Goal: Task Accomplishment & Management: Use online tool/utility

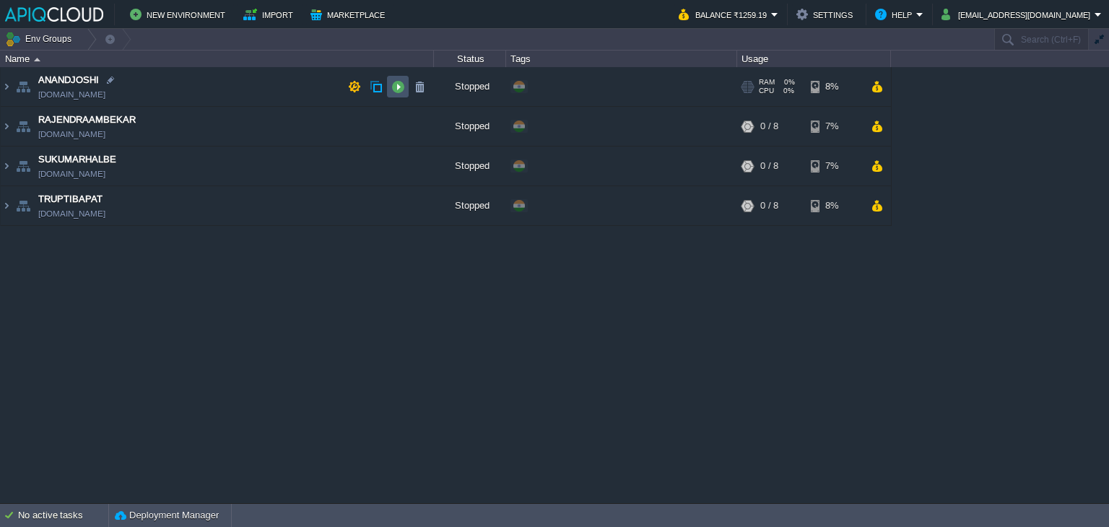
click at [396, 87] on button "button" at bounding box center [397, 86] width 13 height 13
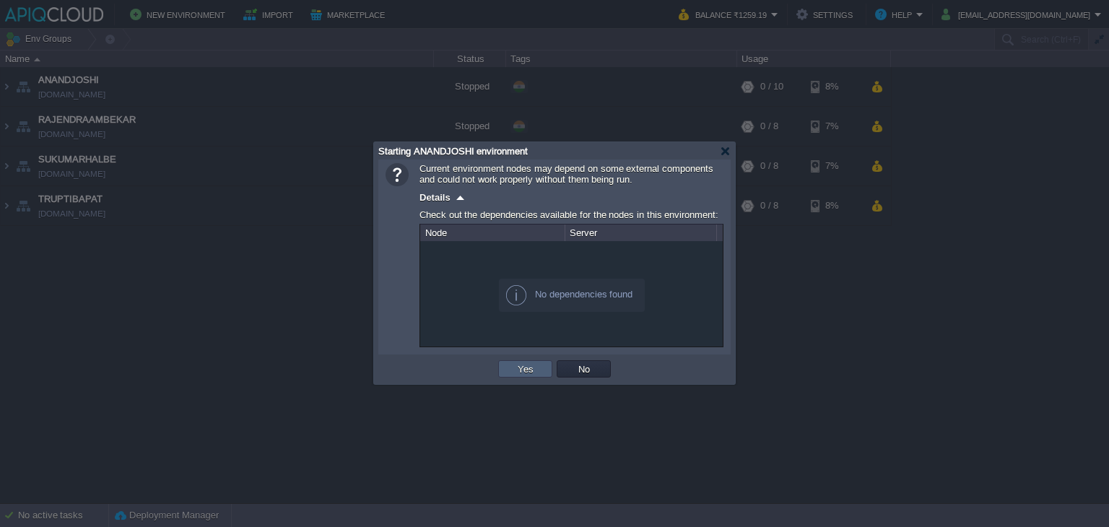
click at [532, 370] on button "Yes" at bounding box center [525, 368] width 25 height 13
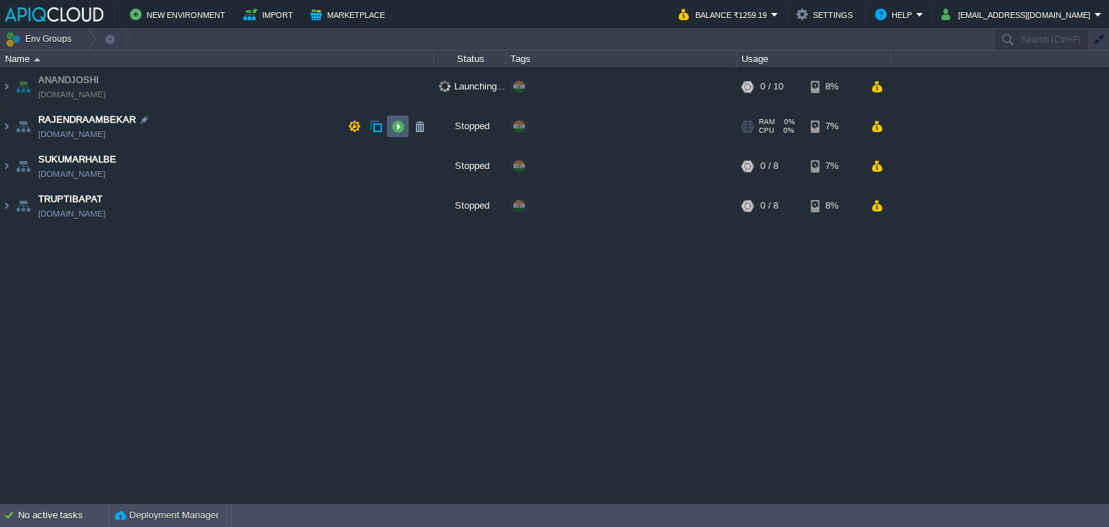
click at [404, 123] on td at bounding box center [398, 127] width 22 height 22
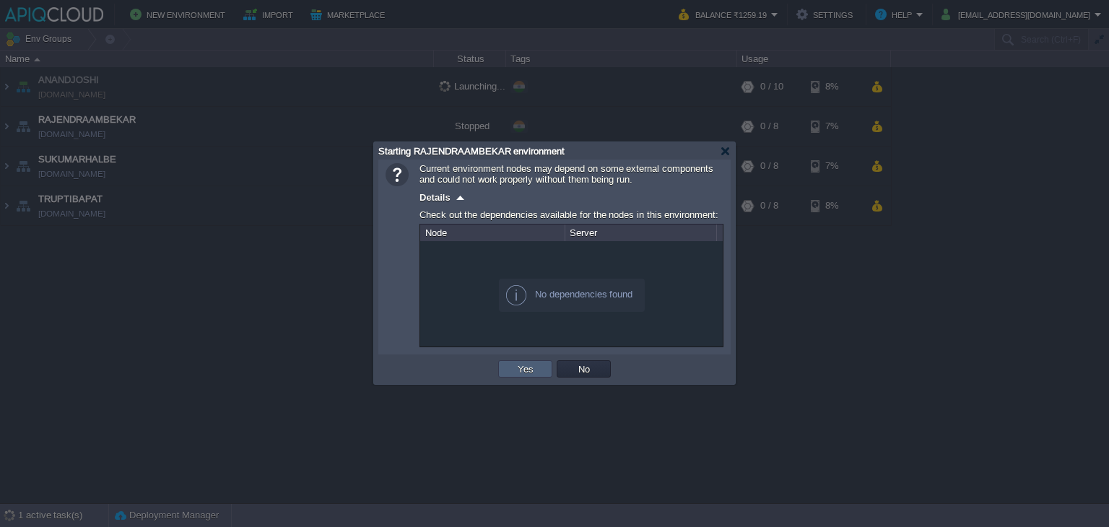
click at [523, 365] on button "Yes" at bounding box center [525, 368] width 25 height 13
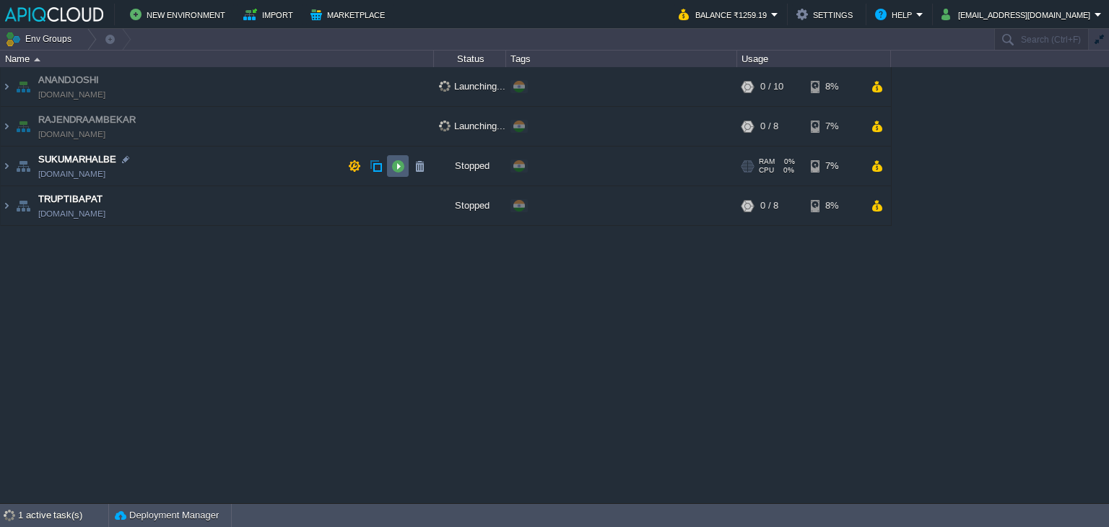
click at [394, 161] on button "button" at bounding box center [397, 166] width 13 height 13
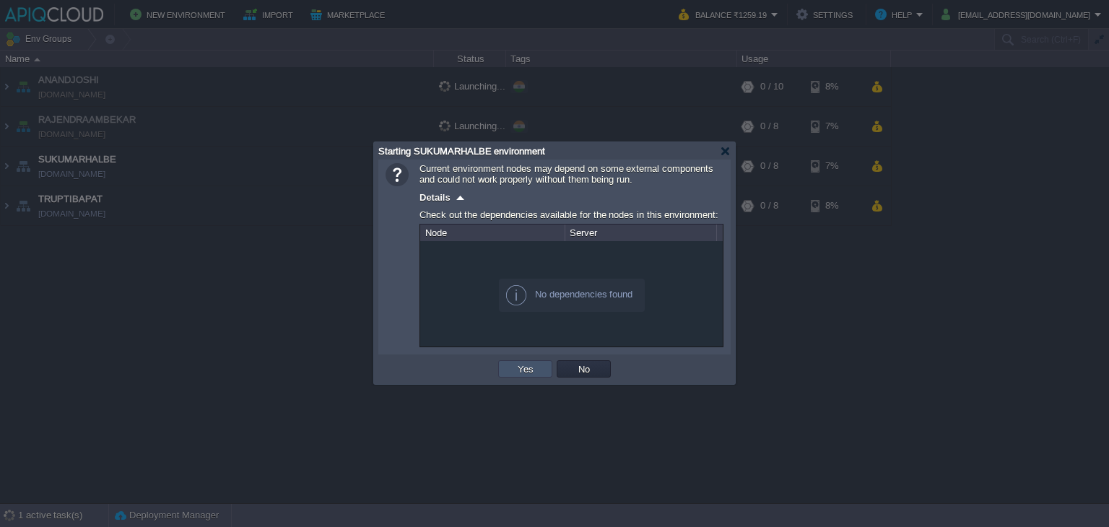
drag, startPoint x: 522, startPoint y: 362, endPoint x: 500, endPoint y: 336, distance: 34.3
click at [523, 362] on button "Yes" at bounding box center [525, 368] width 25 height 13
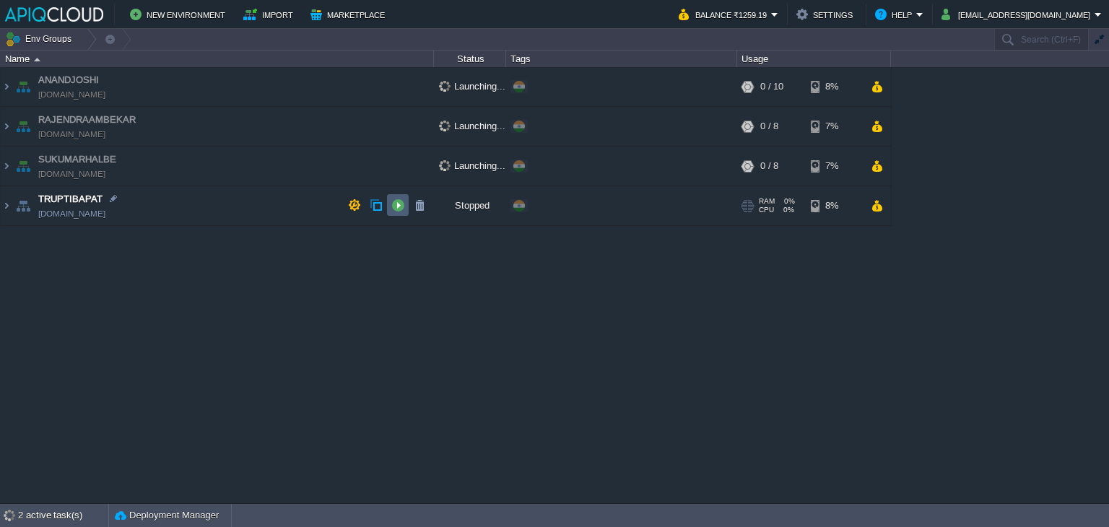
click at [391, 204] on button "button" at bounding box center [397, 205] width 13 height 13
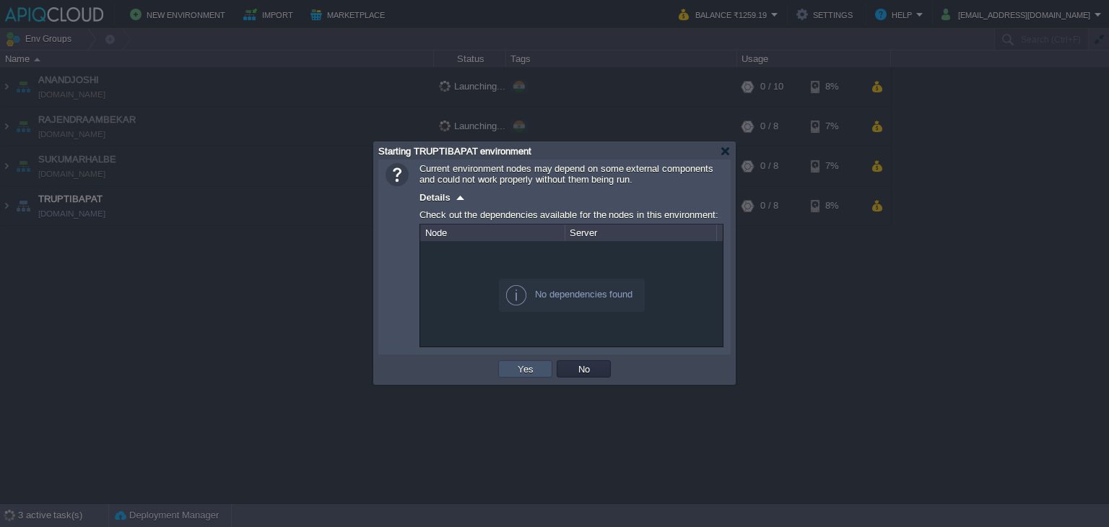
click at [531, 370] on button "Yes" at bounding box center [525, 368] width 25 height 13
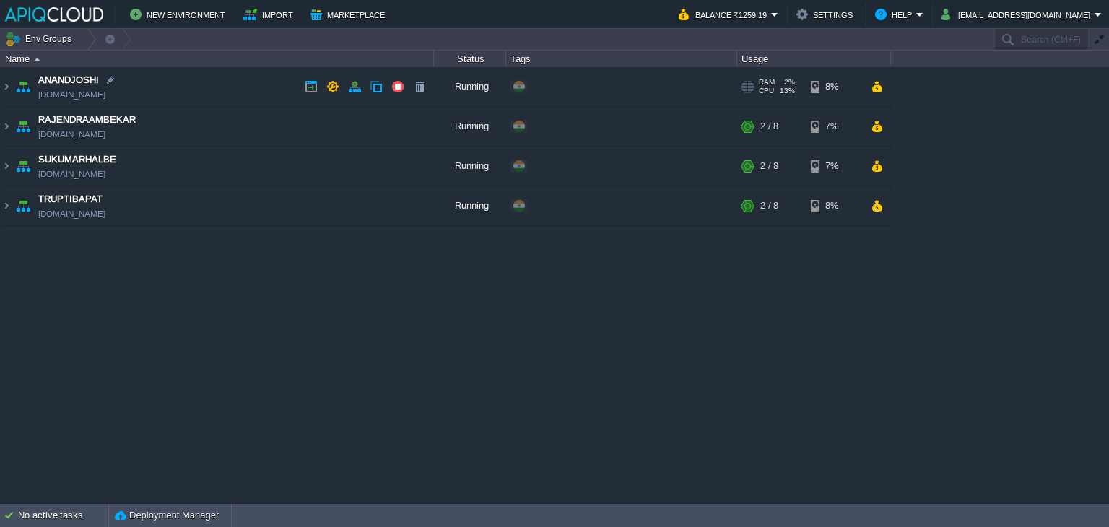
click at [219, 83] on td "ANANDJOSHI [DOMAIN_NAME]" at bounding box center [217, 87] width 433 height 40
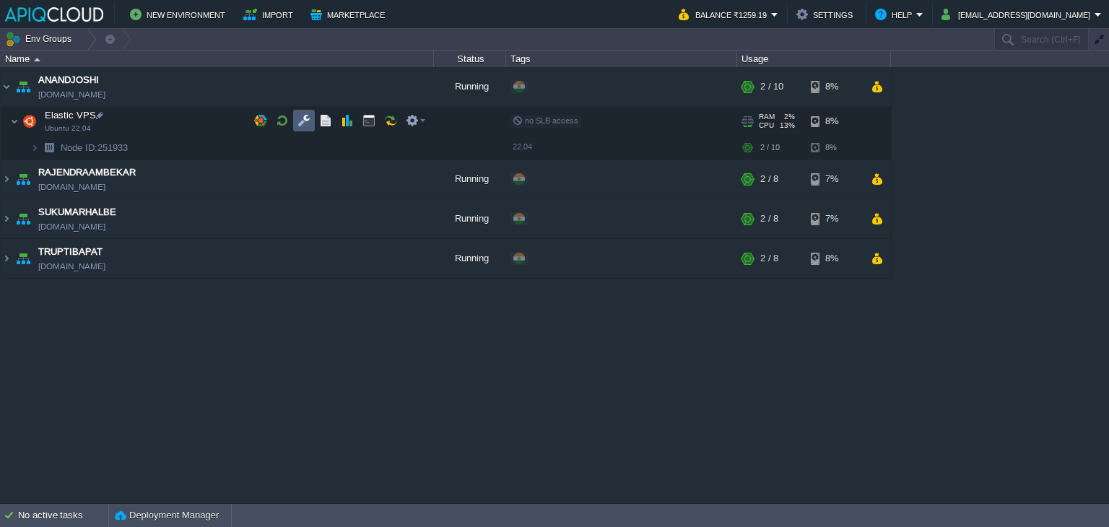
click at [306, 119] on button "button" at bounding box center [303, 120] width 13 height 13
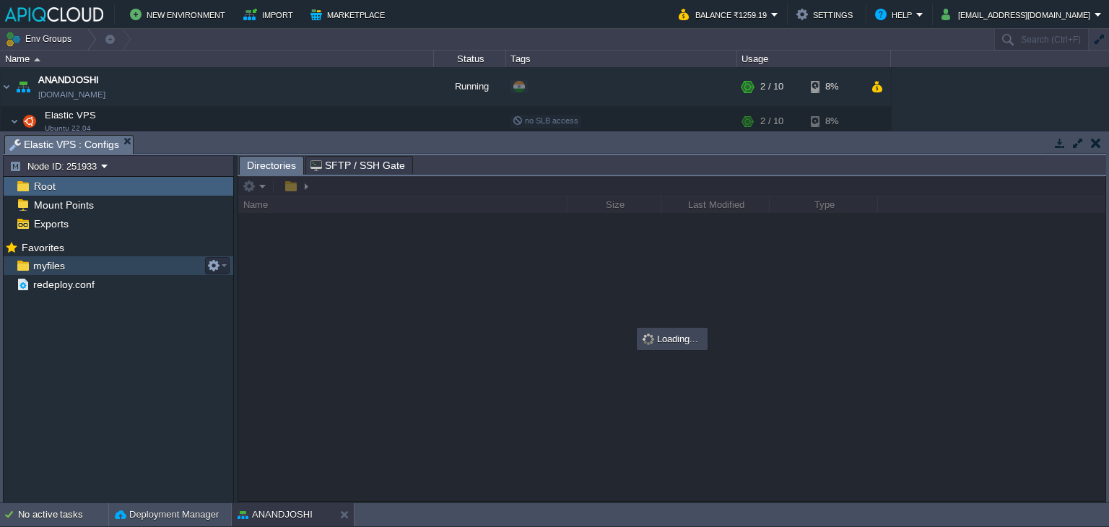
click at [41, 264] on span "myfiles" at bounding box center [48, 265] width 37 height 13
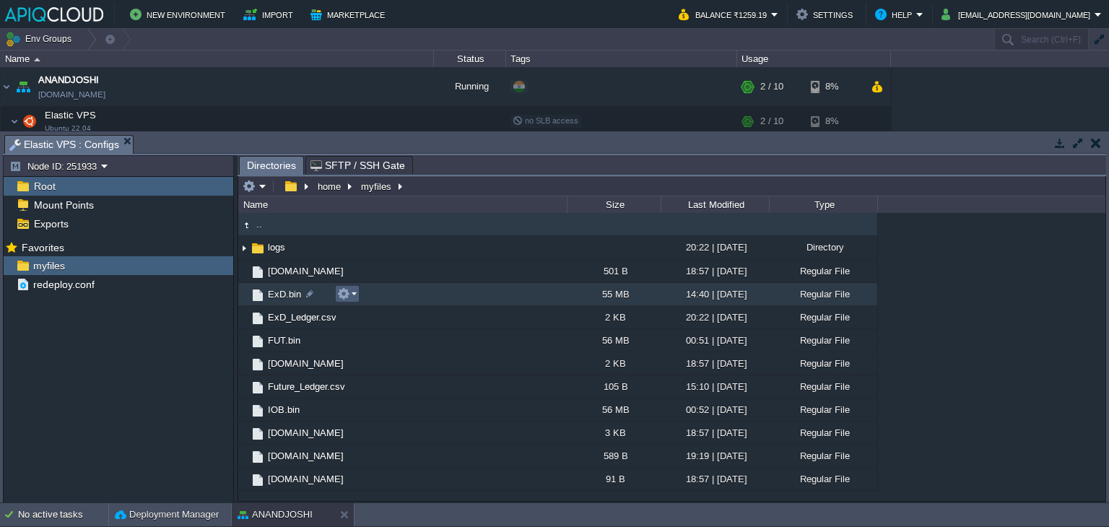
click at [355, 293] on em at bounding box center [346, 293] width 19 height 13
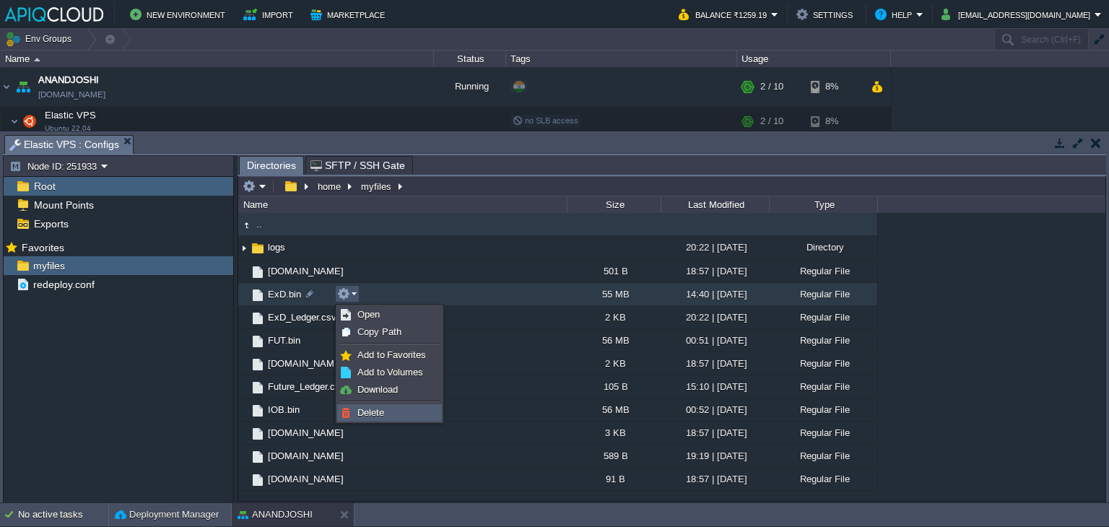
click at [368, 419] on link "Delete" at bounding box center [389, 413] width 103 height 16
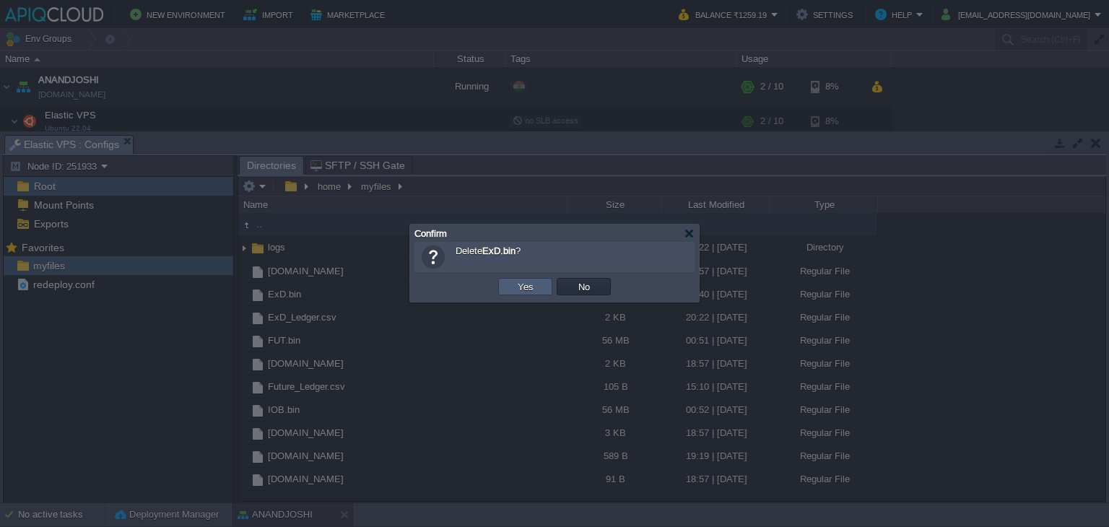
click at [519, 282] on button "Yes" at bounding box center [525, 286] width 25 height 13
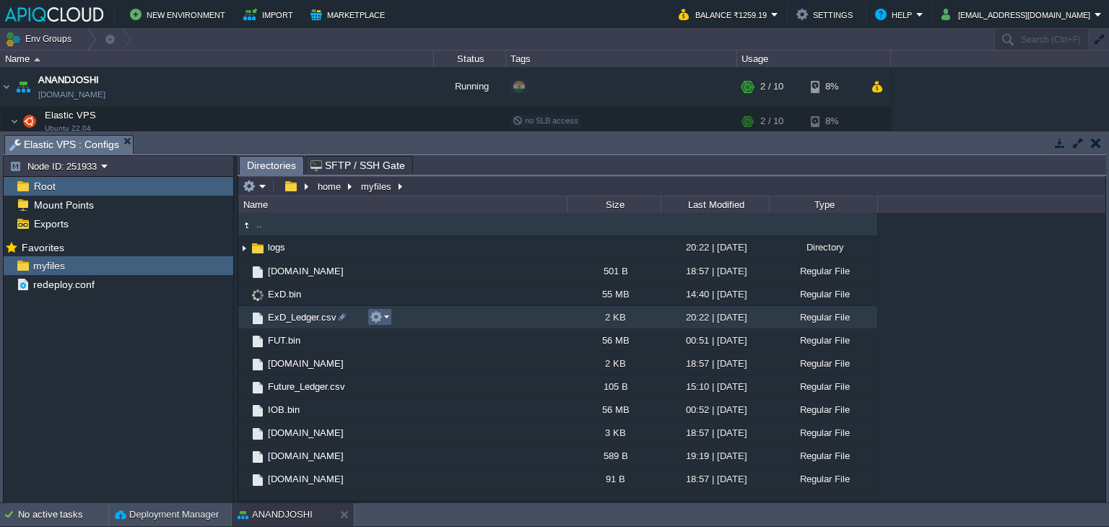
click at [381, 316] on button "button" at bounding box center [376, 316] width 13 height 13
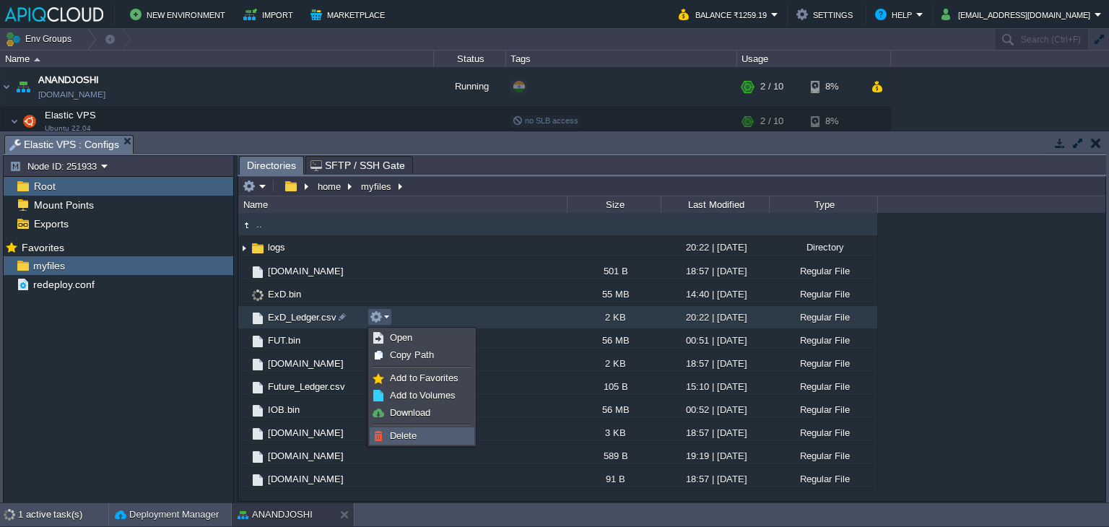
click at [410, 437] on span "Delete" at bounding box center [403, 435] width 27 height 11
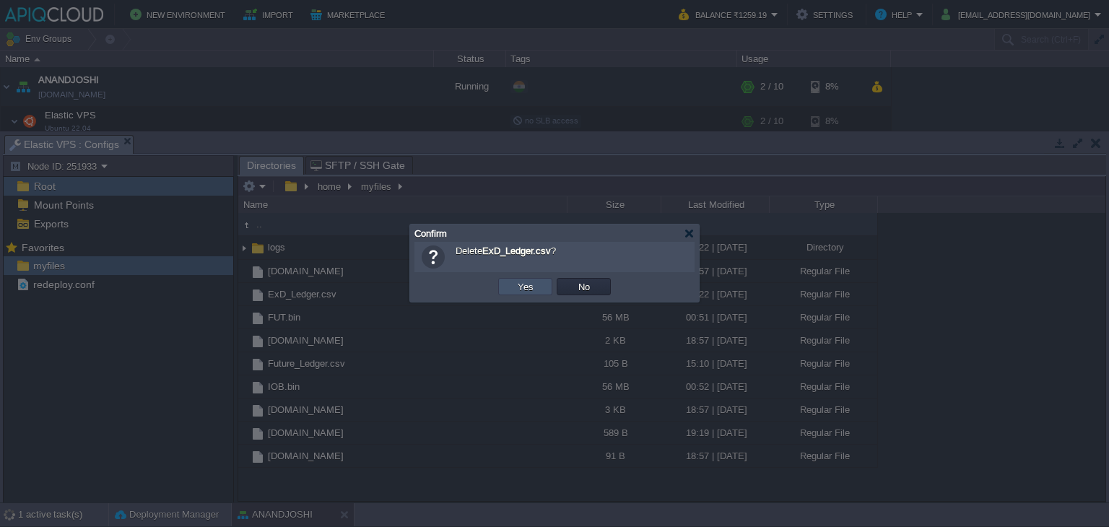
click at [517, 288] on button "Yes" at bounding box center [525, 286] width 25 height 13
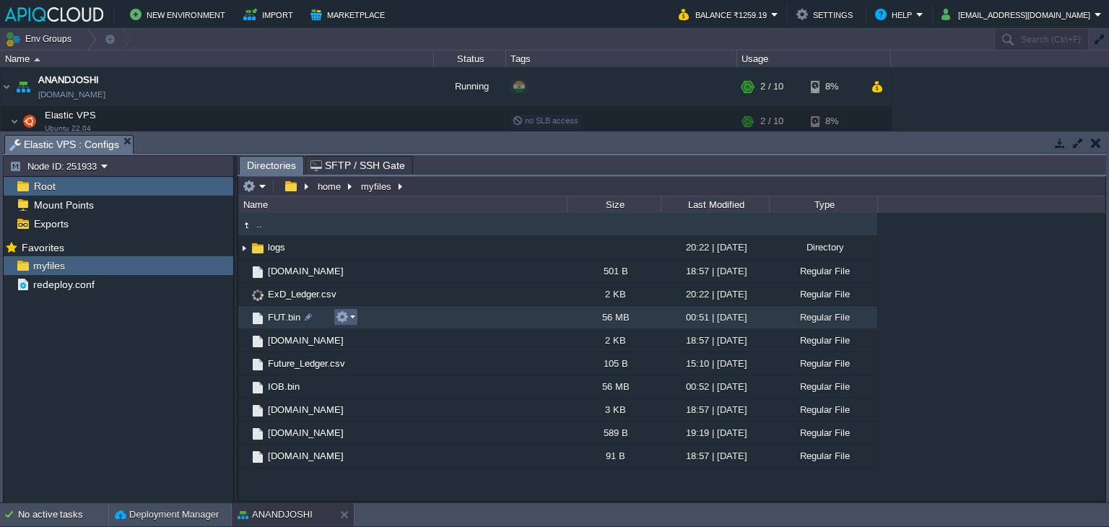
click at [350, 314] on em at bounding box center [345, 316] width 19 height 13
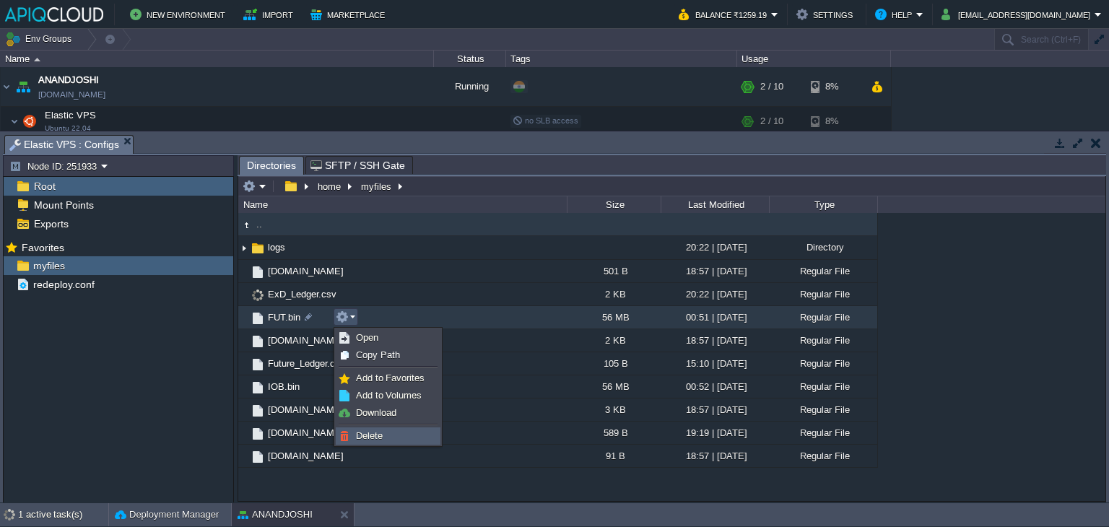
click at [381, 438] on span "Delete" at bounding box center [369, 435] width 27 height 11
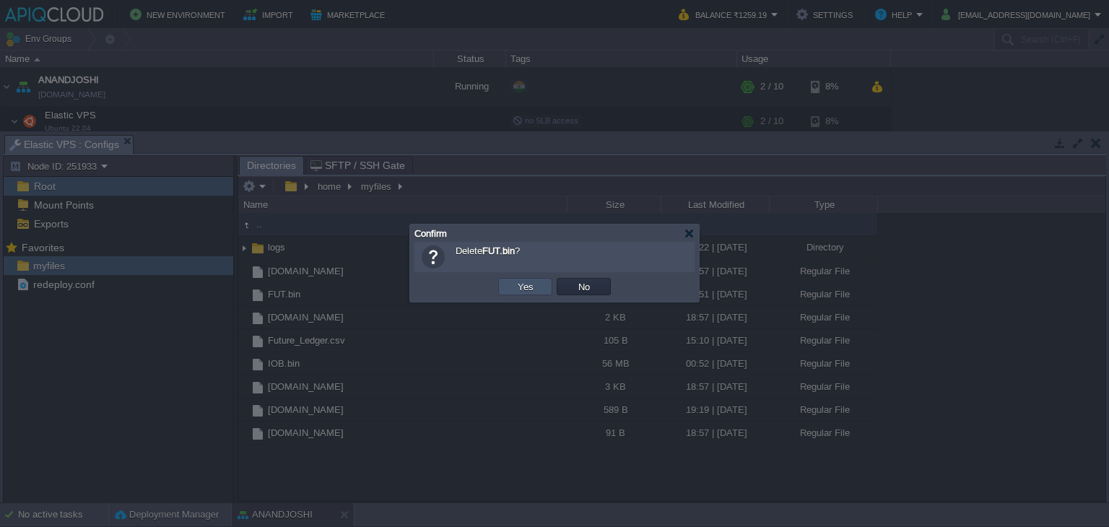
click at [529, 284] on button "Yes" at bounding box center [525, 286] width 25 height 13
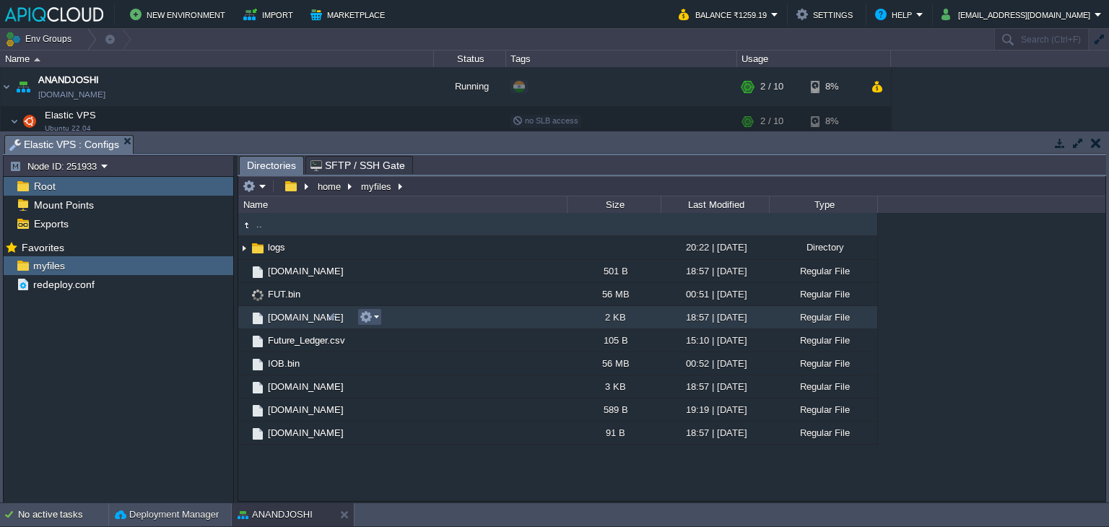
click at [372, 314] on button "button" at bounding box center [366, 316] width 13 height 13
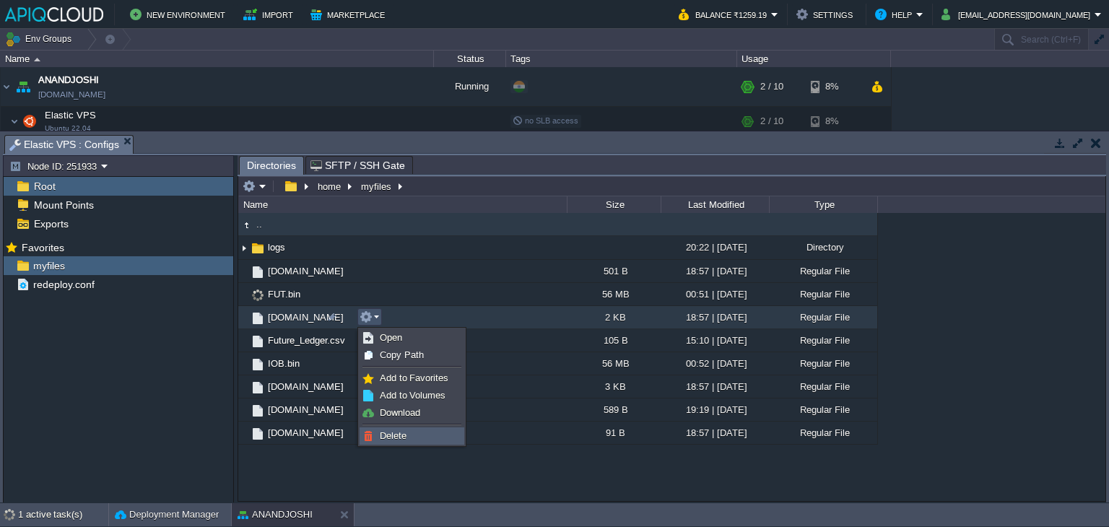
click at [403, 428] on link "Delete" at bounding box center [411, 436] width 103 height 16
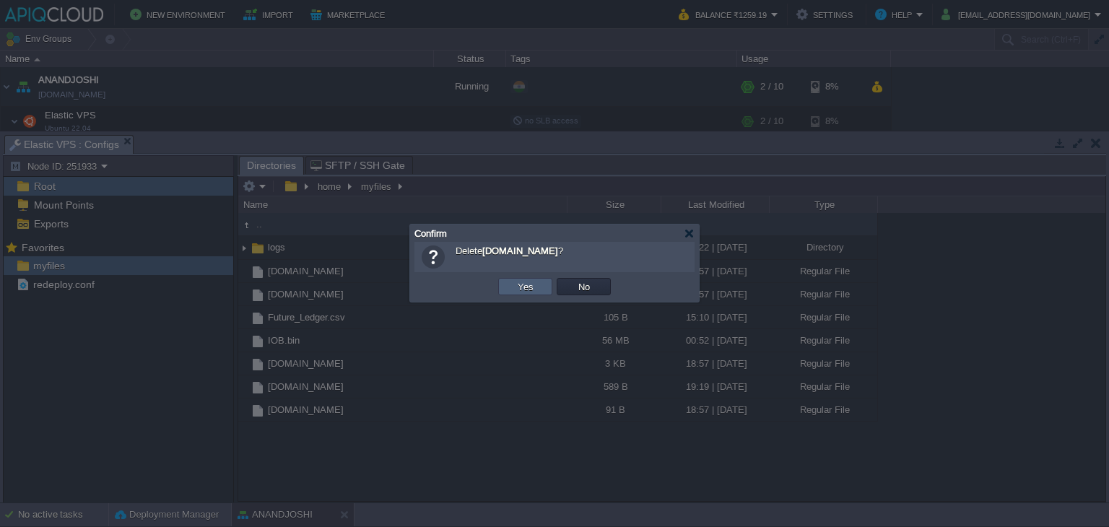
click at [510, 283] on td "Yes" at bounding box center [525, 286] width 54 height 17
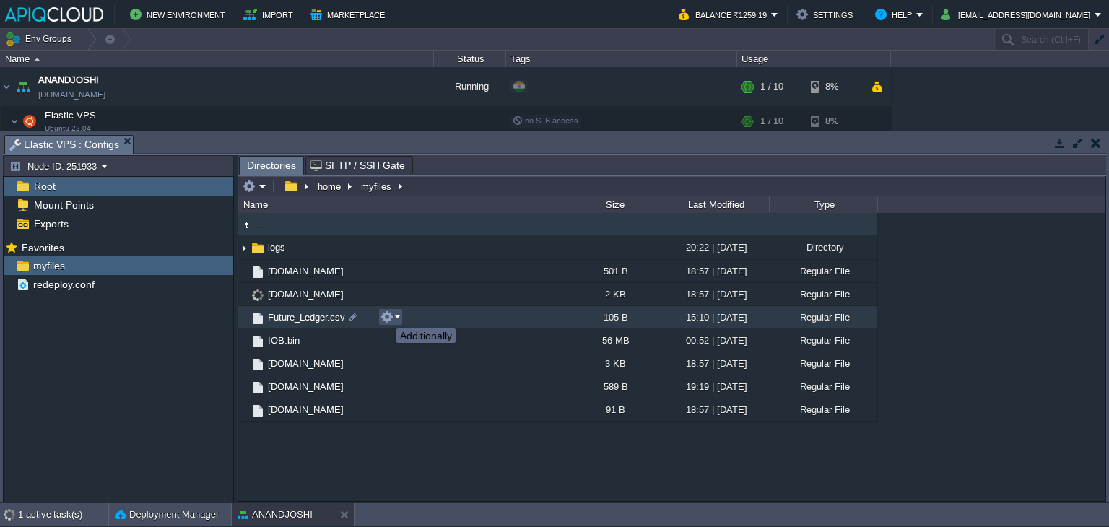
click at [386, 316] on button "button" at bounding box center [387, 316] width 13 height 13
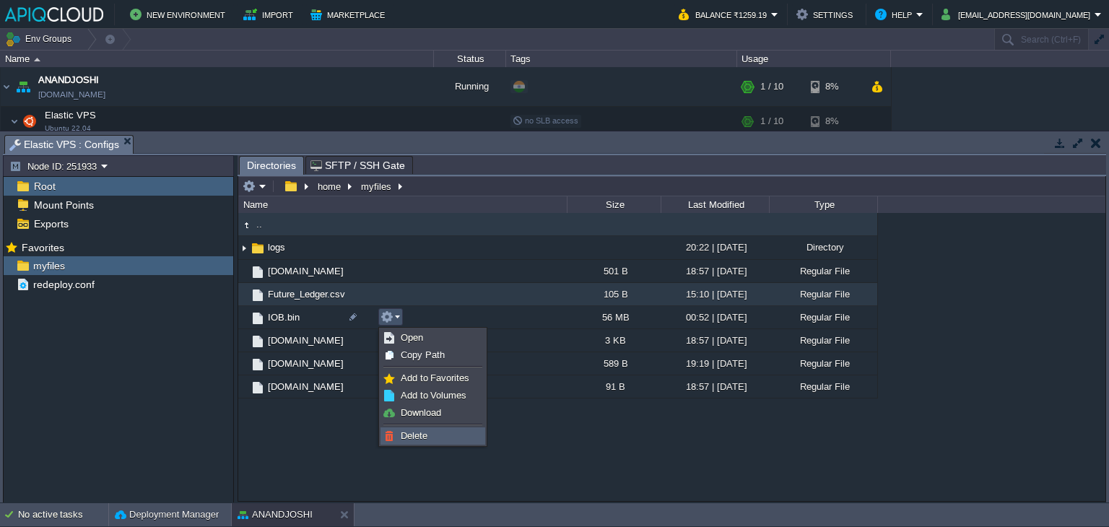
click at [428, 428] on link "Delete" at bounding box center [432, 436] width 103 height 16
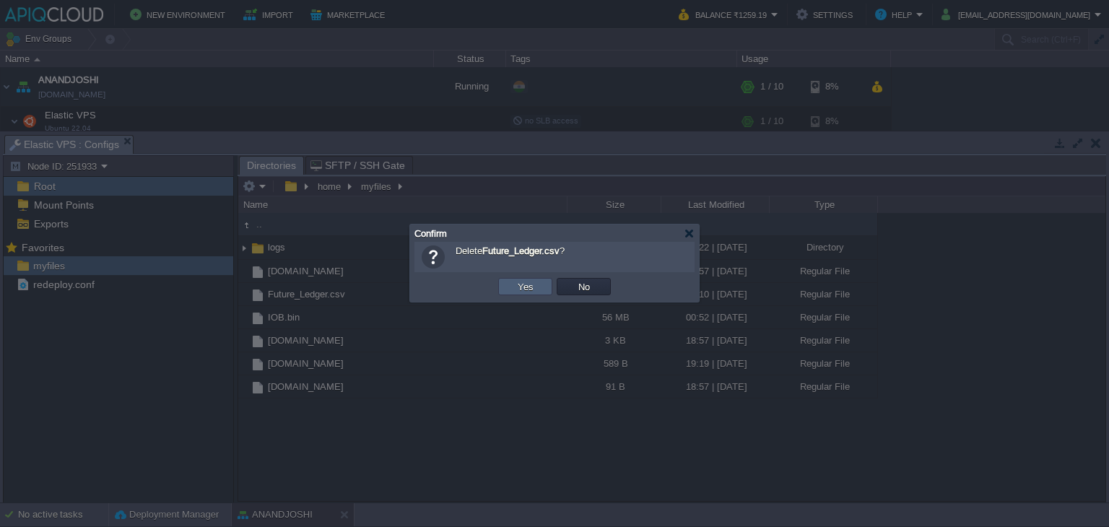
click at [535, 283] on button "Yes" at bounding box center [525, 286] width 25 height 13
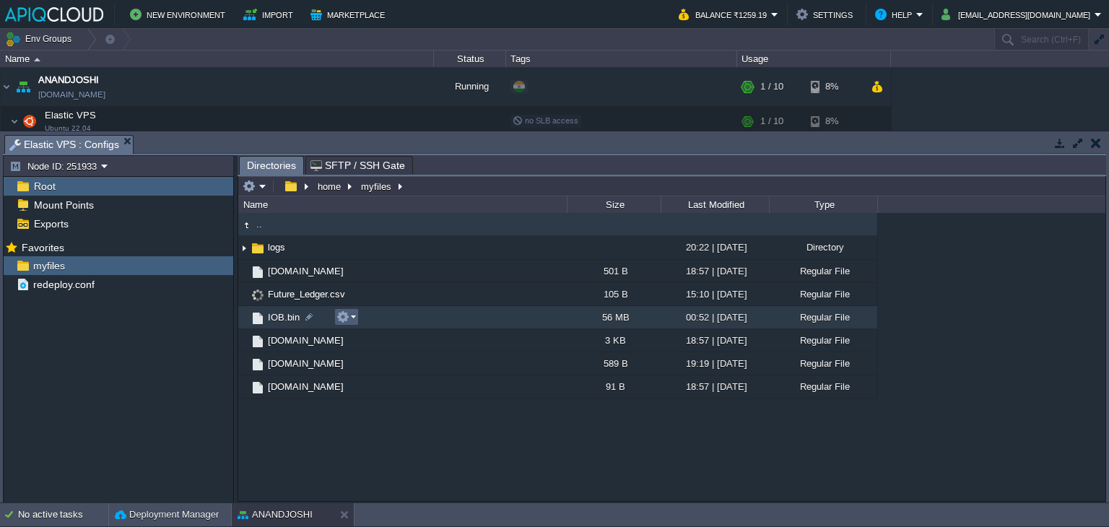
click at [348, 316] on button "button" at bounding box center [342, 316] width 13 height 13
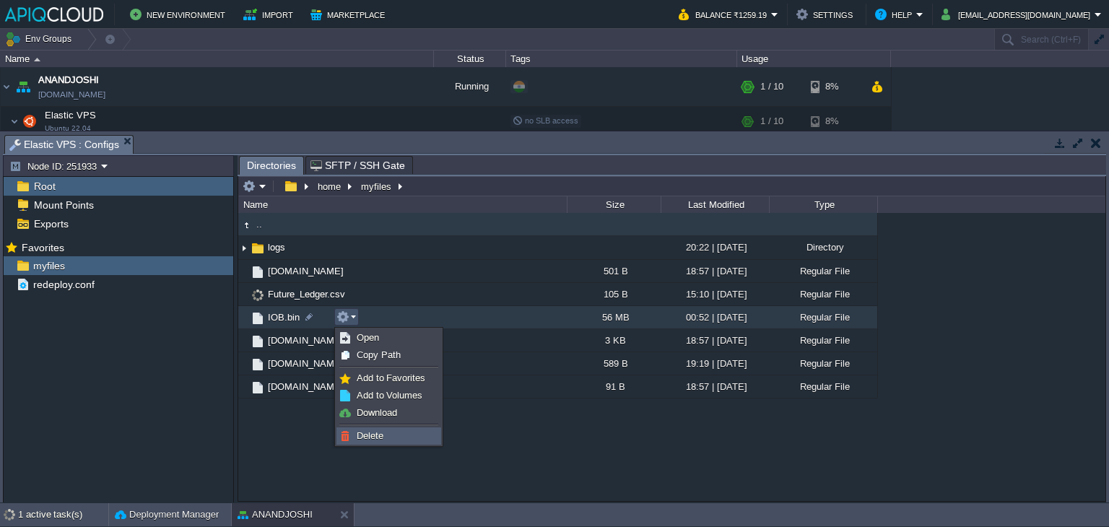
click at [381, 438] on span "Delete" at bounding box center [370, 435] width 27 height 11
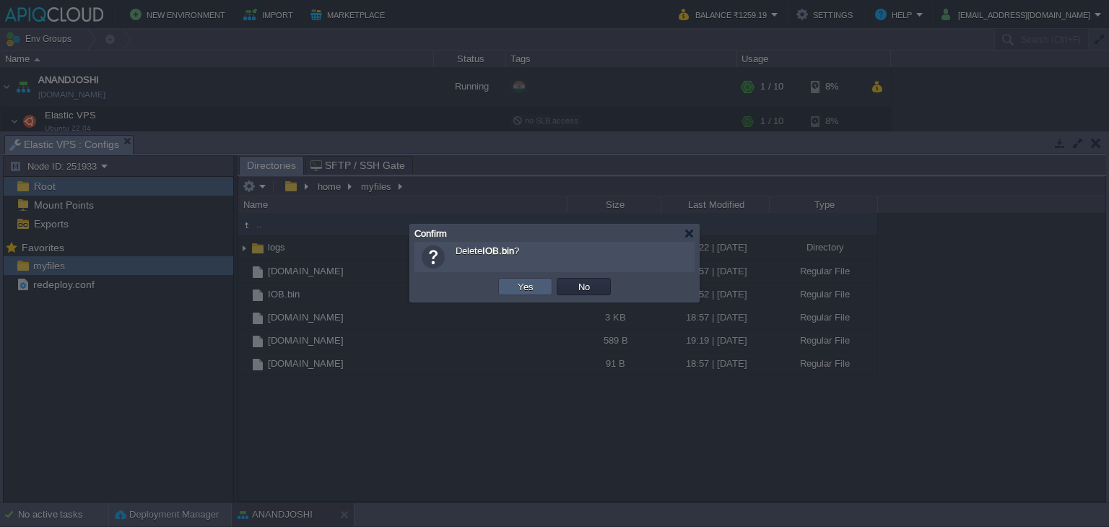
click at [514, 284] on button "Yes" at bounding box center [525, 286] width 25 height 13
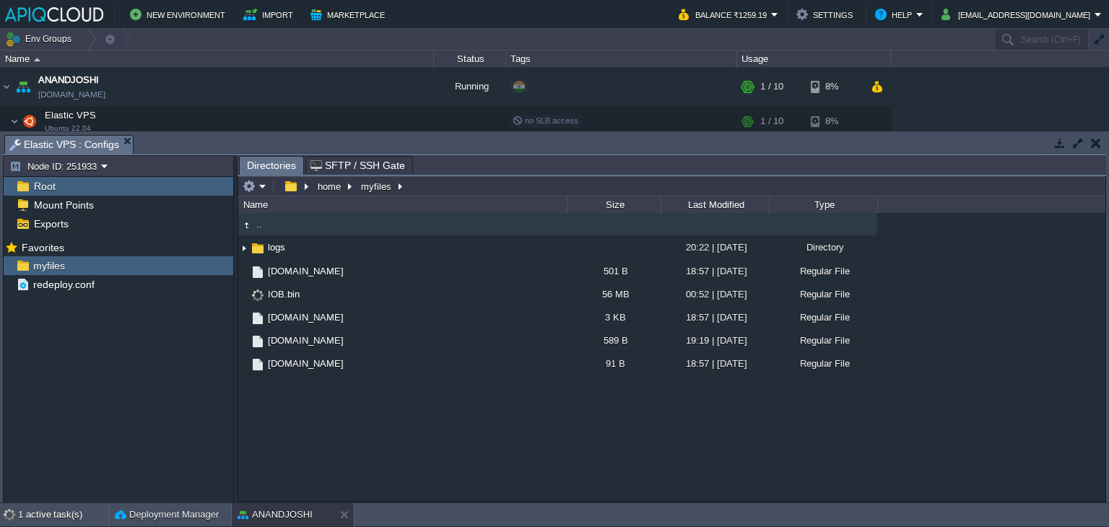
click at [1098, 142] on button "button" at bounding box center [1096, 142] width 10 height 13
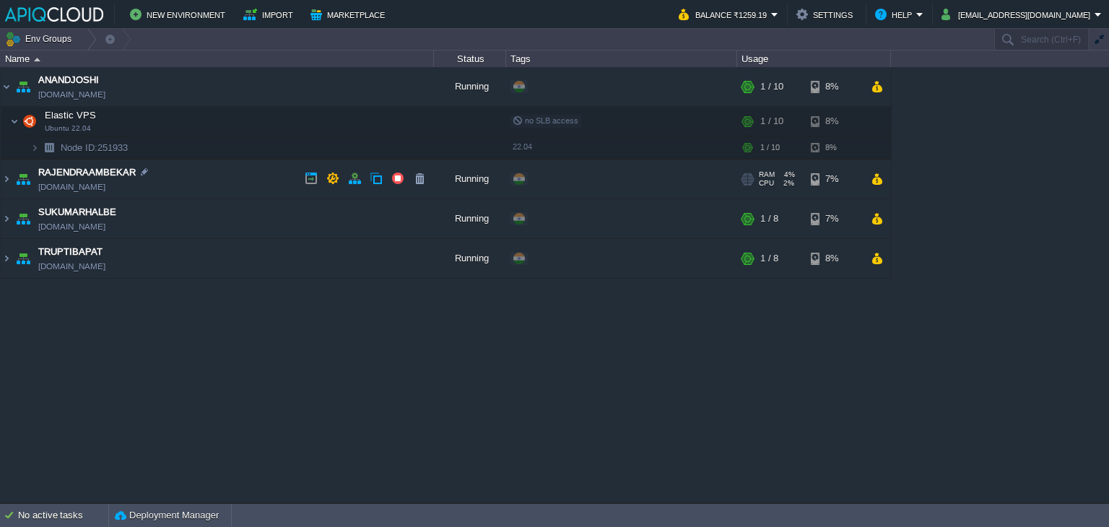
click at [253, 174] on td "RAJENDRAAMBEKAR [DOMAIN_NAME]" at bounding box center [217, 180] width 433 height 40
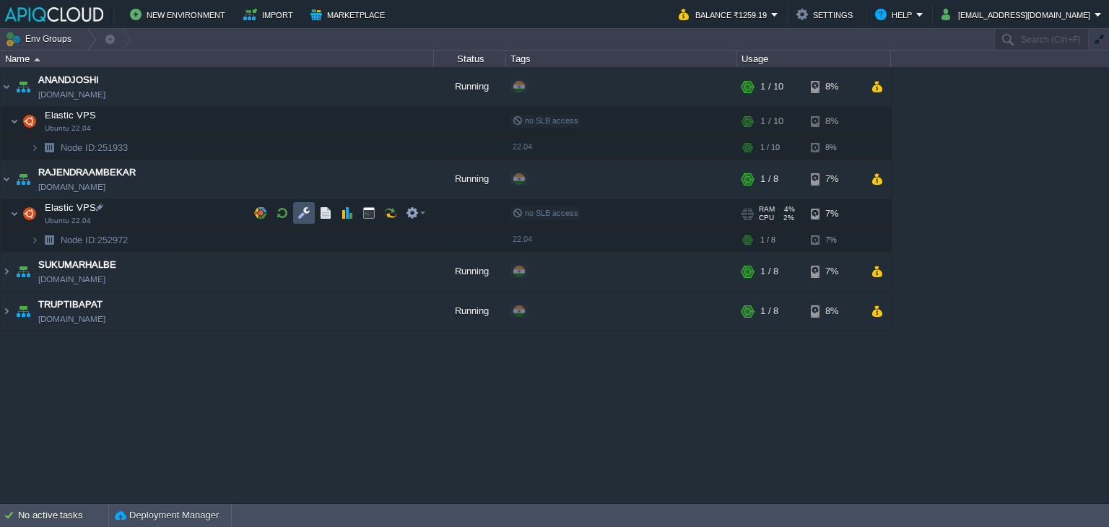
click at [303, 210] on button "button" at bounding box center [303, 212] width 13 height 13
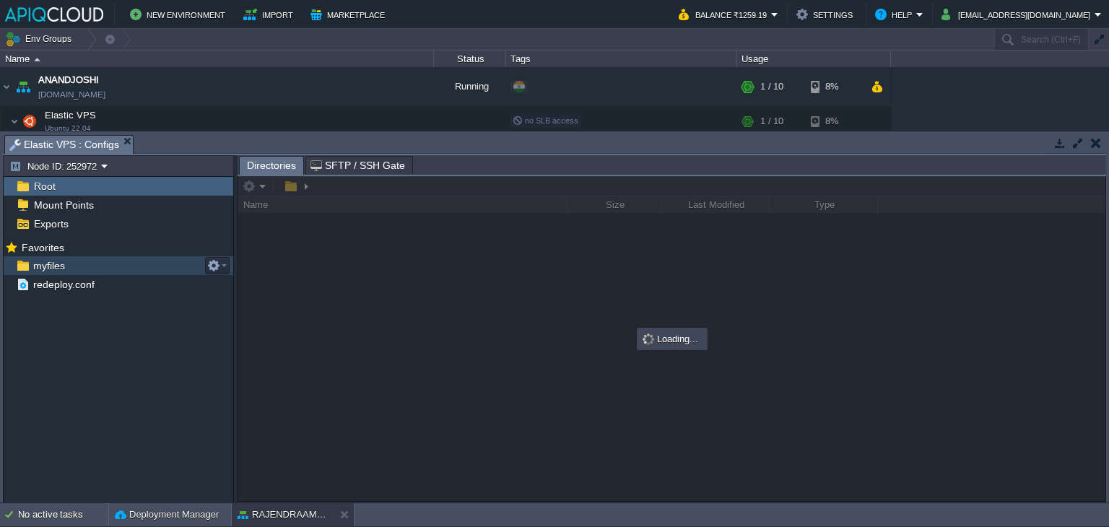
click at [52, 267] on span "myfiles" at bounding box center [48, 265] width 37 height 13
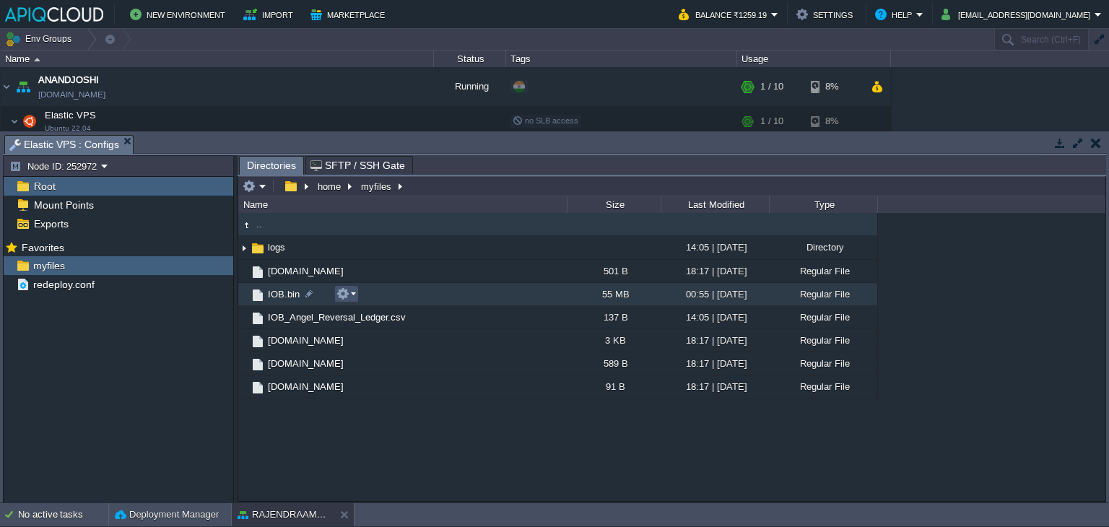
click at [341, 290] on button "button" at bounding box center [342, 293] width 13 height 13
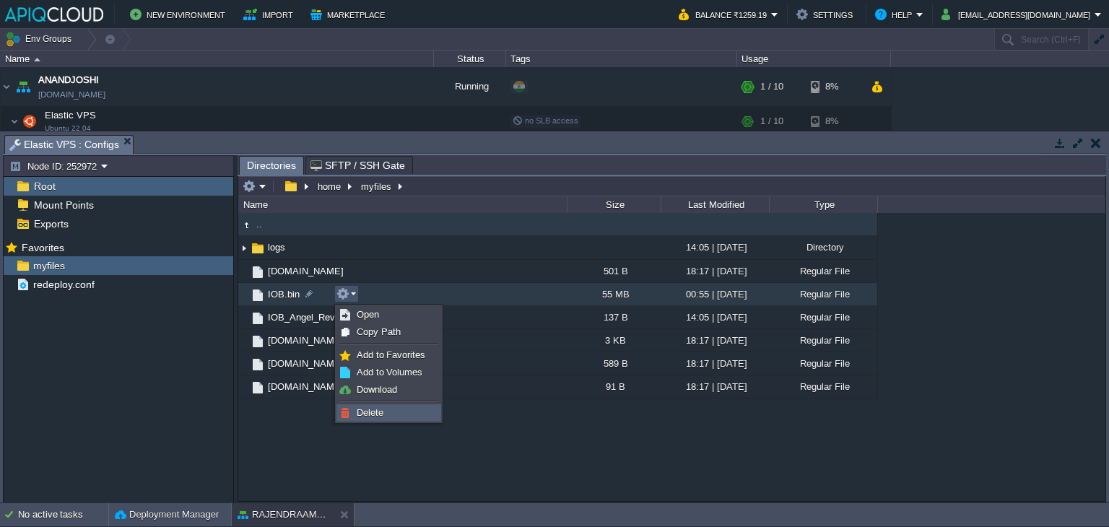
click at [370, 410] on span "Delete" at bounding box center [370, 412] width 27 height 11
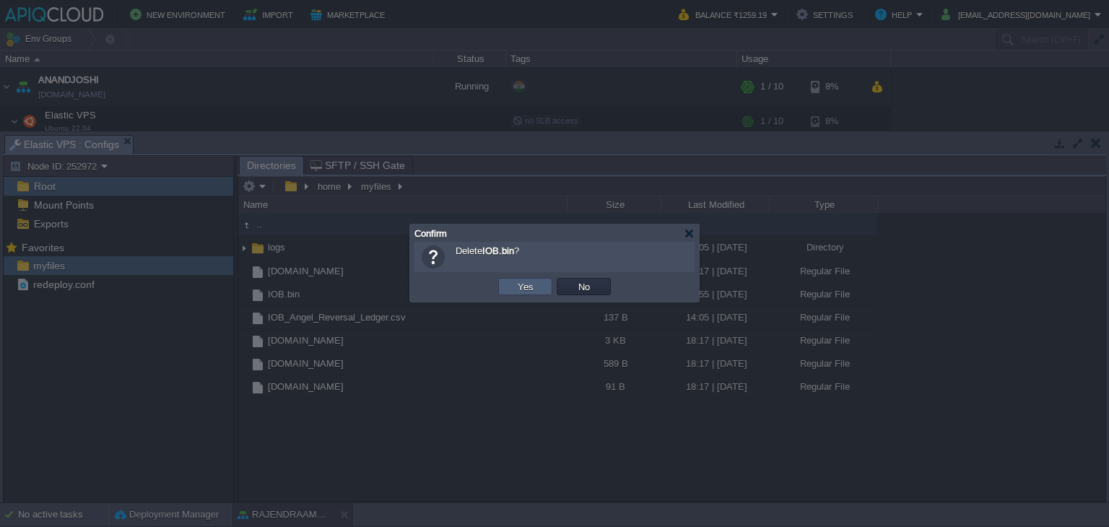
click at [522, 287] on button "Yes" at bounding box center [525, 286] width 25 height 13
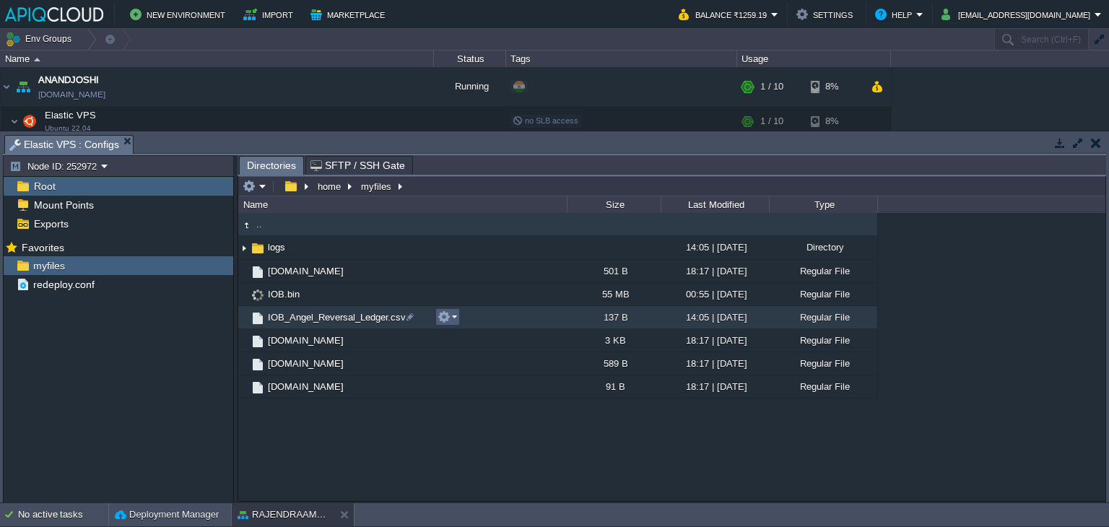
click at [445, 316] on button "button" at bounding box center [444, 316] width 13 height 13
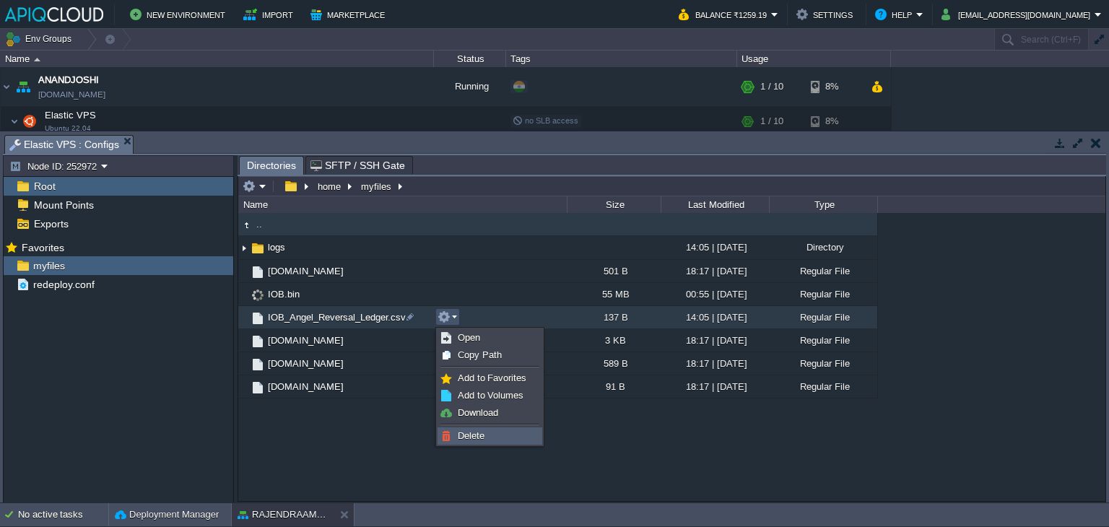
click at [464, 435] on span "Delete" at bounding box center [471, 435] width 27 height 11
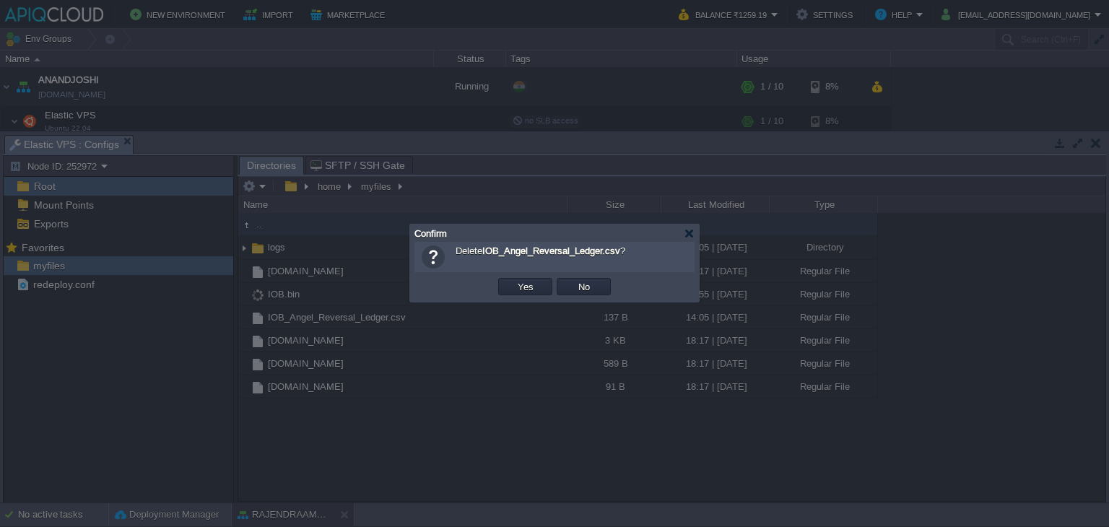
click at [526, 277] on td "Yes" at bounding box center [525, 287] width 58 height 22
click at [526, 285] on button "Yes" at bounding box center [525, 286] width 25 height 13
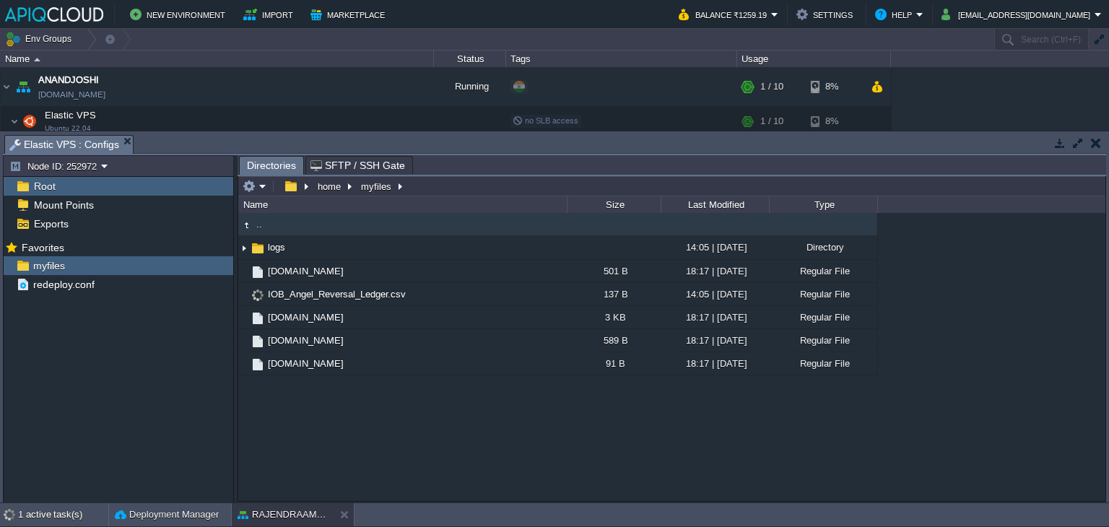
click at [1091, 144] on button "button" at bounding box center [1096, 142] width 10 height 13
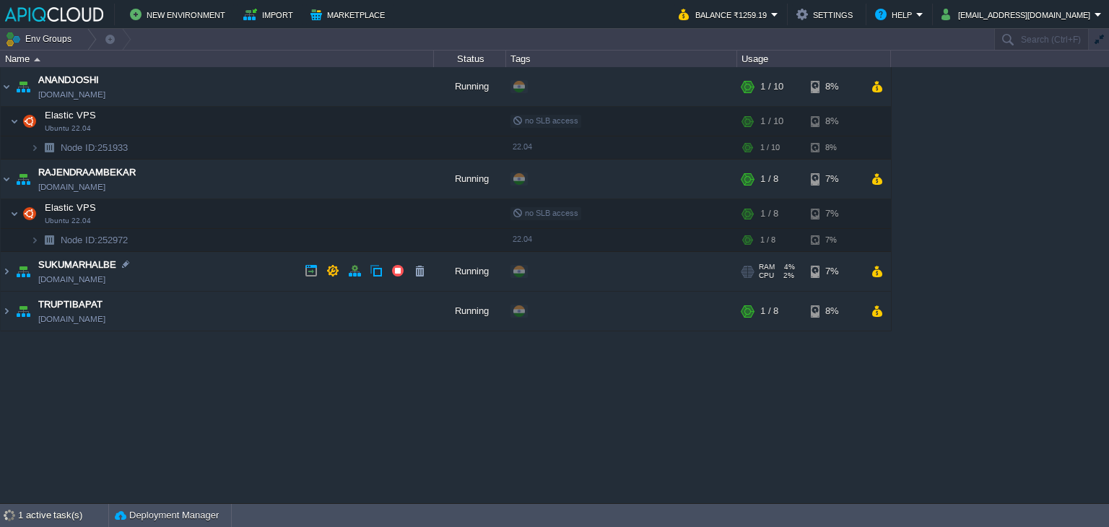
click at [188, 266] on td "SUKUMARHALBE [DOMAIN_NAME]" at bounding box center [217, 272] width 433 height 40
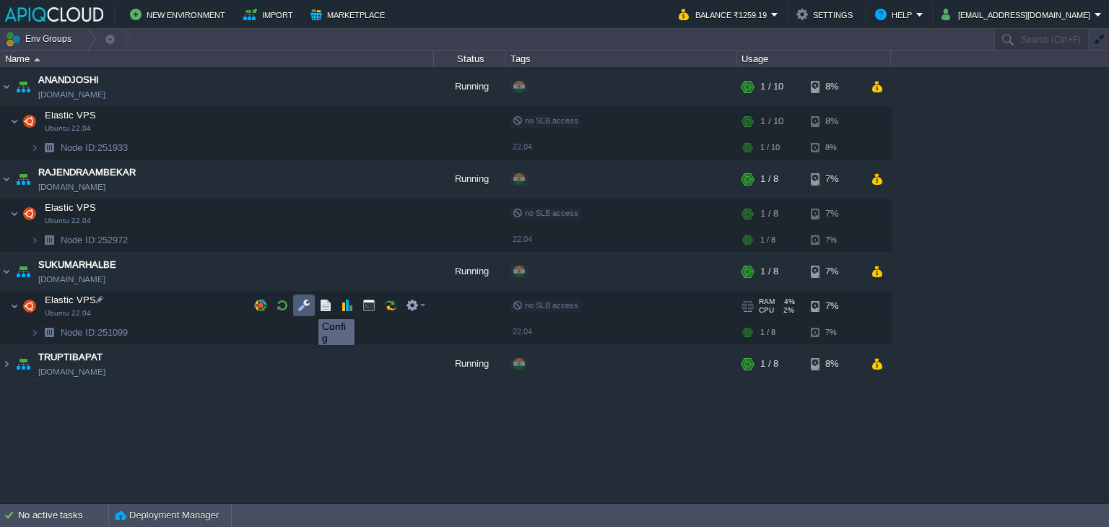
click at [305, 306] on button "button" at bounding box center [303, 305] width 13 height 13
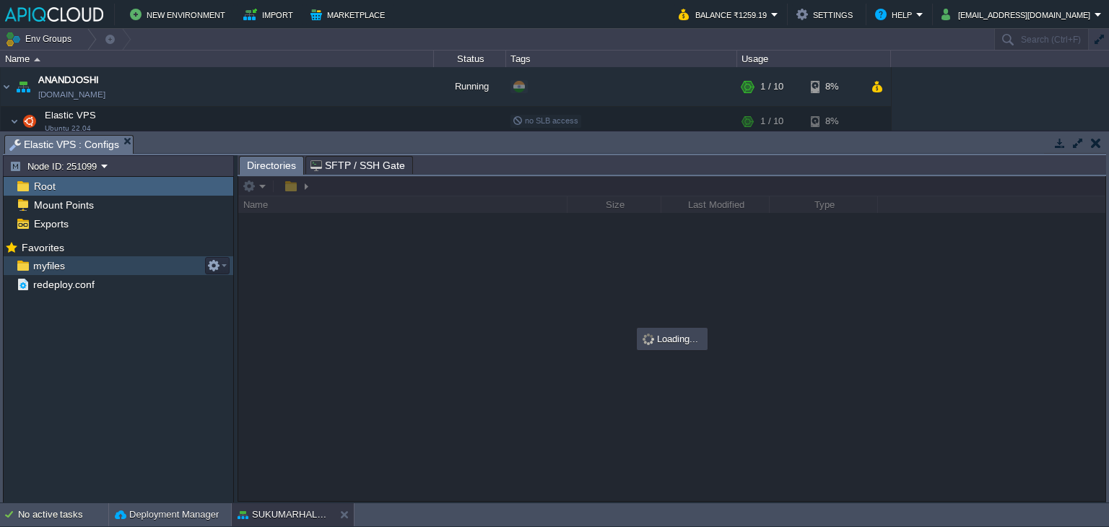
click at [38, 261] on span "myfiles" at bounding box center [48, 265] width 37 height 13
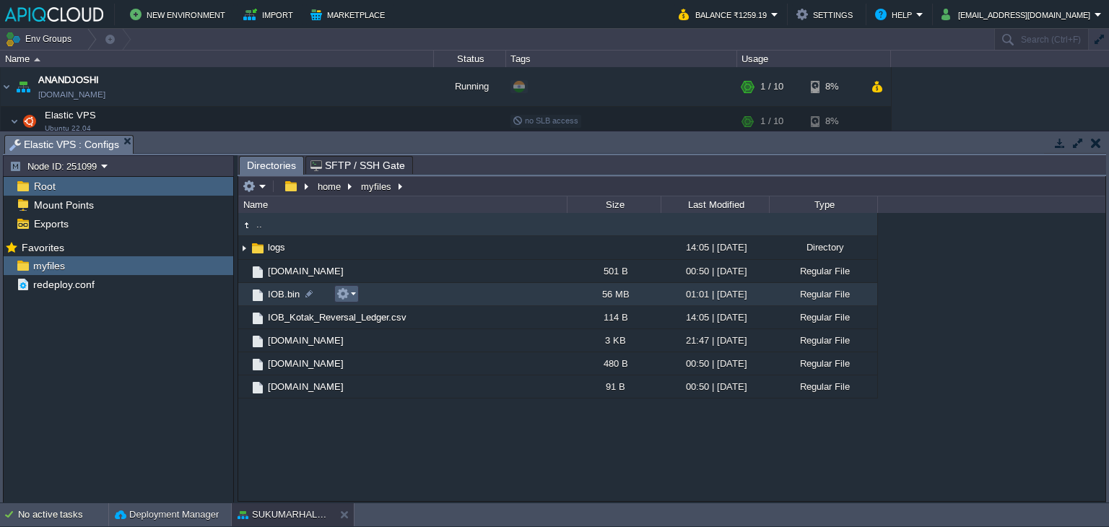
click at [342, 293] on button "button" at bounding box center [342, 293] width 13 height 13
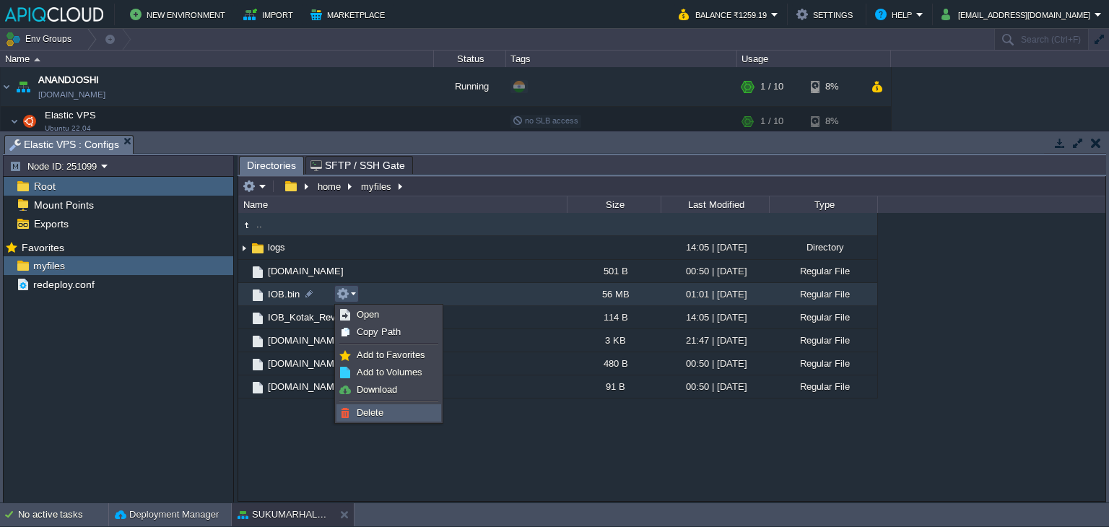
click at [376, 409] on span "Delete" at bounding box center [370, 412] width 27 height 11
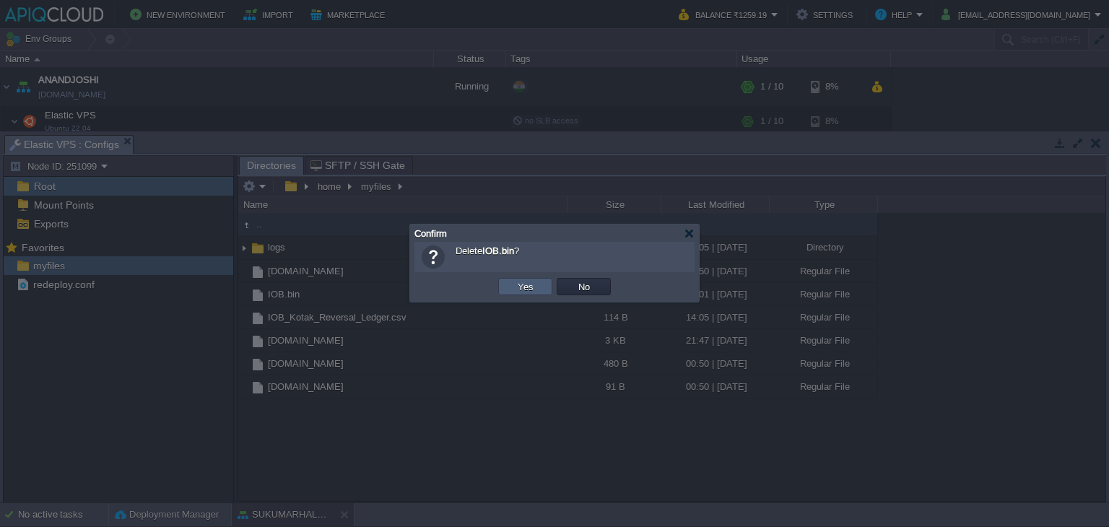
click at [539, 284] on td "Yes" at bounding box center [525, 286] width 54 height 17
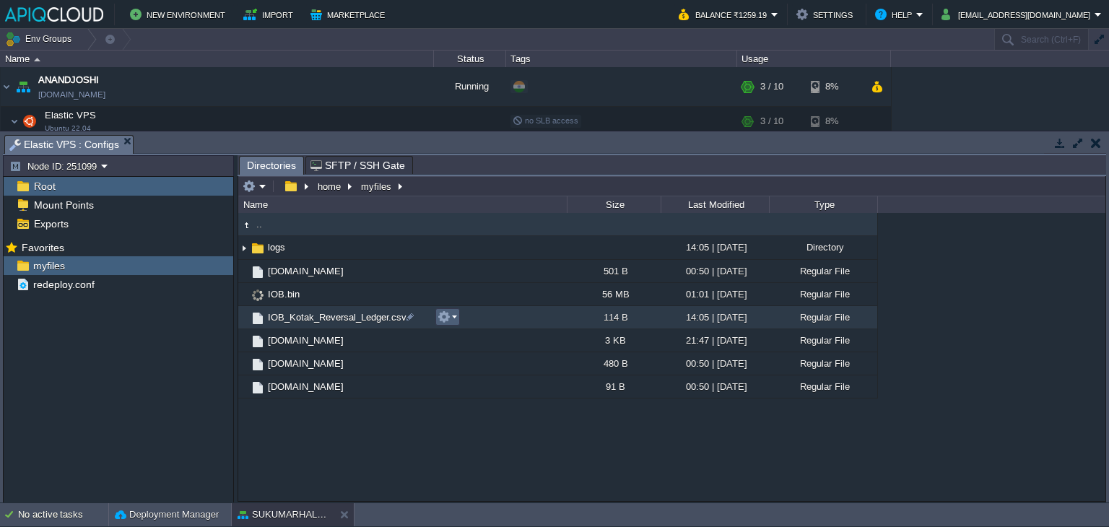
click at [451, 316] on em at bounding box center [447, 316] width 19 height 13
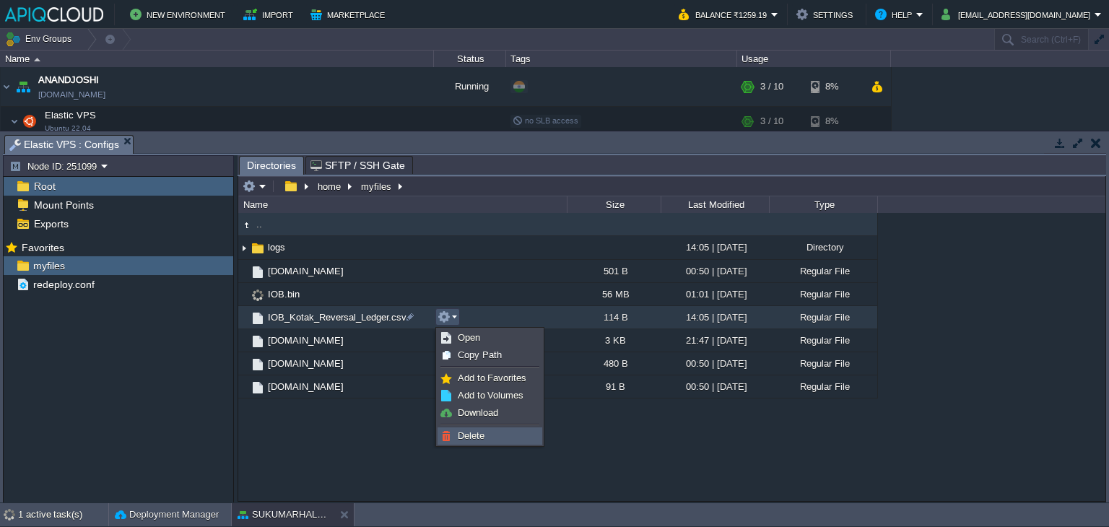
click at [465, 433] on span "Delete" at bounding box center [471, 435] width 27 height 11
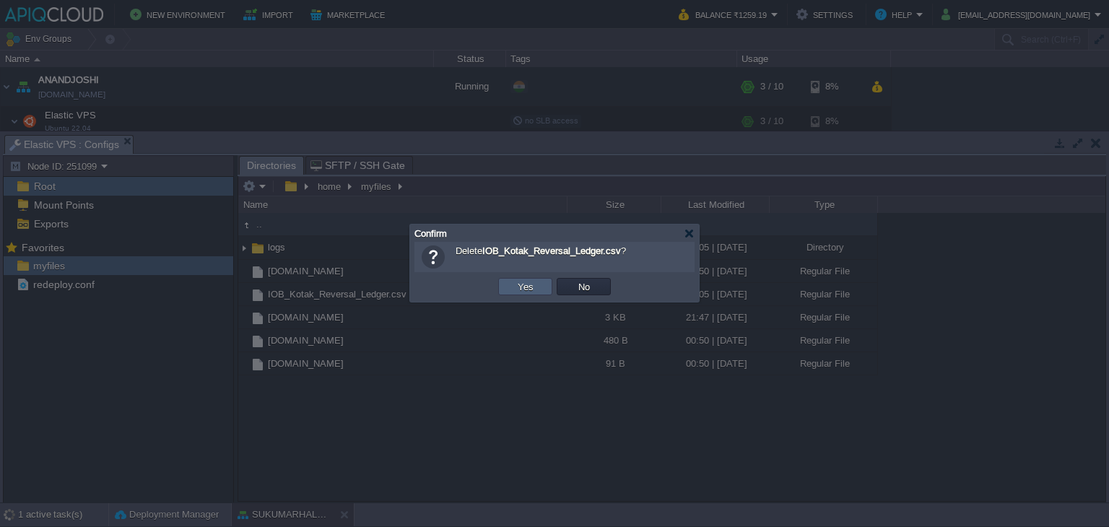
click at [523, 287] on button "Yes" at bounding box center [525, 286] width 25 height 13
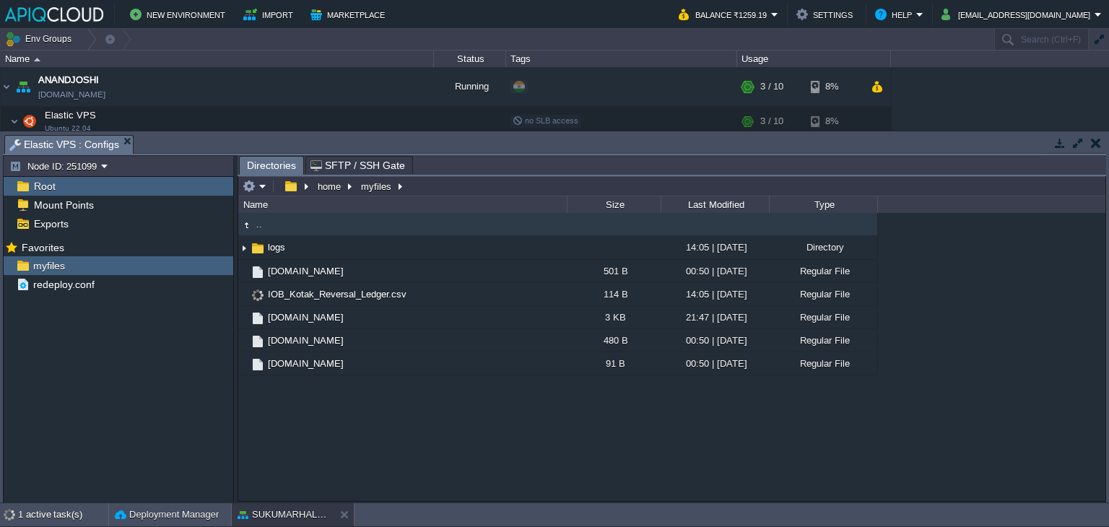
click at [1092, 146] on button "button" at bounding box center [1096, 142] width 10 height 13
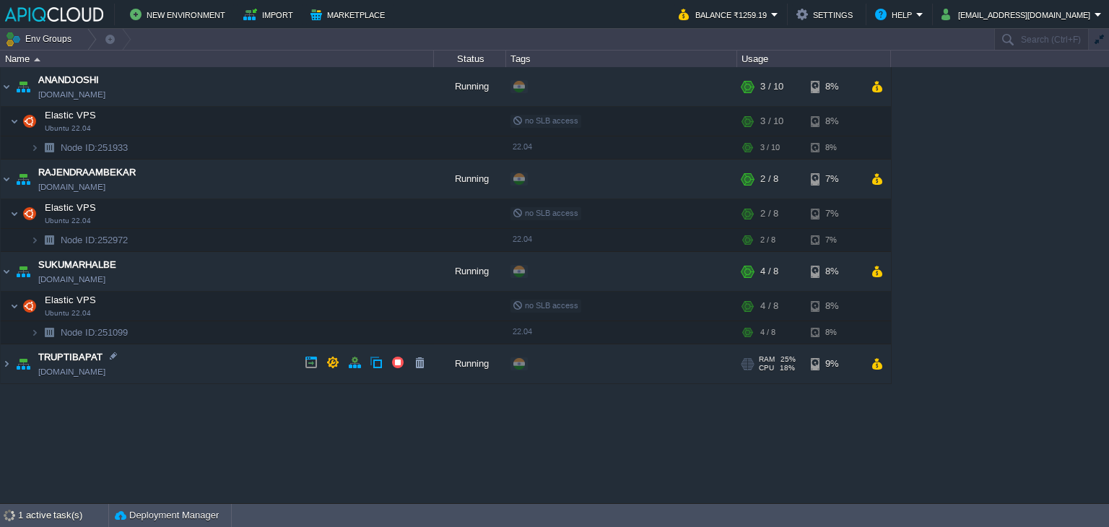
click at [216, 360] on td "TRUPTIBAPAT [DOMAIN_NAME]" at bounding box center [217, 364] width 433 height 40
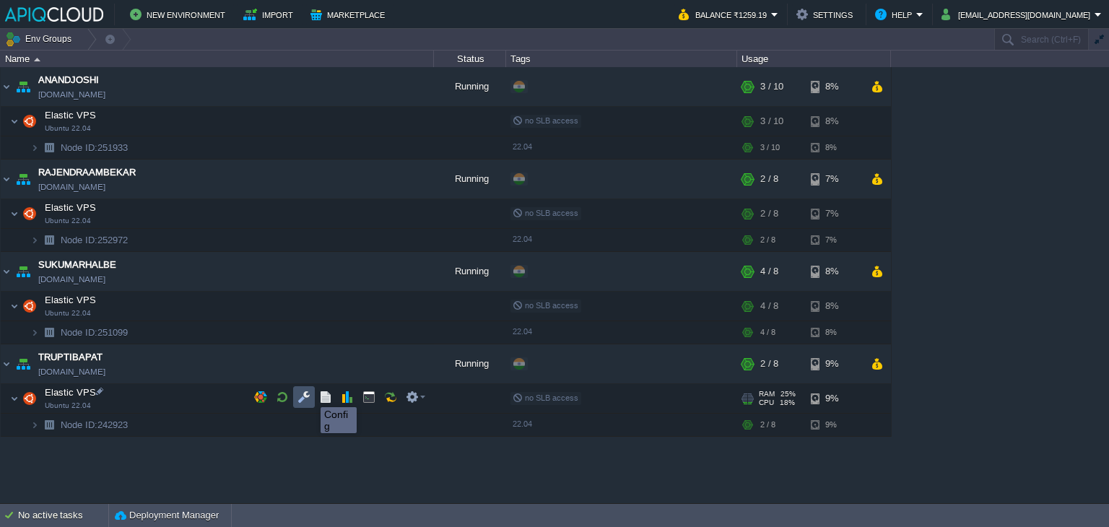
click at [299, 394] on button "button" at bounding box center [303, 397] width 13 height 13
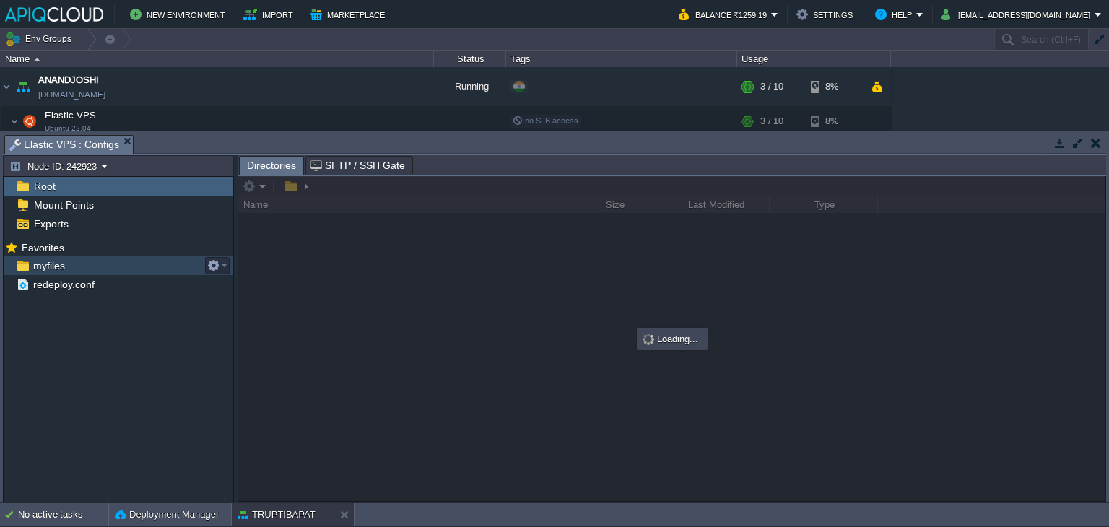
click at [48, 269] on span "myfiles" at bounding box center [48, 265] width 37 height 13
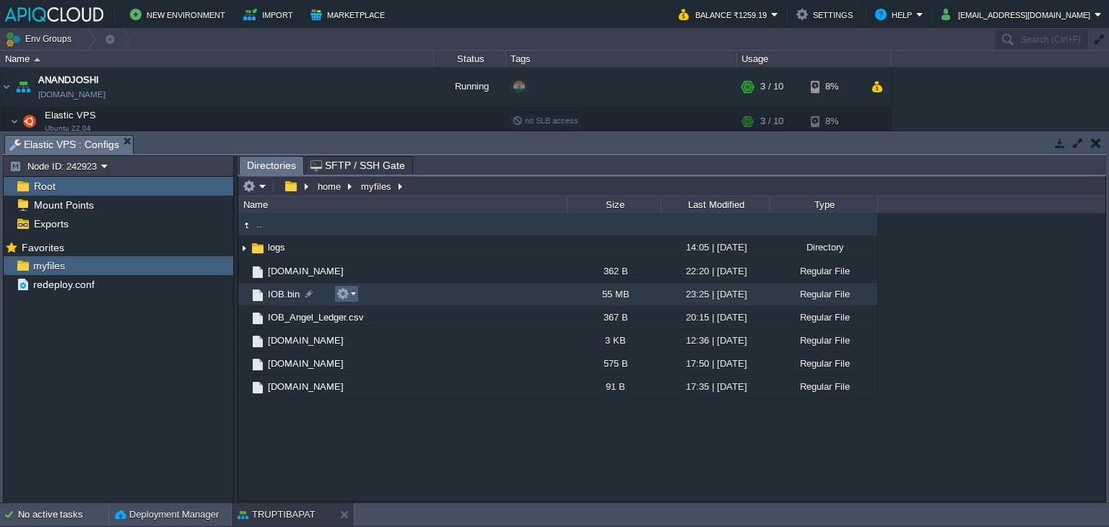
click at [344, 295] on button "button" at bounding box center [342, 293] width 13 height 13
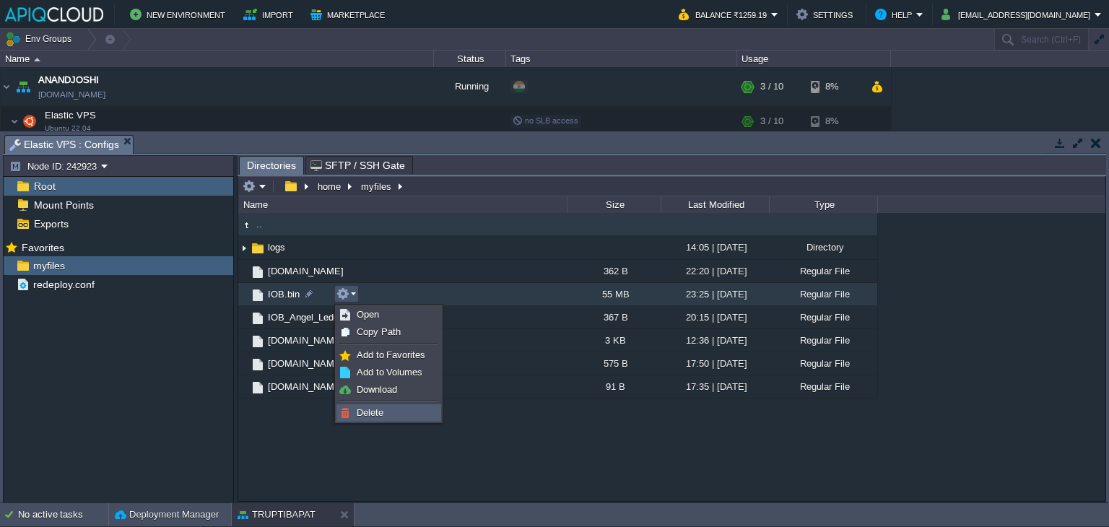
click at [388, 412] on link "Delete" at bounding box center [388, 413] width 103 height 16
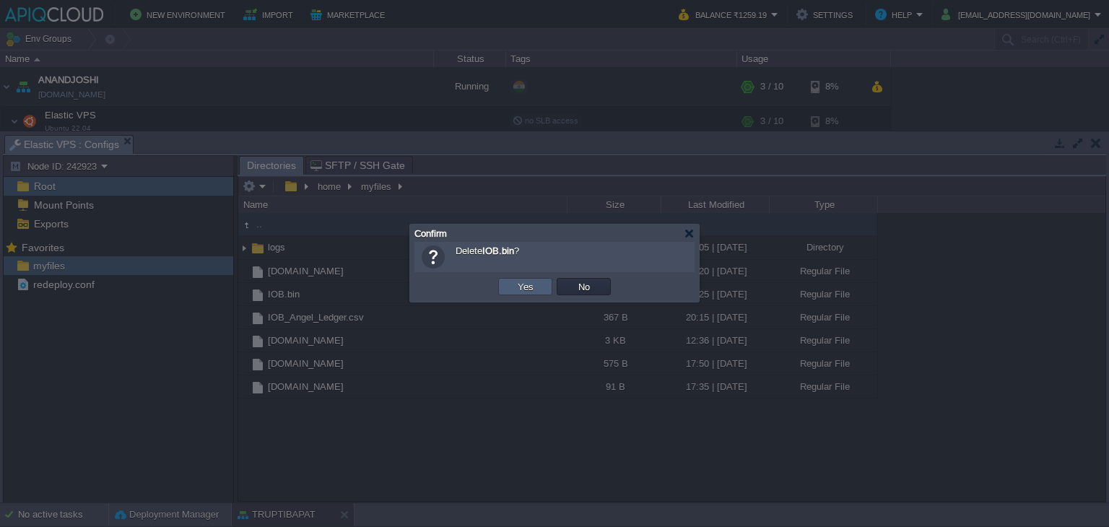
click at [517, 288] on button "Yes" at bounding box center [525, 286] width 25 height 13
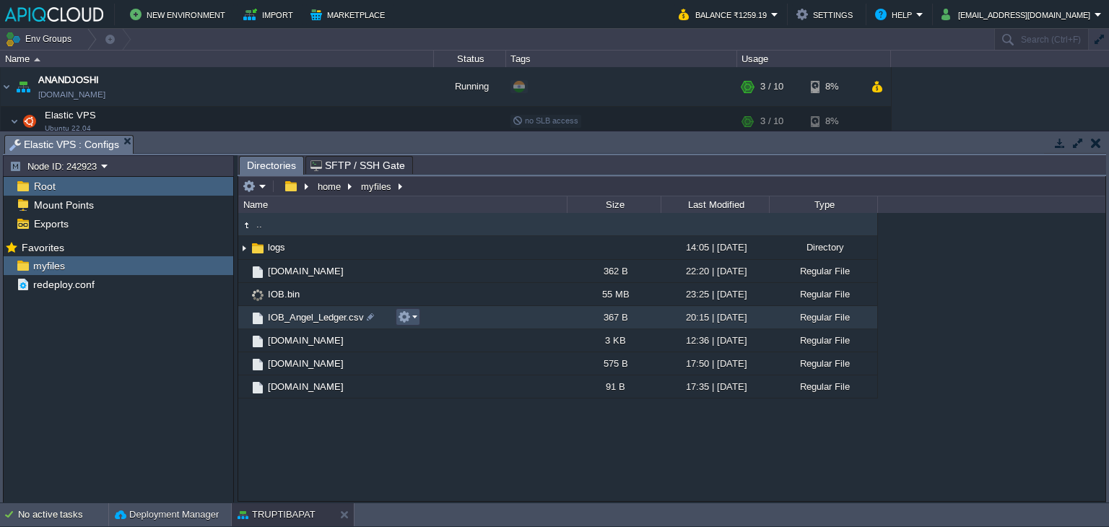
click at [401, 313] on button "button" at bounding box center [404, 316] width 13 height 13
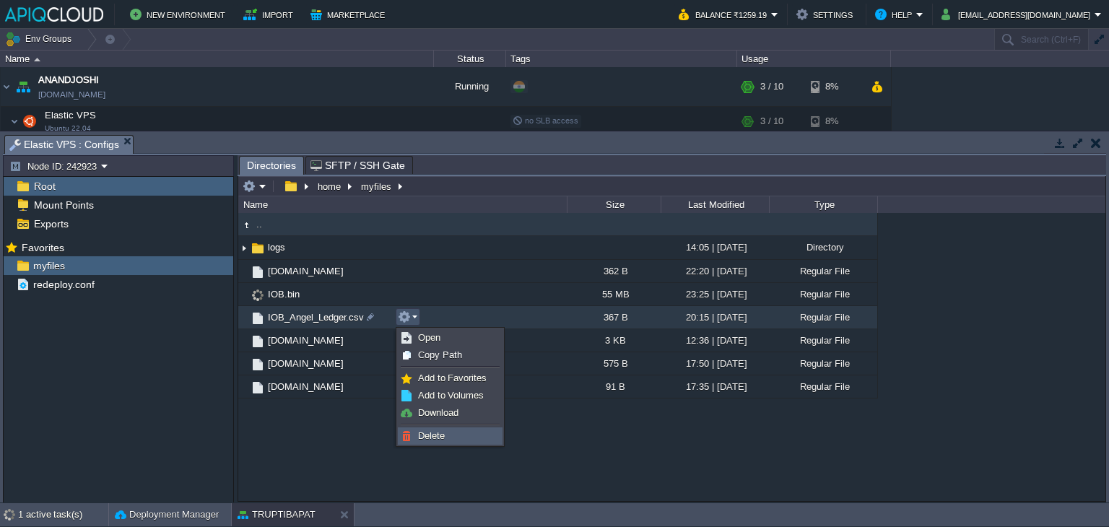
click at [430, 432] on span "Delete" at bounding box center [431, 435] width 27 height 11
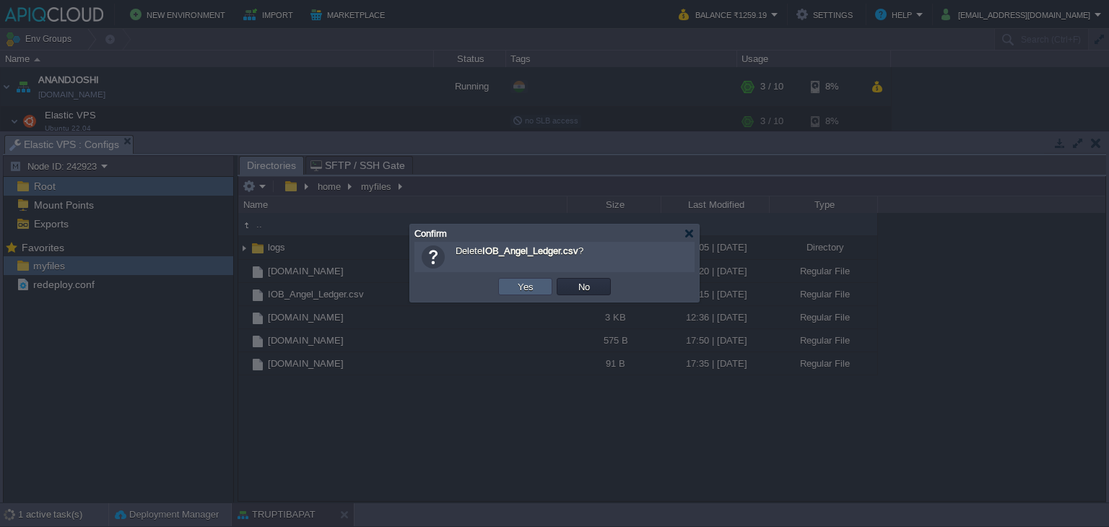
click at [519, 293] on td "Yes" at bounding box center [525, 286] width 54 height 17
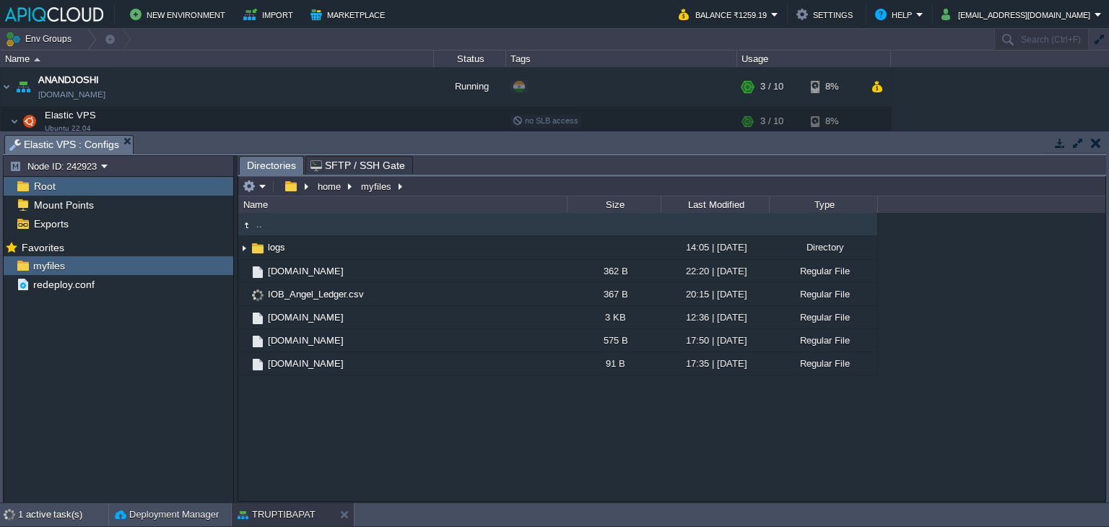
click at [1098, 143] on button "button" at bounding box center [1096, 142] width 10 height 13
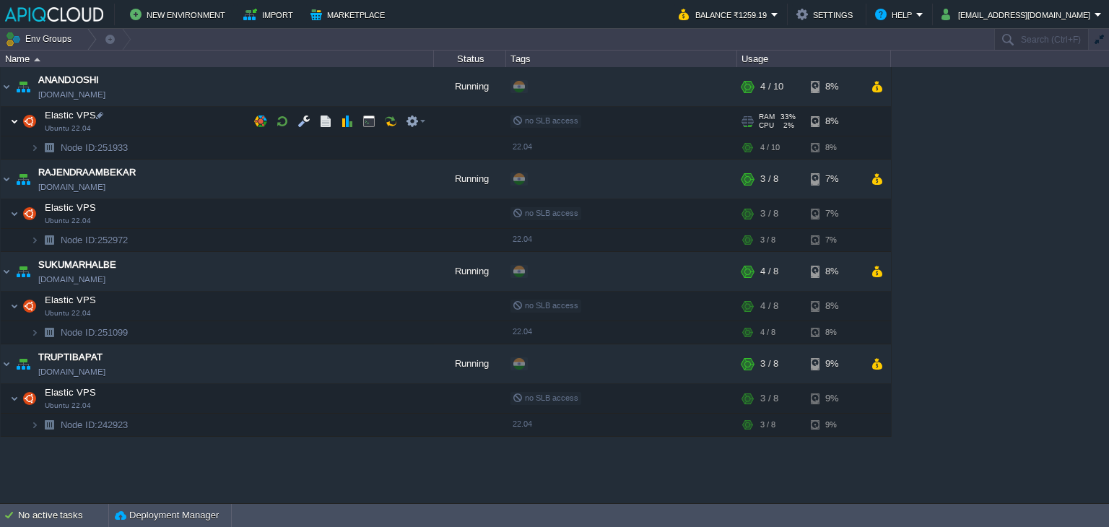
click at [13, 121] on img at bounding box center [14, 121] width 9 height 29
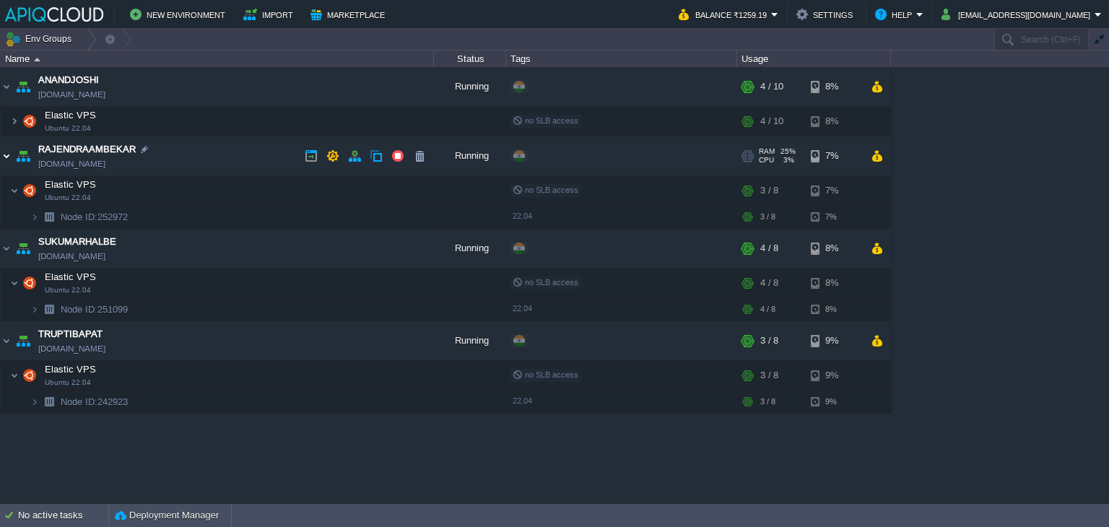
click at [8, 155] on img at bounding box center [7, 155] width 12 height 39
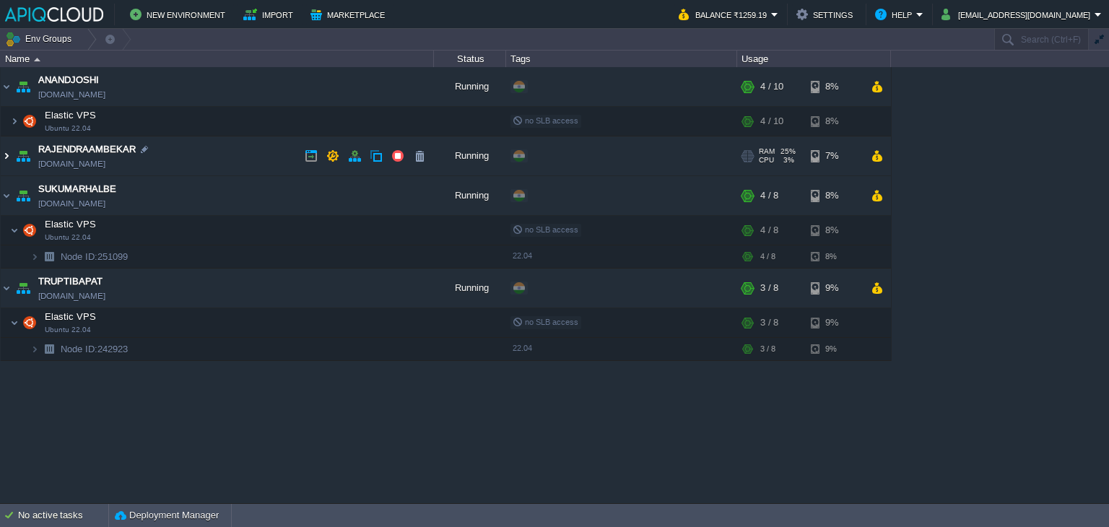
drag, startPoint x: 3, startPoint y: 155, endPoint x: 13, endPoint y: 170, distance: 18.2
click at [3, 156] on img at bounding box center [7, 155] width 12 height 39
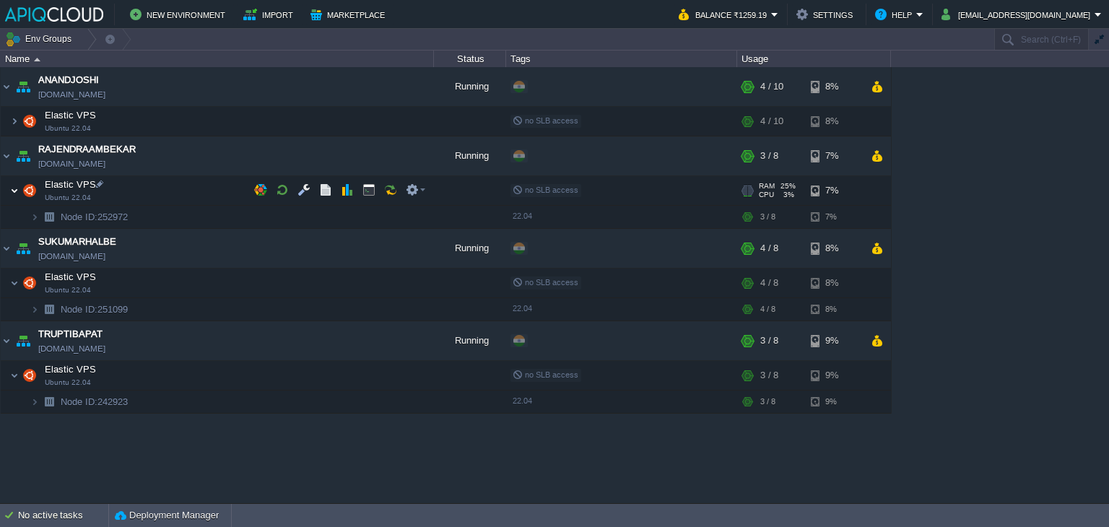
click at [16, 190] on img at bounding box center [14, 190] width 9 height 29
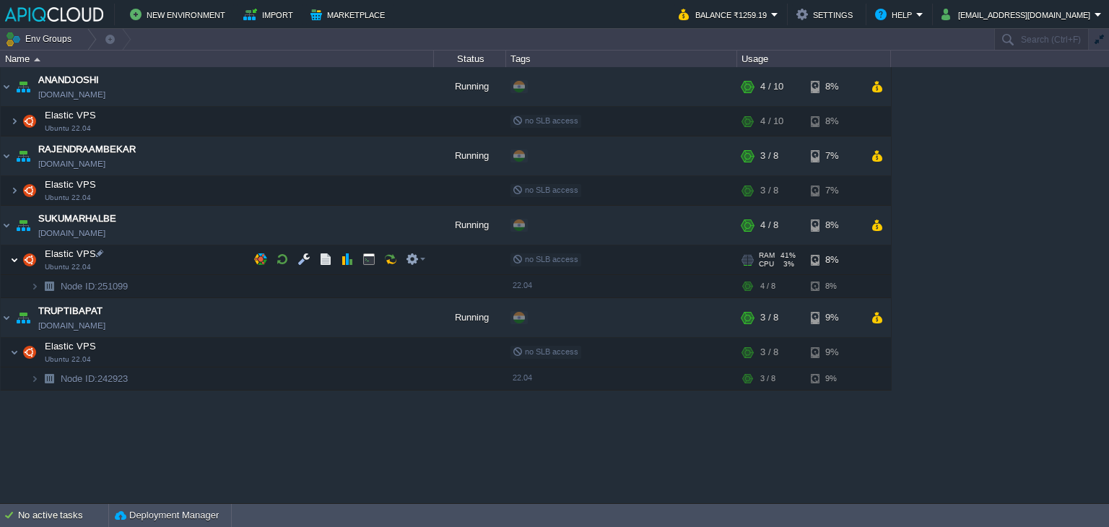
click at [17, 254] on img at bounding box center [14, 259] width 9 height 29
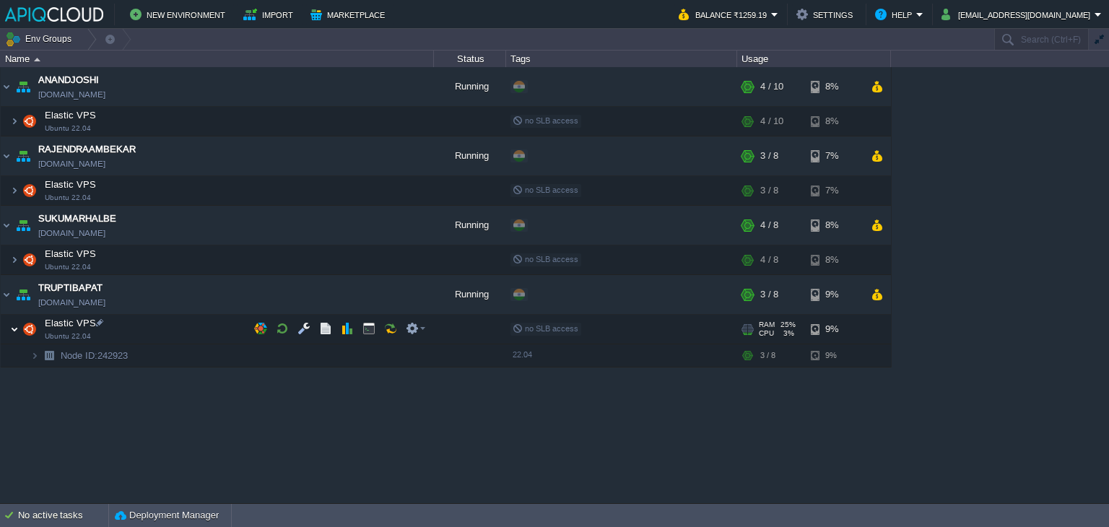
click at [10, 327] on img at bounding box center [14, 329] width 9 height 29
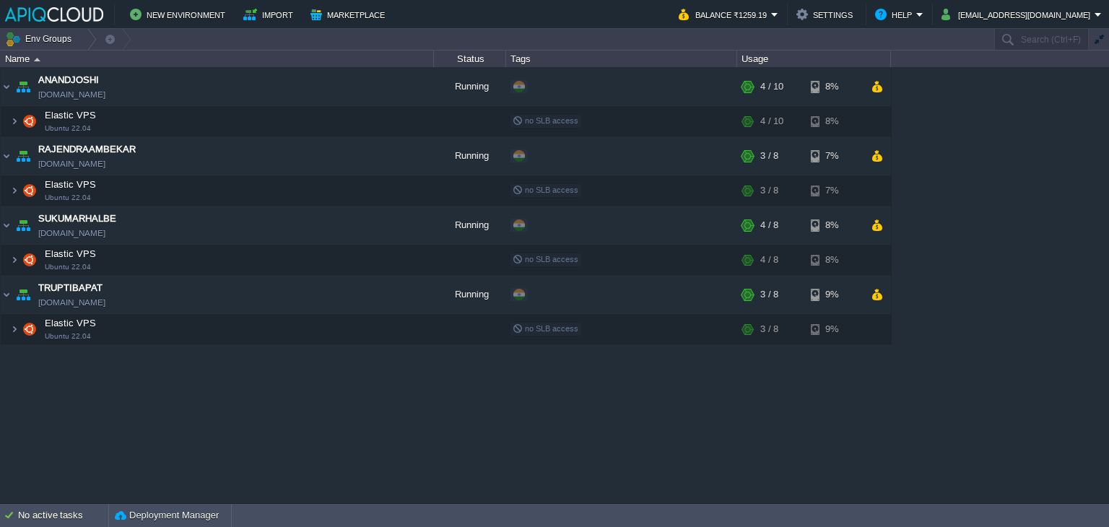
click at [506, 440] on div "ANANDJOSHI [DOMAIN_NAME] Running + Add to Env Group RAM 33% CPU 2% 4 / 10 8% El…" at bounding box center [554, 285] width 1109 height 436
click at [368, 326] on button "button" at bounding box center [368, 328] width 13 height 13
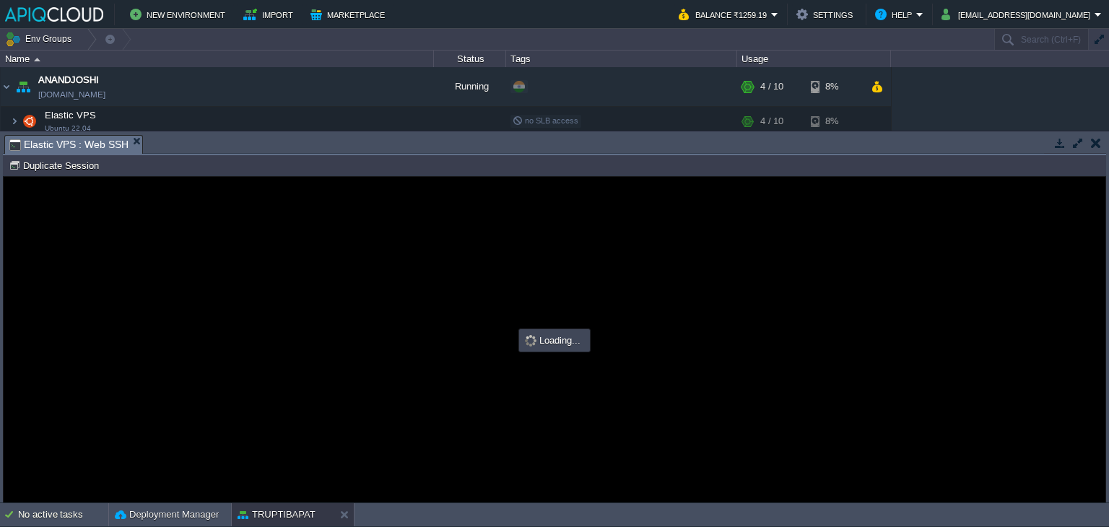
type input "#000000"
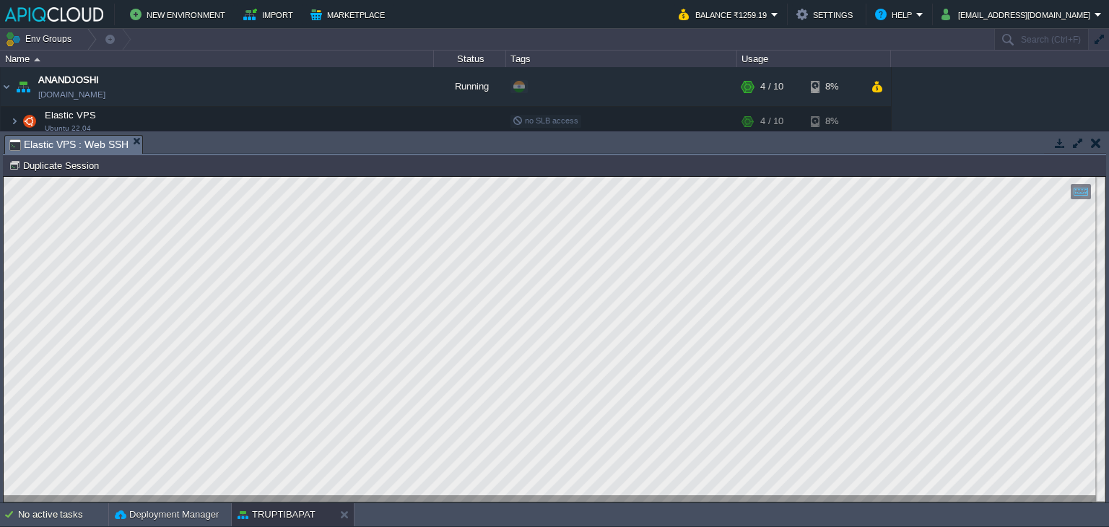
click at [1097, 149] on td at bounding box center [1096, 142] width 18 height 17
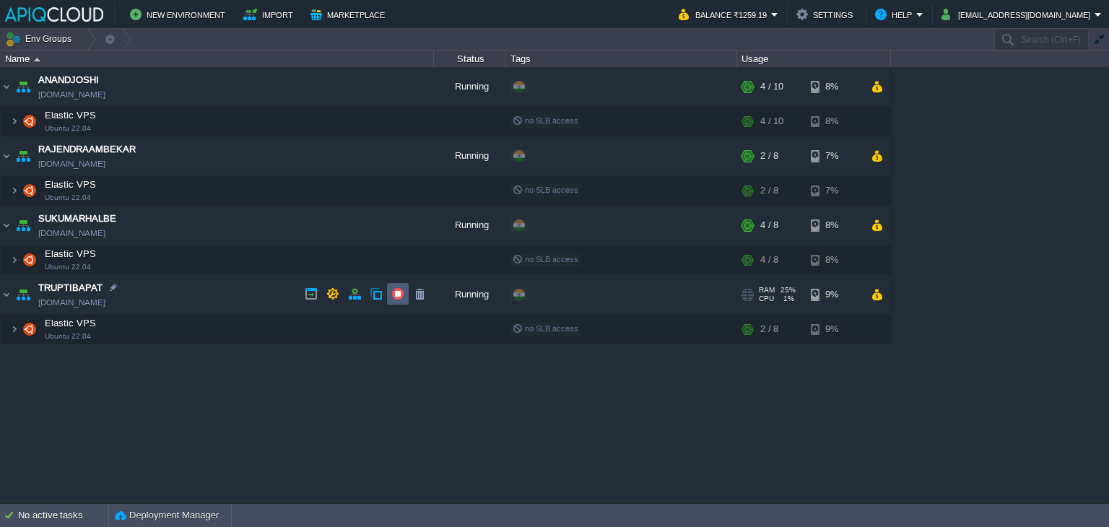
click at [398, 294] on button "button" at bounding box center [397, 293] width 13 height 13
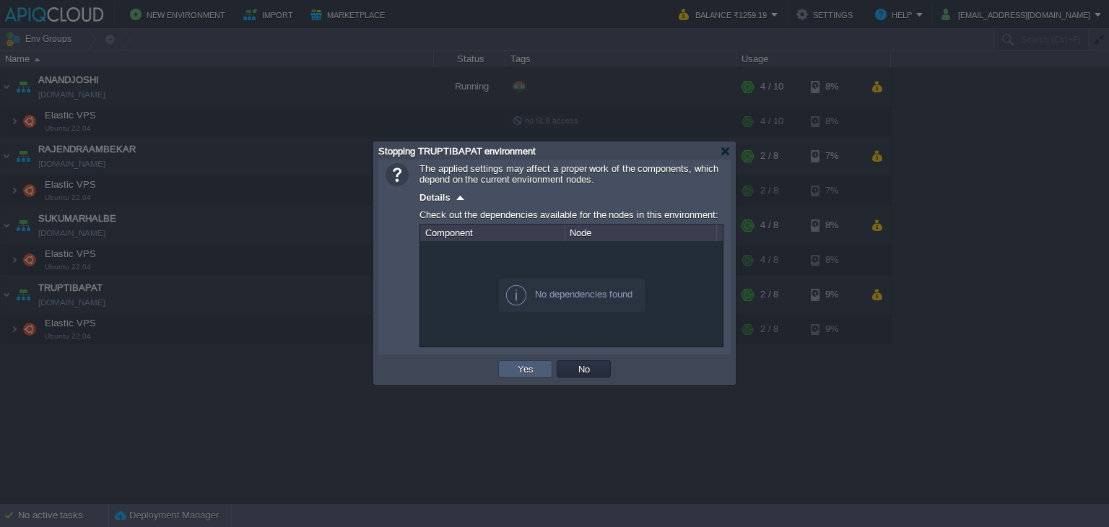
click at [517, 375] on button "Yes" at bounding box center [525, 368] width 25 height 13
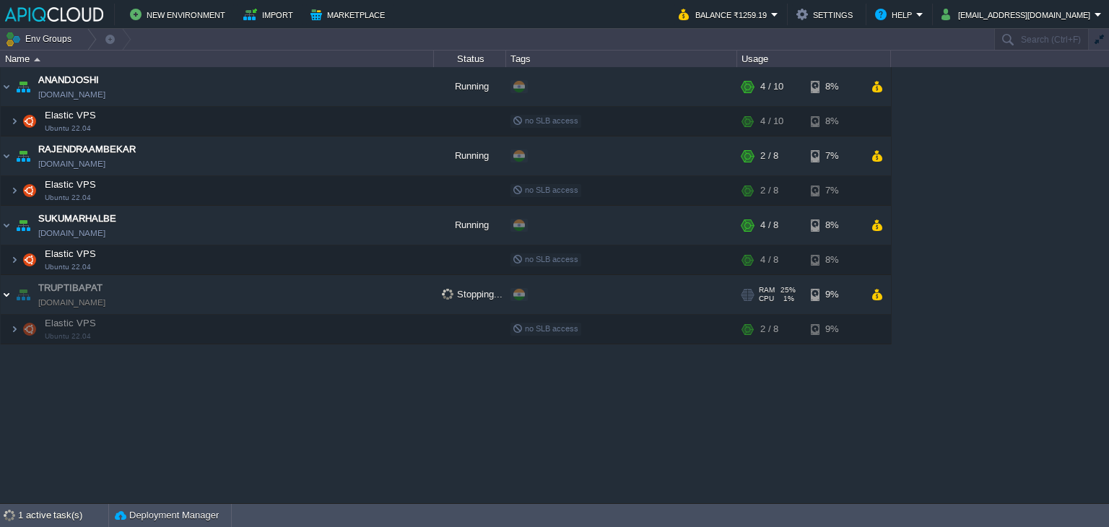
click at [3, 290] on img at bounding box center [7, 294] width 12 height 39
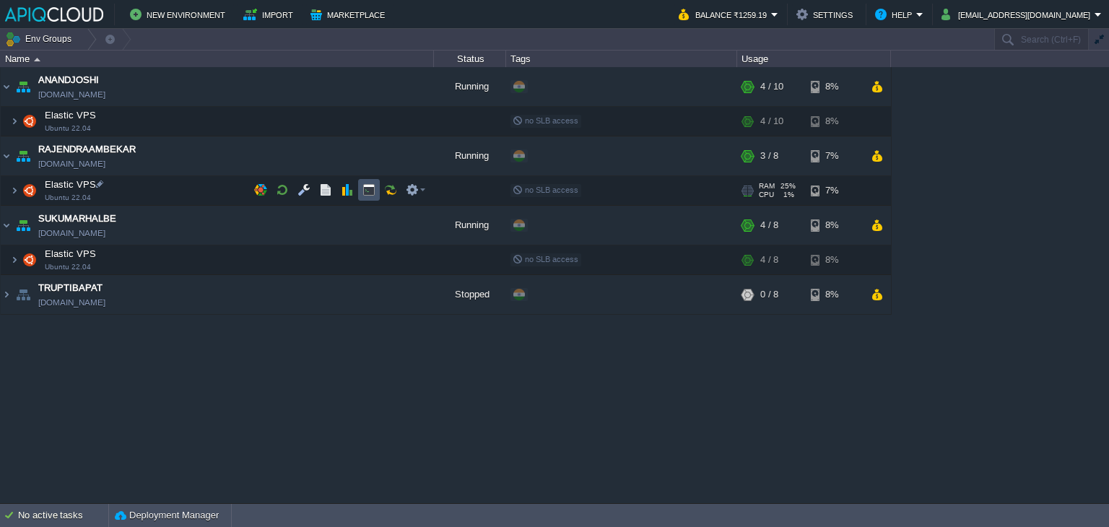
click at [370, 191] on button "button" at bounding box center [368, 189] width 13 height 13
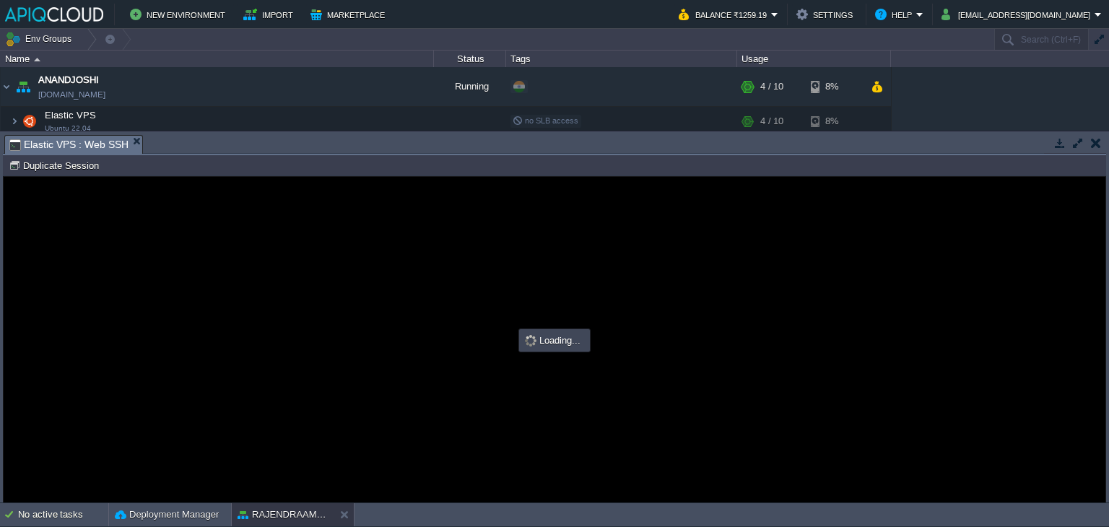
type input "#000000"
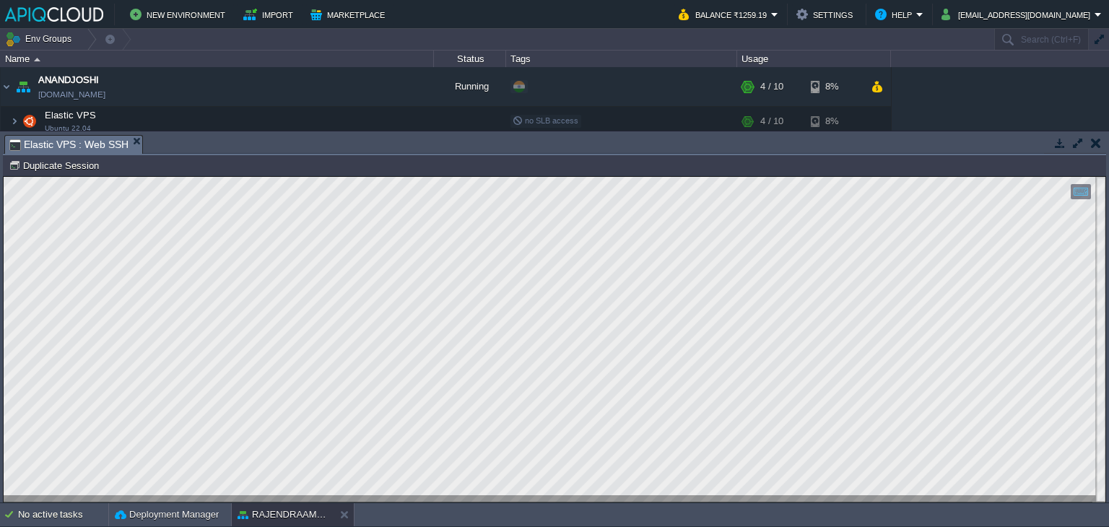
click at [1092, 141] on button "button" at bounding box center [1096, 142] width 10 height 13
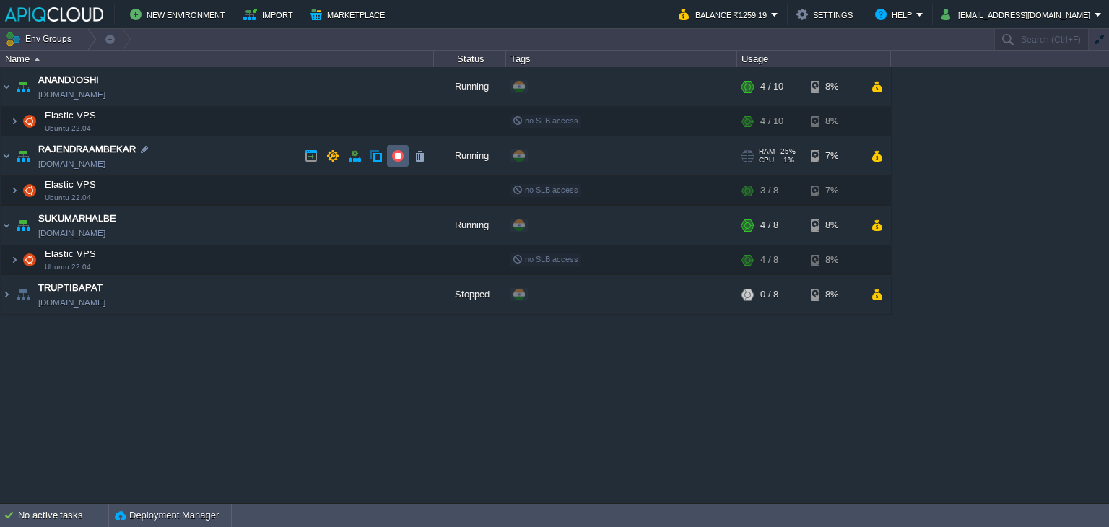
click at [399, 156] on button "button" at bounding box center [397, 155] width 13 height 13
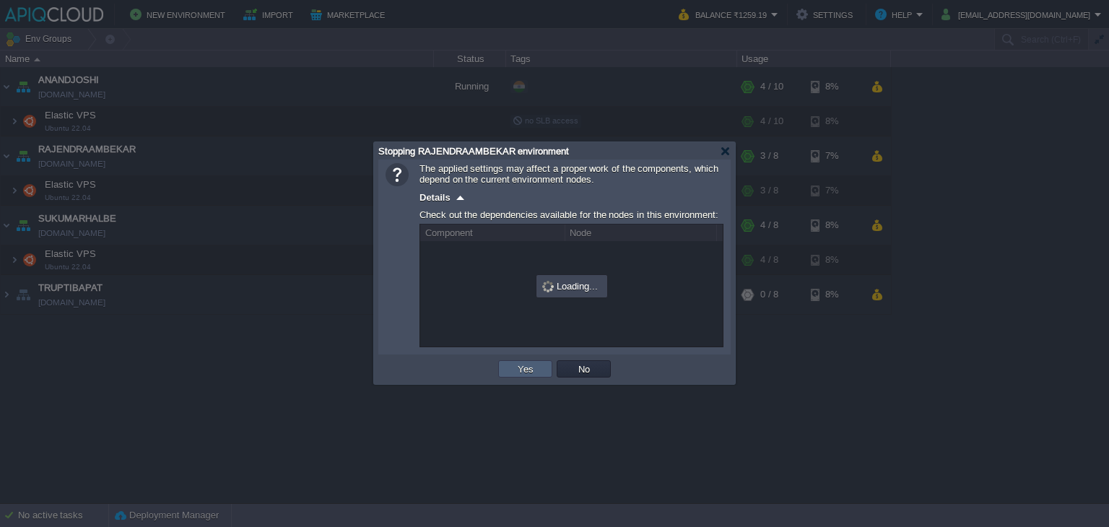
click at [518, 370] on button "Yes" at bounding box center [525, 368] width 25 height 13
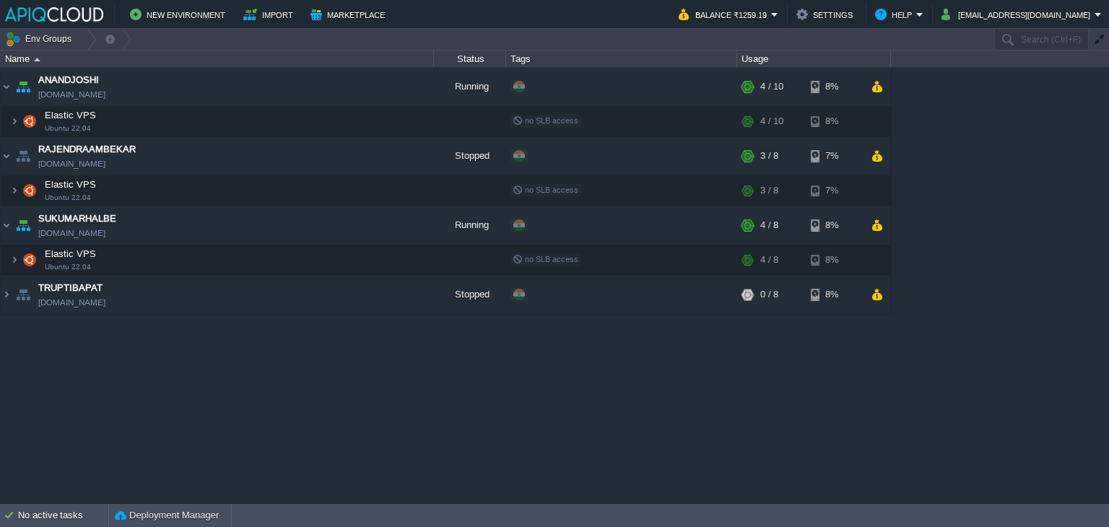
click at [377, 426] on div "ANANDJOSHI [DOMAIN_NAME] Running + Add to Env Group RAM 33% CPU 1% 4 / 10 8% El…" at bounding box center [554, 285] width 1109 height 436
click at [4, 155] on img at bounding box center [7, 155] width 12 height 39
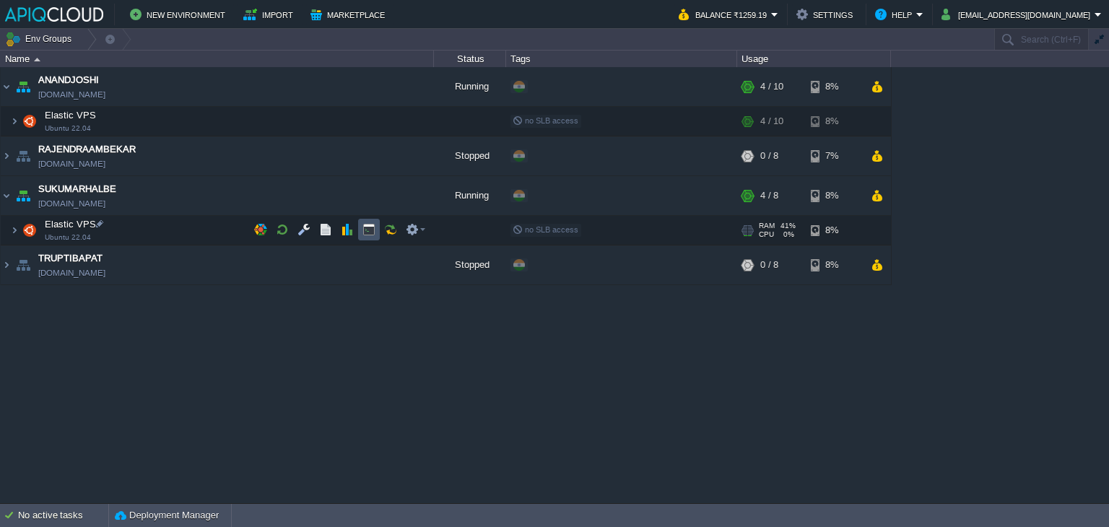
click at [370, 232] on button "button" at bounding box center [368, 229] width 13 height 13
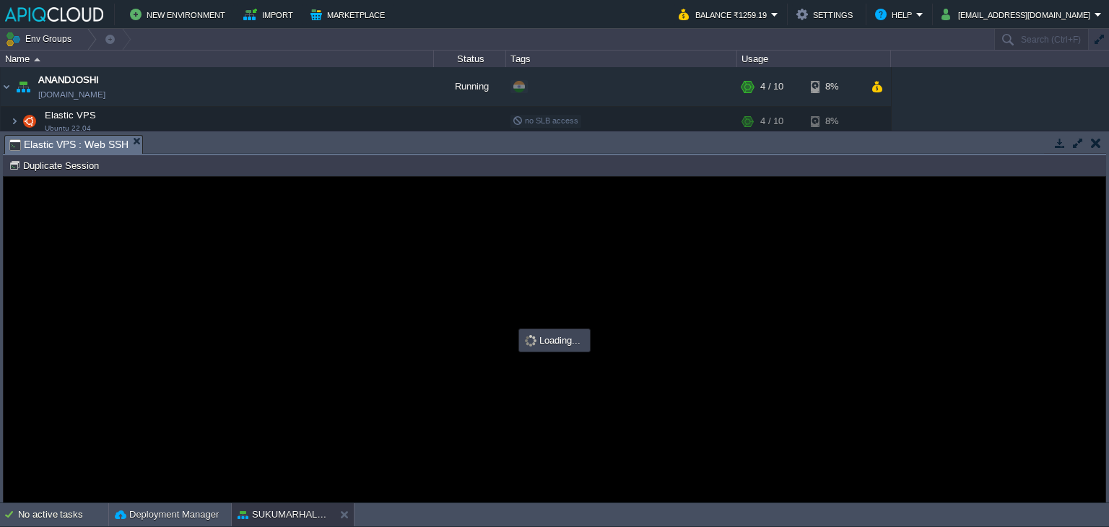
type input "#000000"
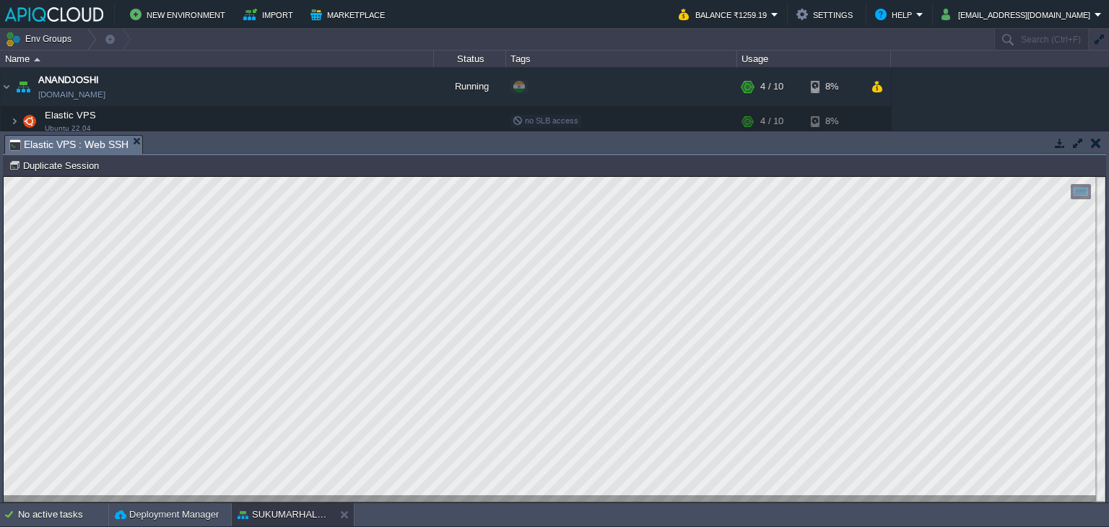
click at [1097, 146] on button "button" at bounding box center [1096, 142] width 10 height 13
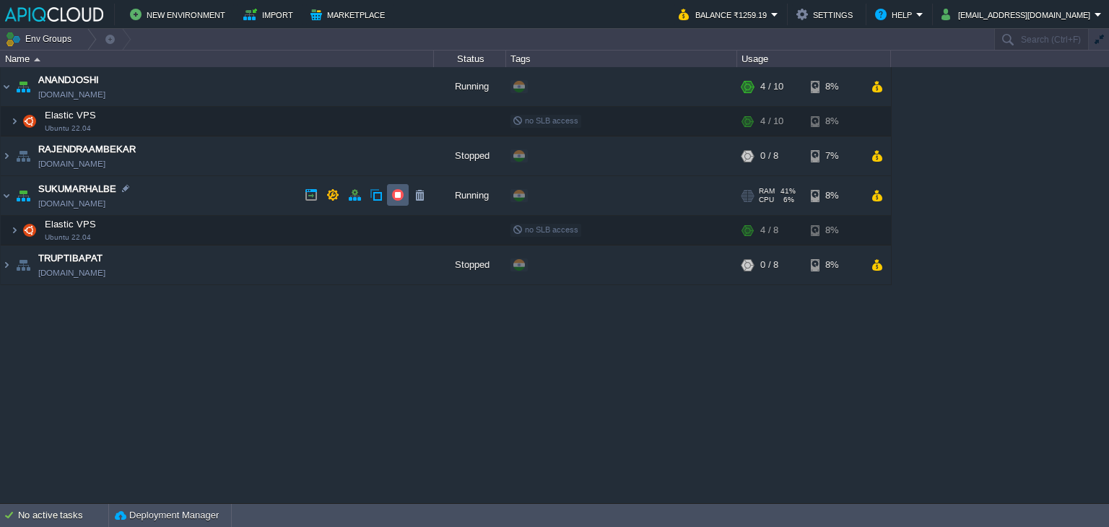
click at [395, 194] on button "button" at bounding box center [397, 194] width 13 height 13
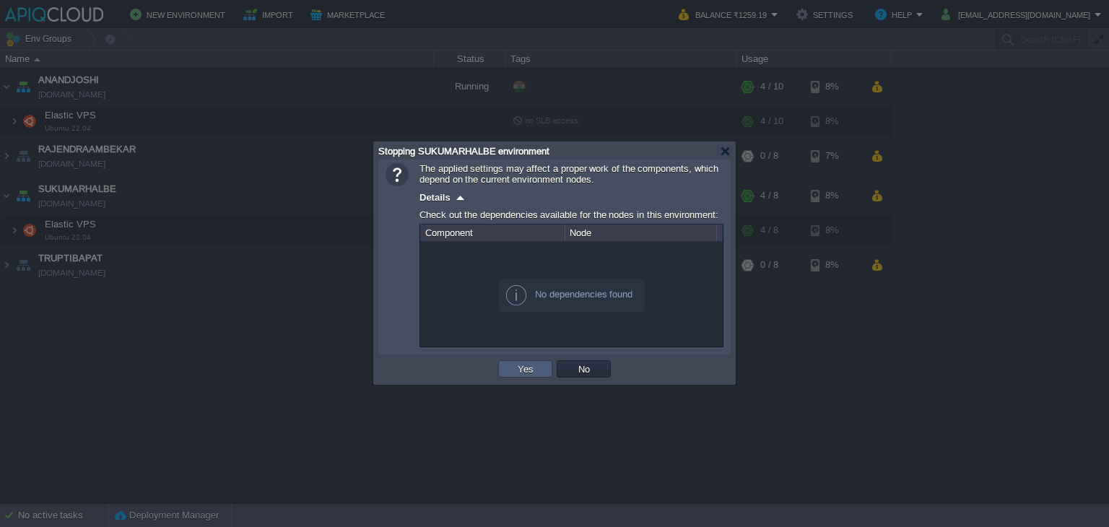
click at [528, 370] on button "Yes" at bounding box center [525, 368] width 25 height 13
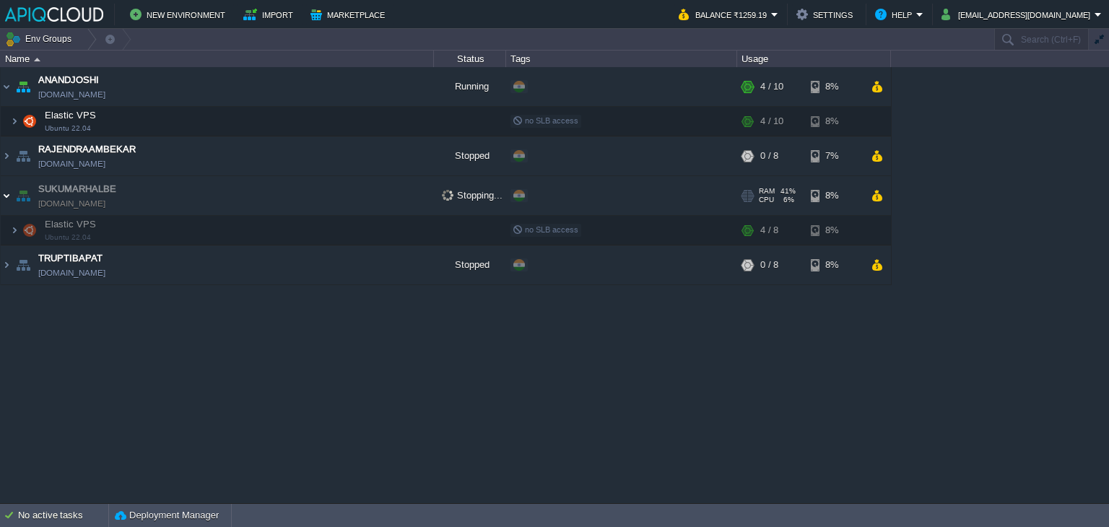
click at [9, 190] on img at bounding box center [7, 195] width 12 height 39
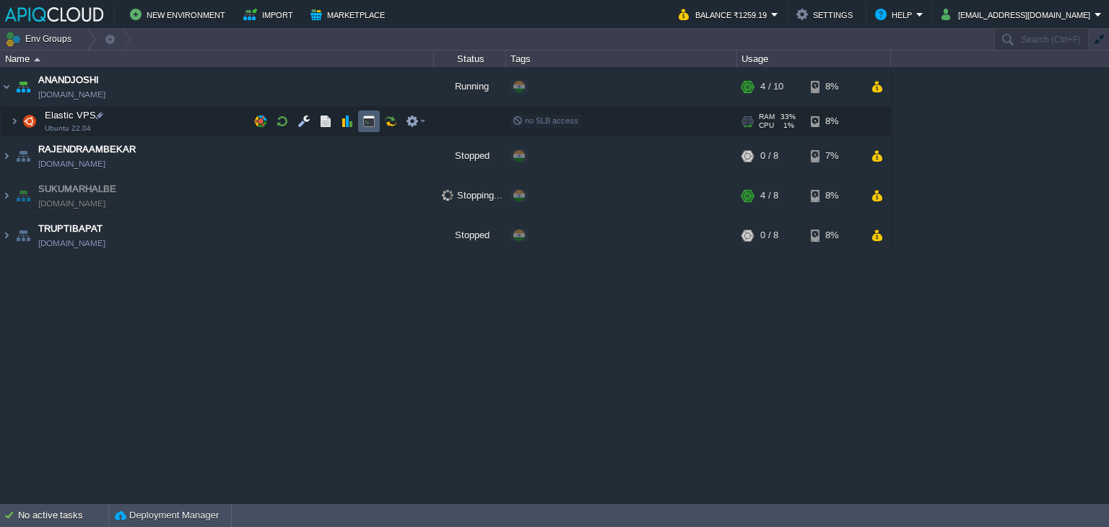
click at [370, 117] on button "button" at bounding box center [368, 121] width 13 height 13
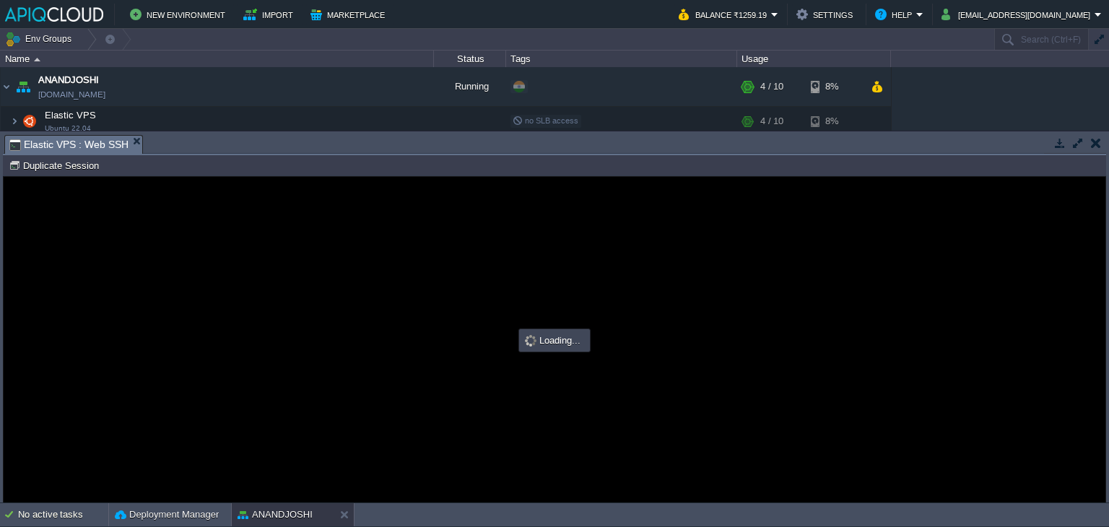
type input "#000000"
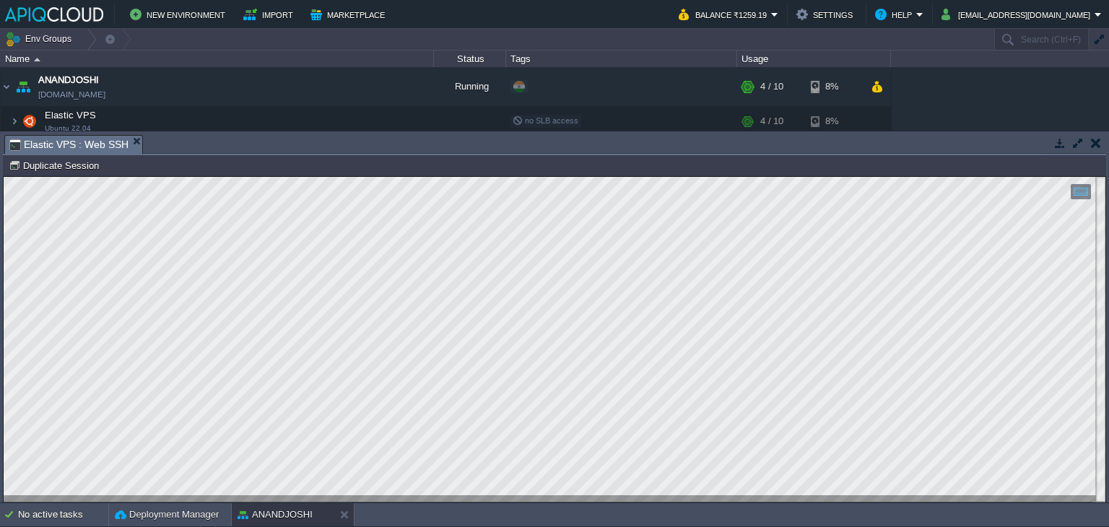
click at [1092, 139] on button "button" at bounding box center [1096, 142] width 10 height 13
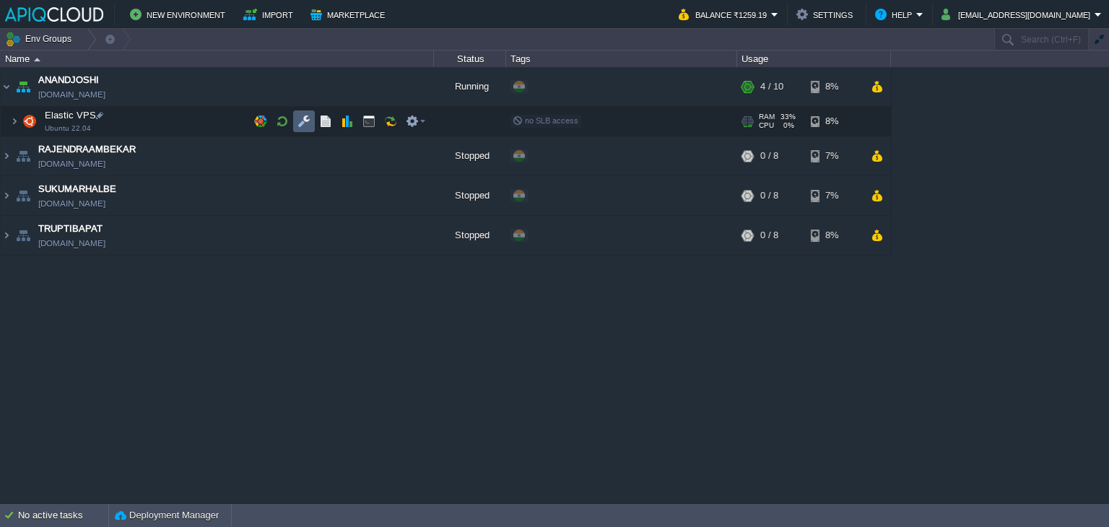
click at [303, 119] on button "button" at bounding box center [303, 121] width 13 height 13
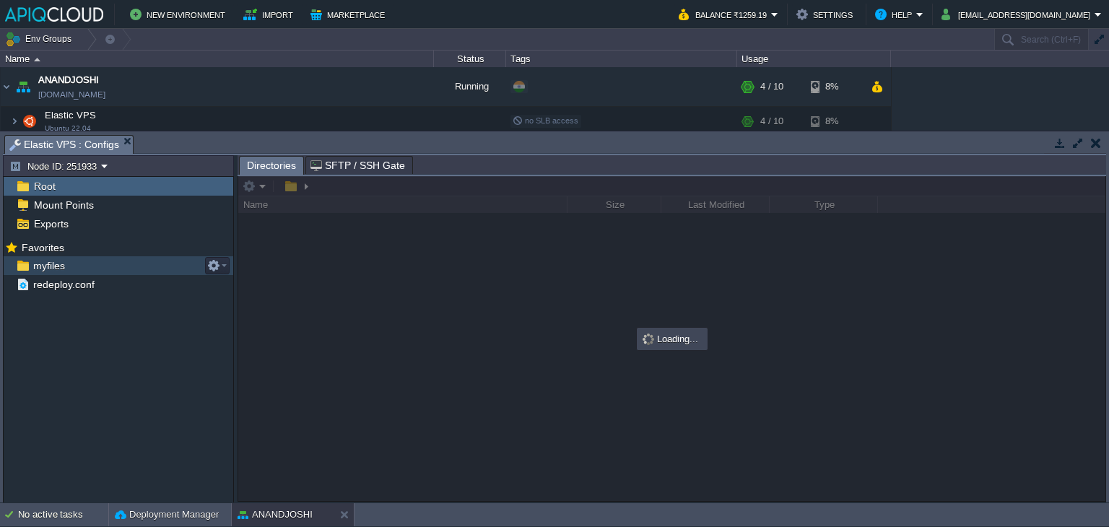
click at [48, 266] on span "myfiles" at bounding box center [48, 265] width 37 height 13
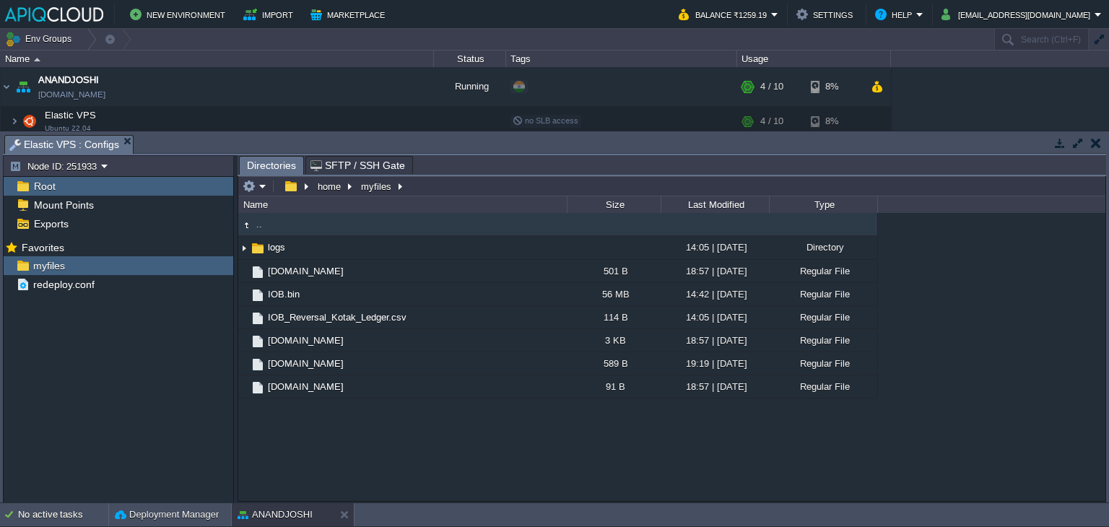
click at [1095, 142] on button "button" at bounding box center [1096, 142] width 10 height 13
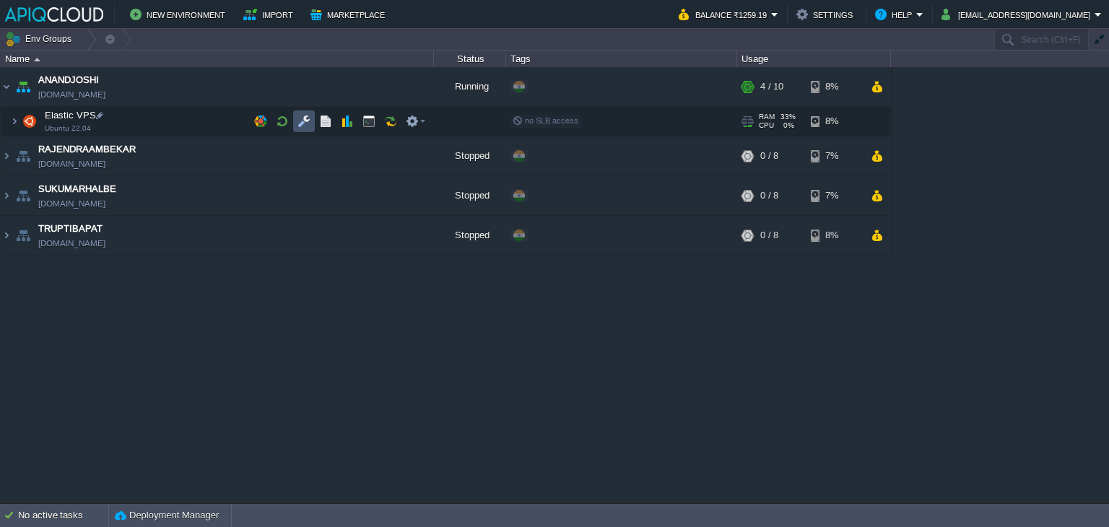
click at [300, 122] on button "button" at bounding box center [303, 121] width 13 height 13
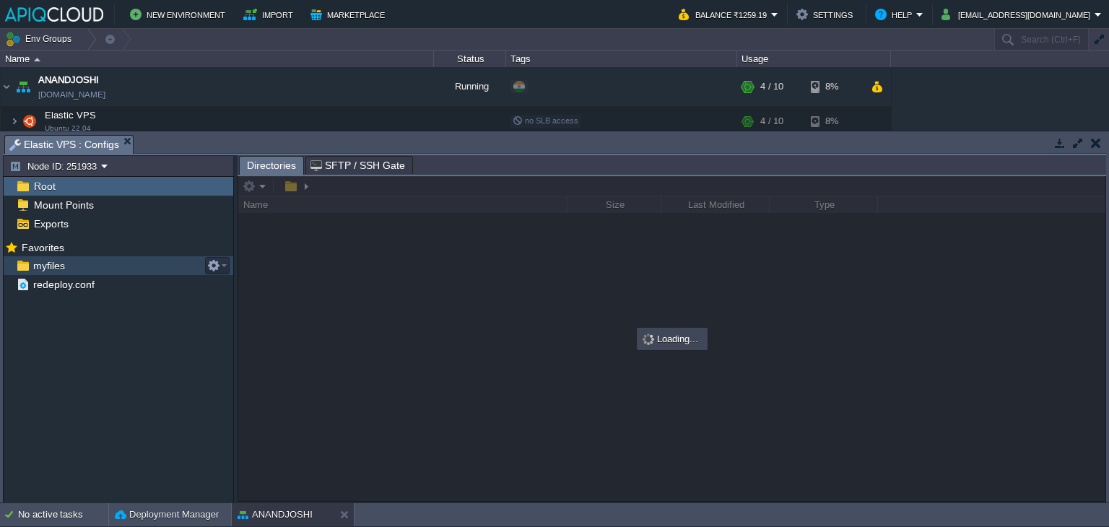
click at [37, 272] on span "myfiles" at bounding box center [48, 265] width 37 height 13
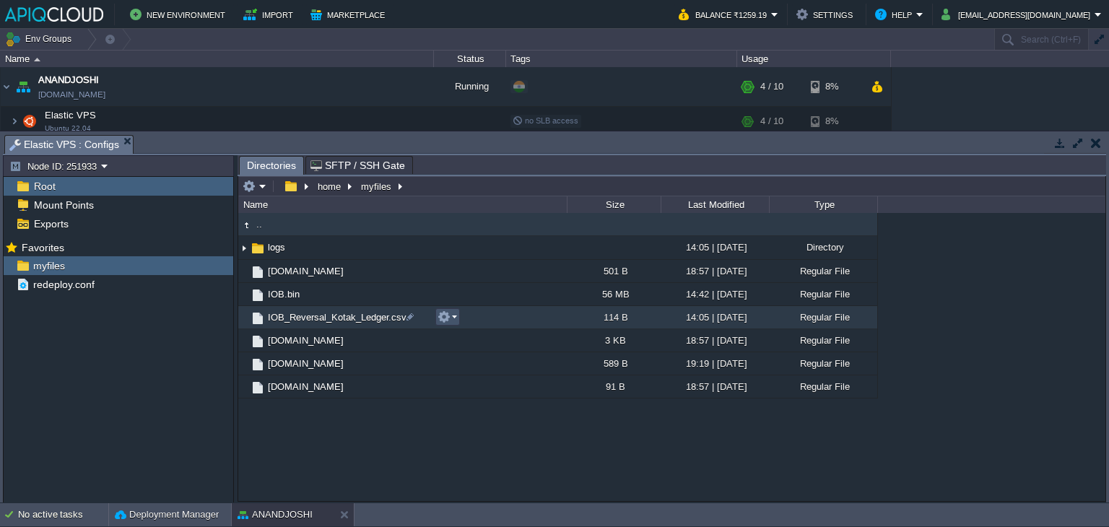
click at [447, 316] on button "button" at bounding box center [444, 316] width 13 height 13
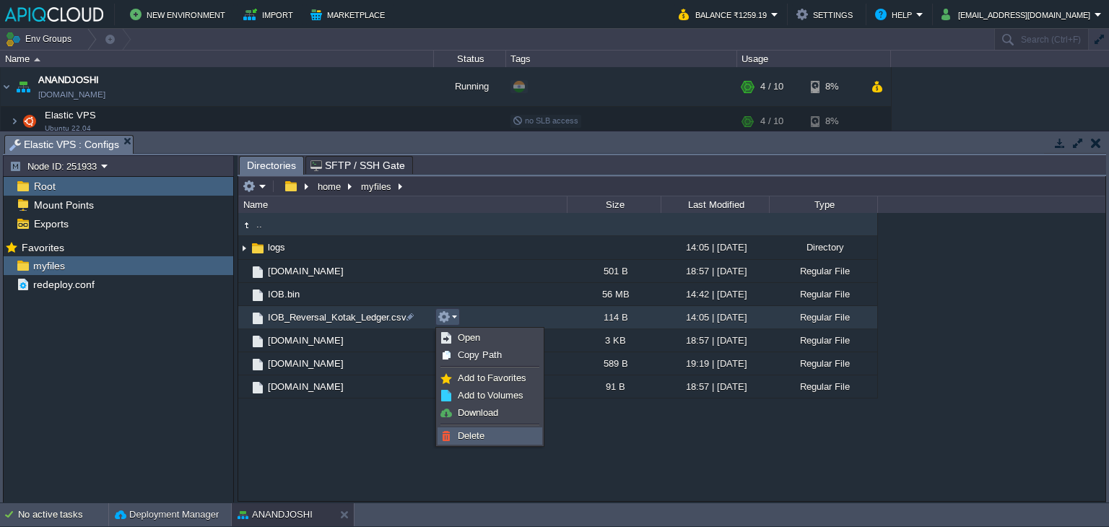
click at [477, 434] on span "Delete" at bounding box center [471, 435] width 27 height 11
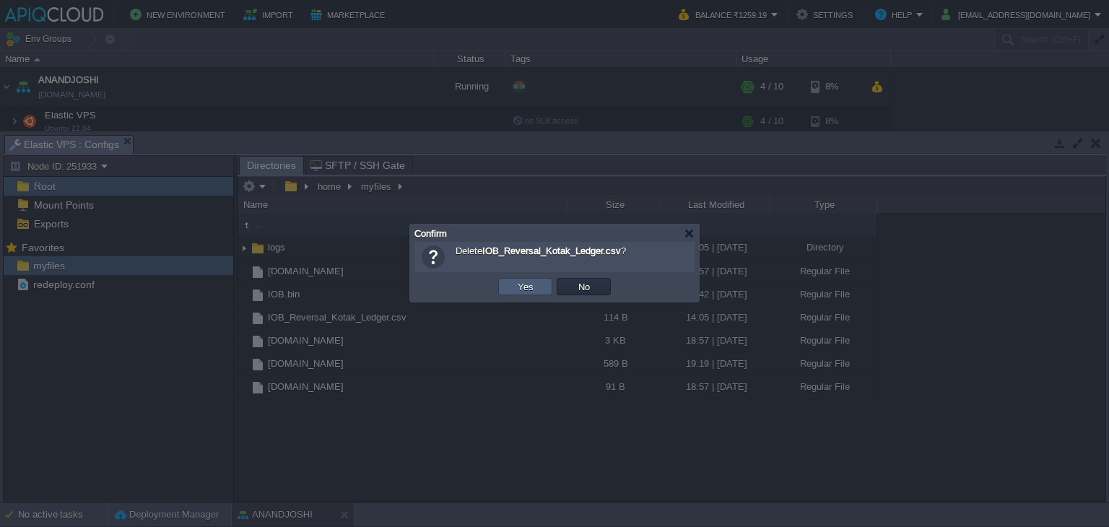
click at [526, 281] on button "Yes" at bounding box center [525, 286] width 25 height 13
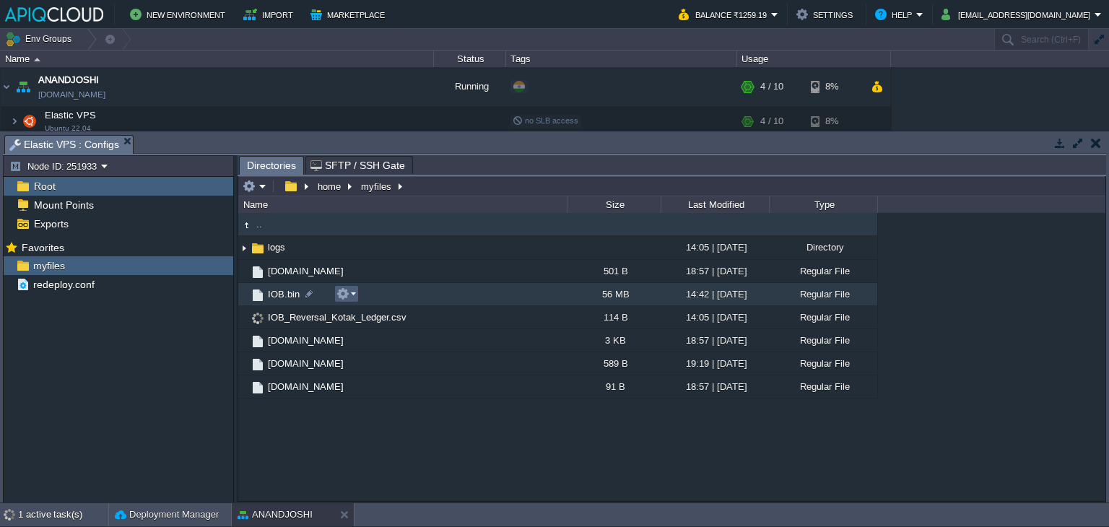
click at [351, 298] on em at bounding box center [345, 293] width 19 height 13
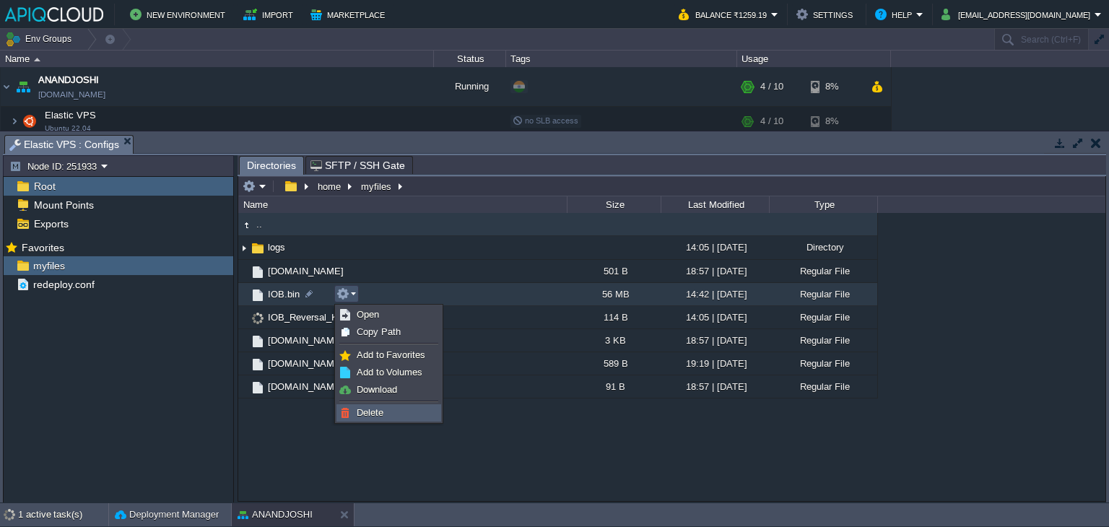
click at [375, 416] on span "Delete" at bounding box center [370, 412] width 27 height 11
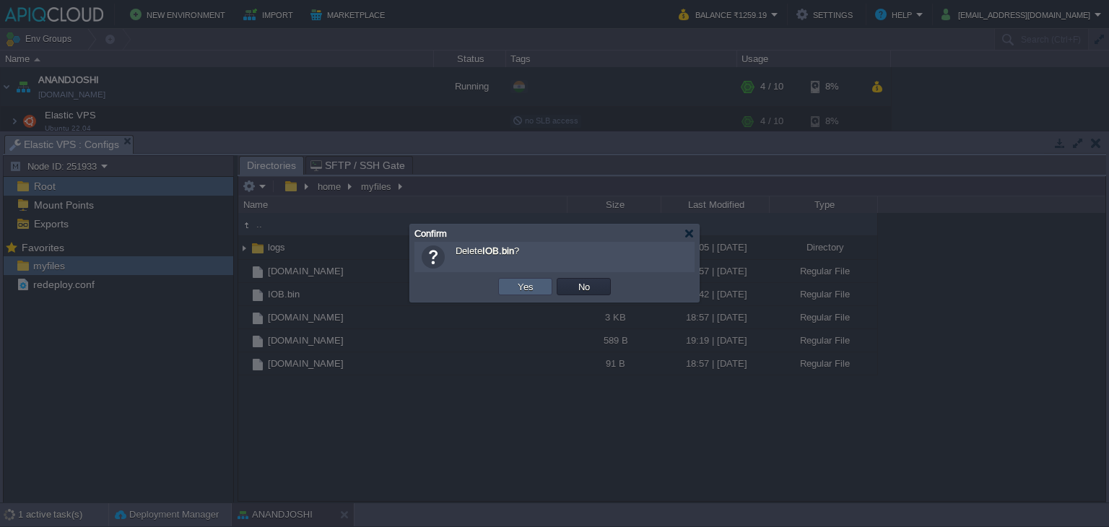
click at [518, 289] on button "Yes" at bounding box center [525, 286] width 25 height 13
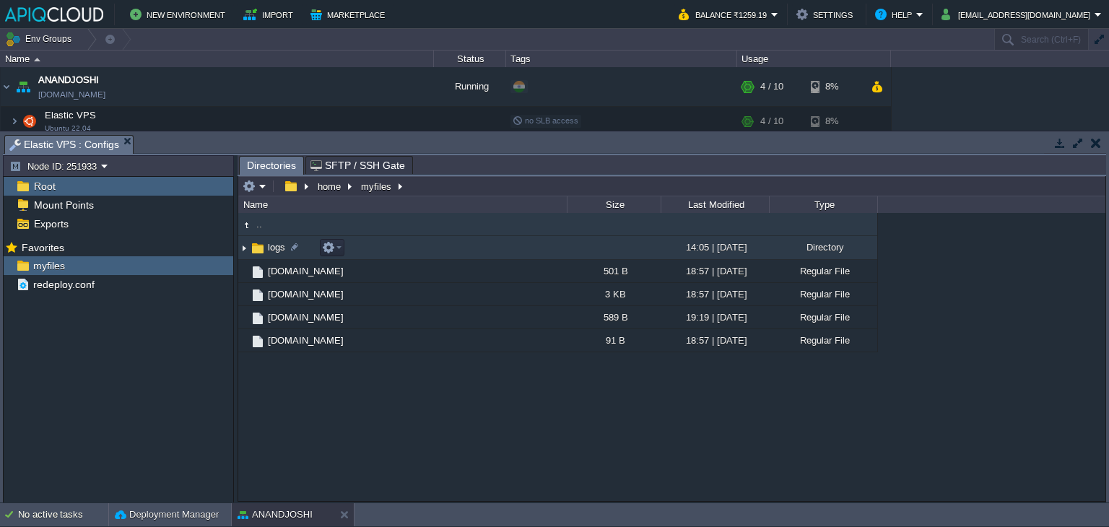
click at [240, 246] on img at bounding box center [244, 248] width 12 height 22
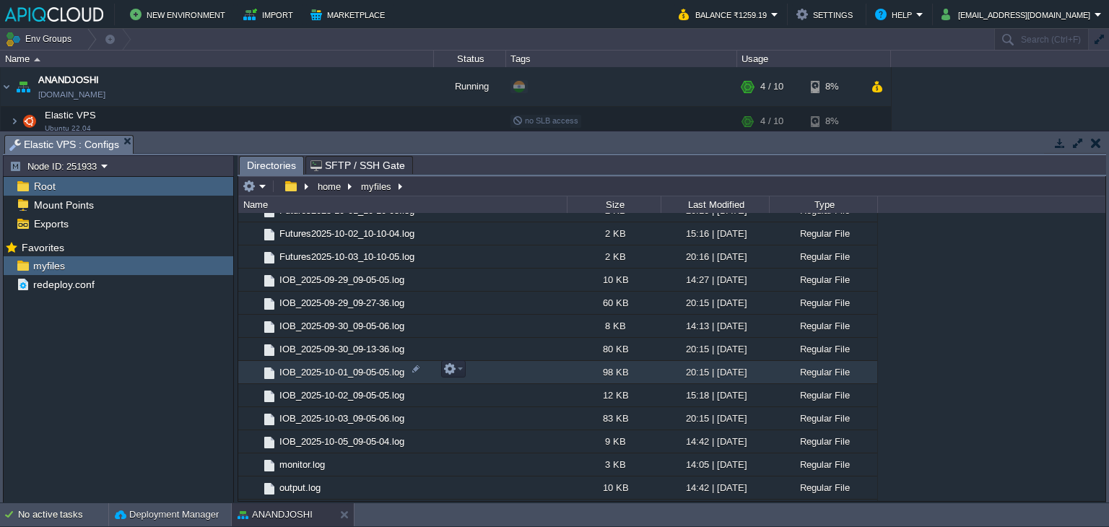
scroll to position [433, 0]
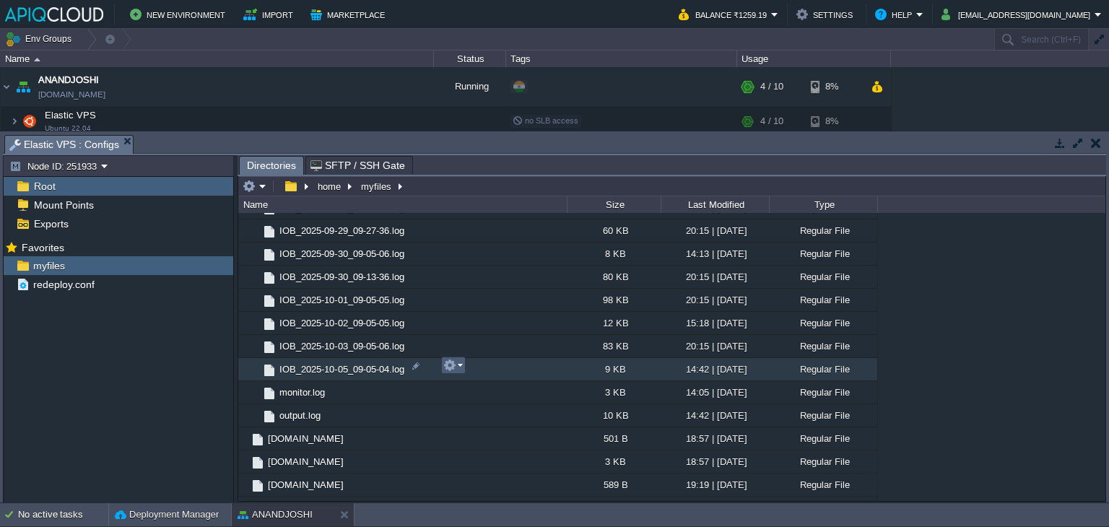
click at [453, 370] on button "button" at bounding box center [449, 365] width 13 height 13
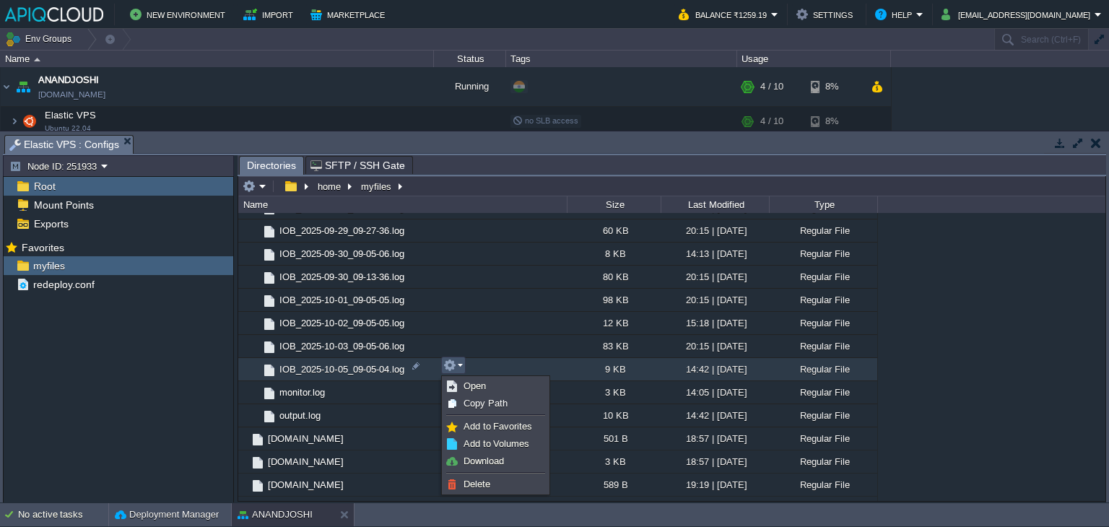
click at [348, 368] on span "IOB_2025-10-05_09-05-04.log" at bounding box center [341, 369] width 129 height 12
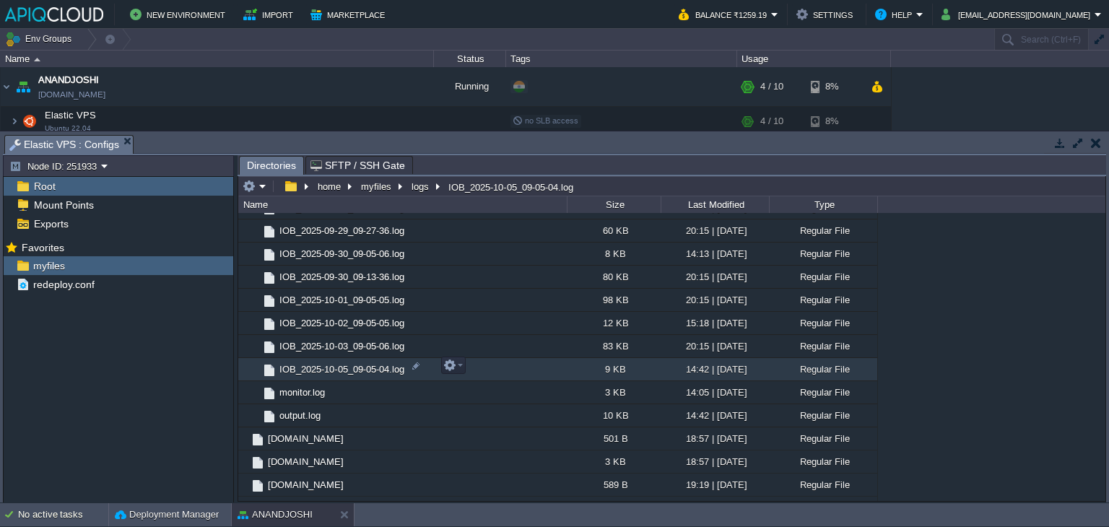
click at [348, 368] on span "IOB_2025-10-05_09-05-04.log" at bounding box center [341, 369] width 129 height 12
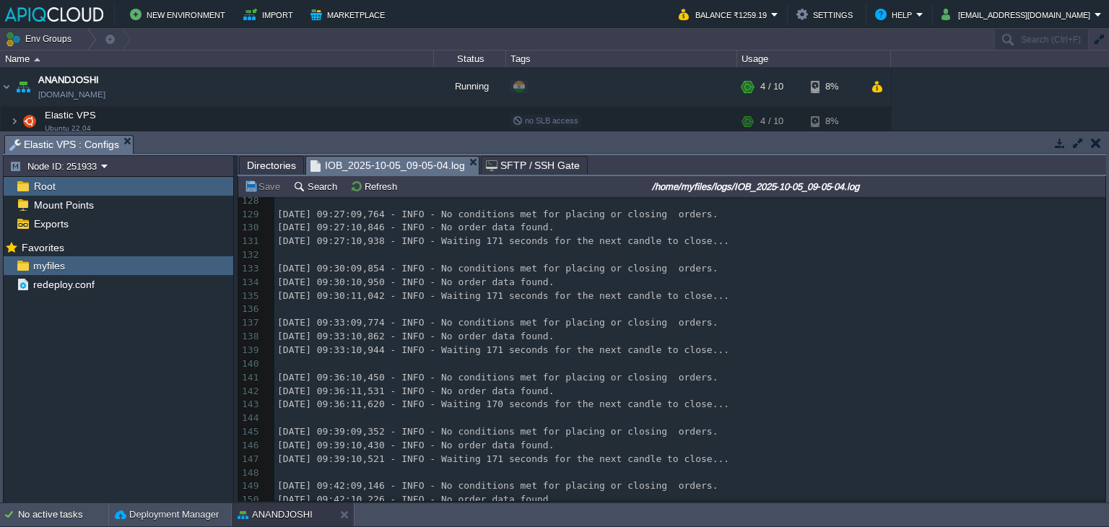
scroll to position [1825, 0]
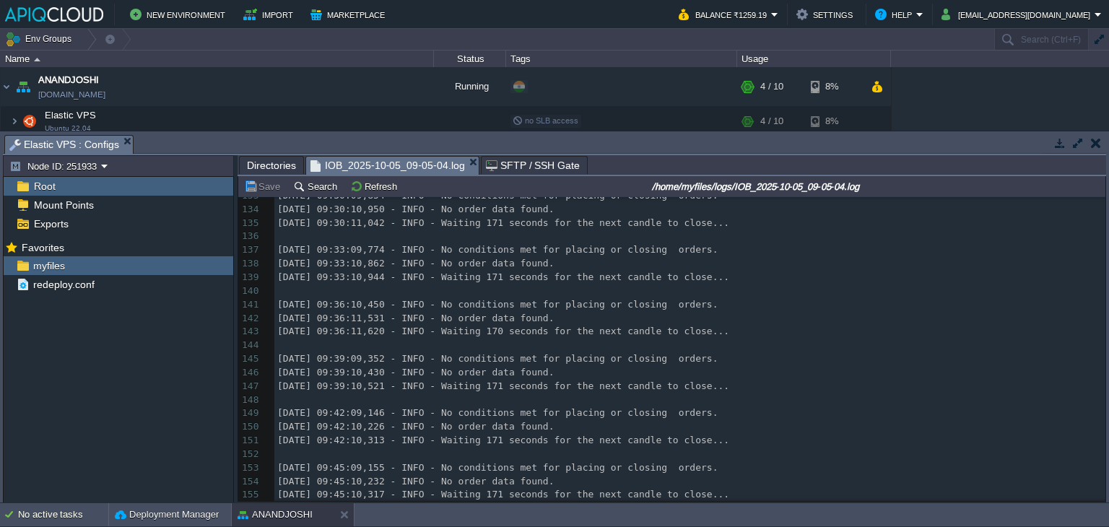
click at [1094, 143] on button "button" at bounding box center [1096, 142] width 10 height 13
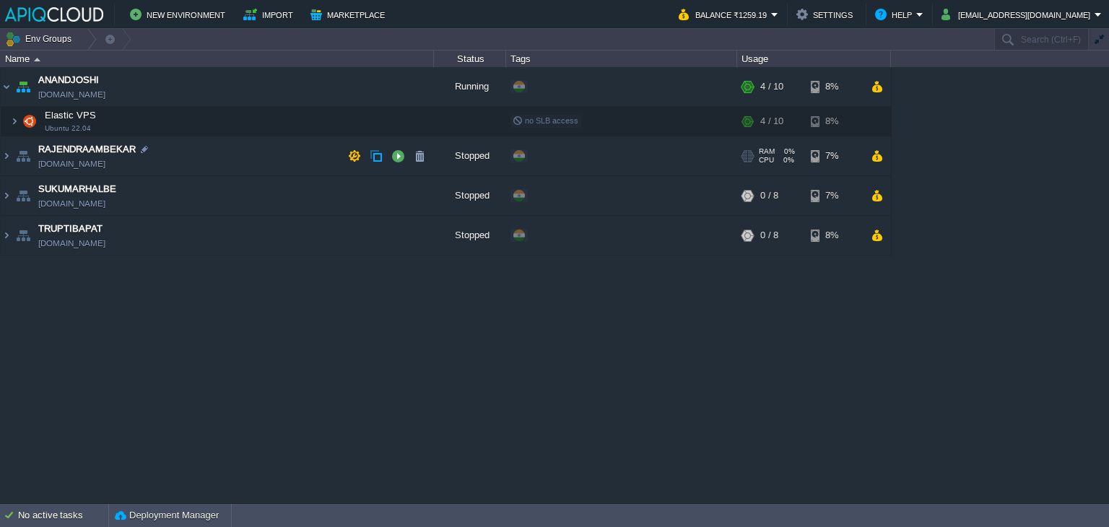
click at [295, 150] on td "RAJENDRAAMBEKAR [DOMAIN_NAME]" at bounding box center [217, 156] width 433 height 40
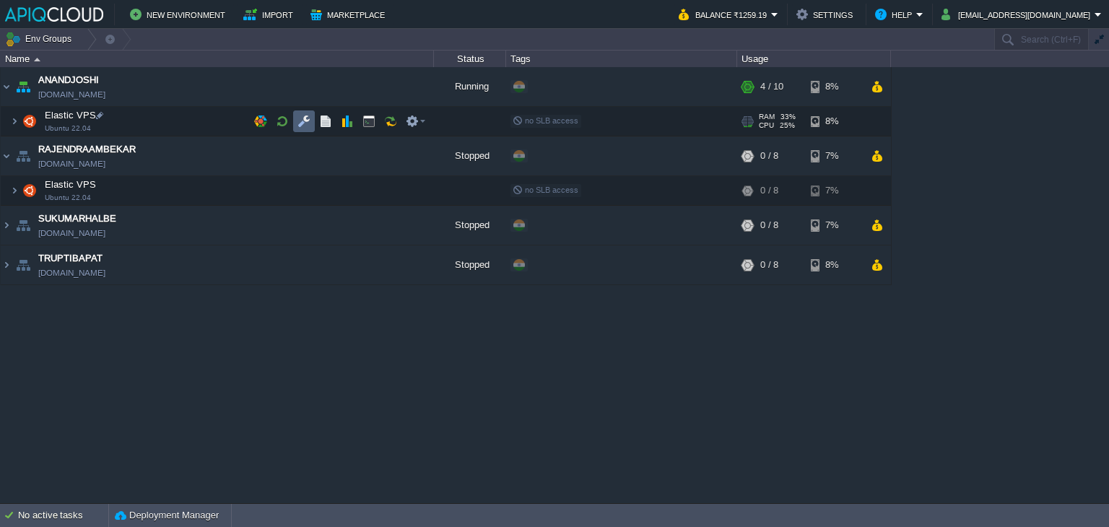
click at [302, 125] on button "button" at bounding box center [303, 121] width 13 height 13
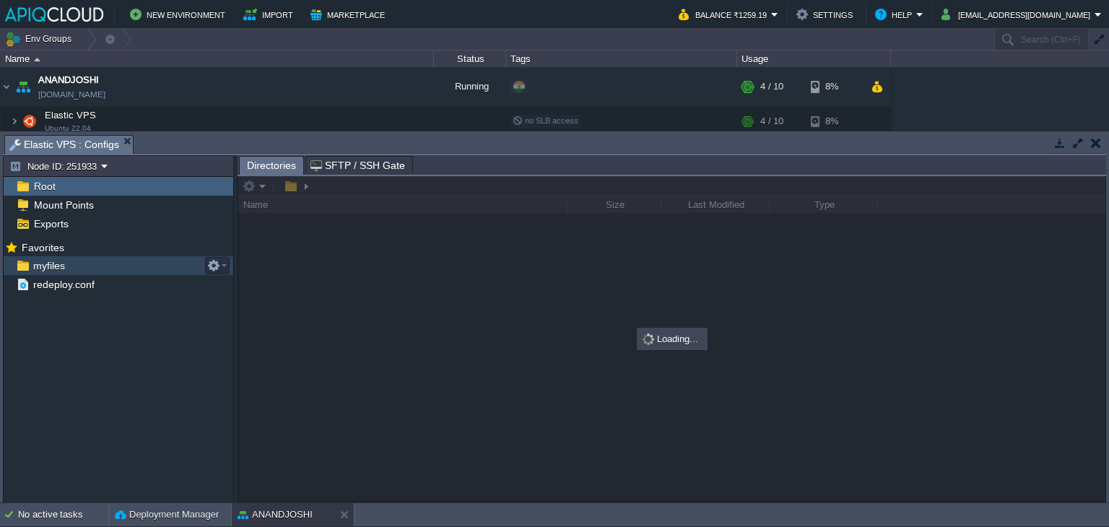
click at [45, 256] on div "myfiles" at bounding box center [119, 265] width 230 height 19
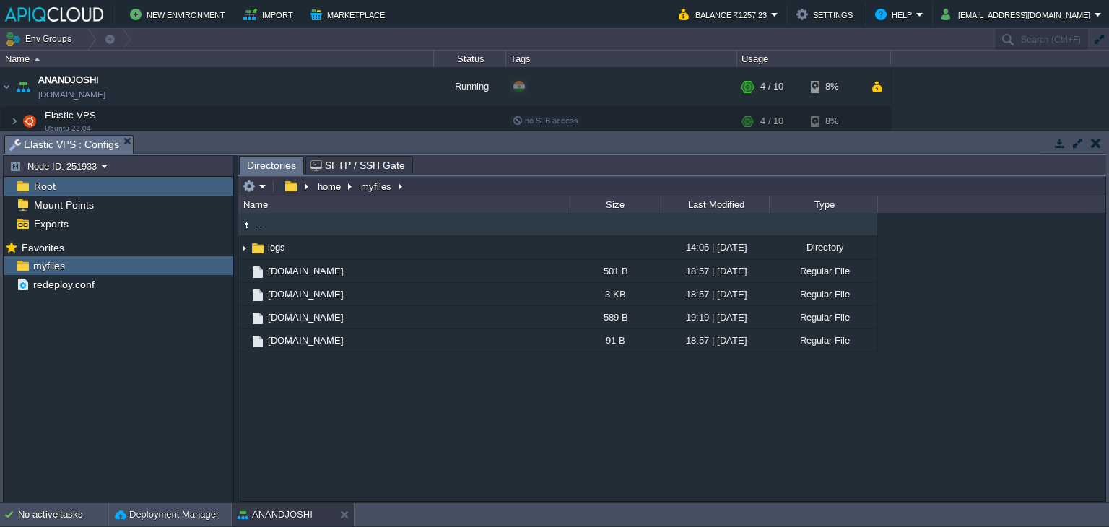
click at [1097, 139] on button "button" at bounding box center [1096, 142] width 10 height 13
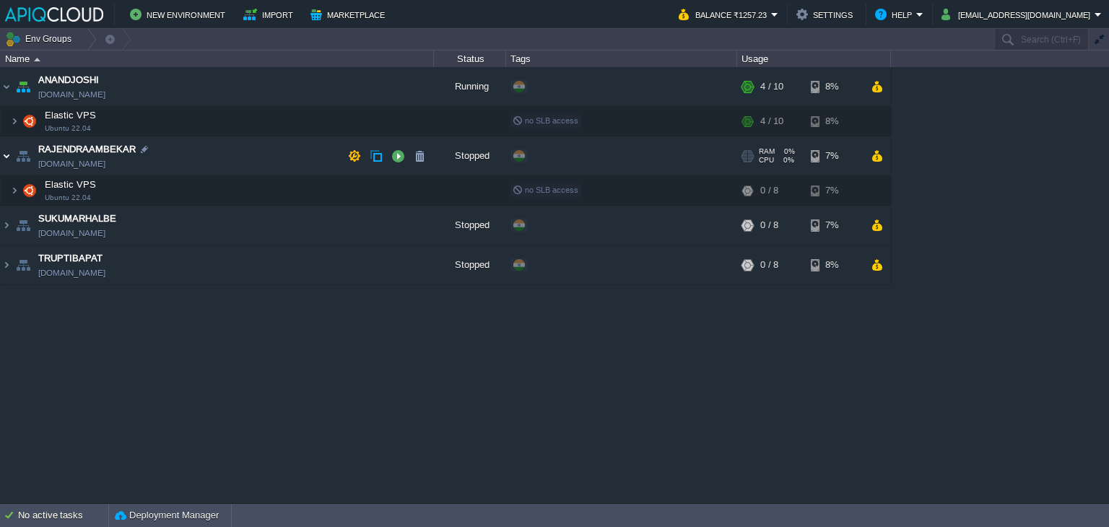
click at [2, 154] on img at bounding box center [7, 155] width 12 height 39
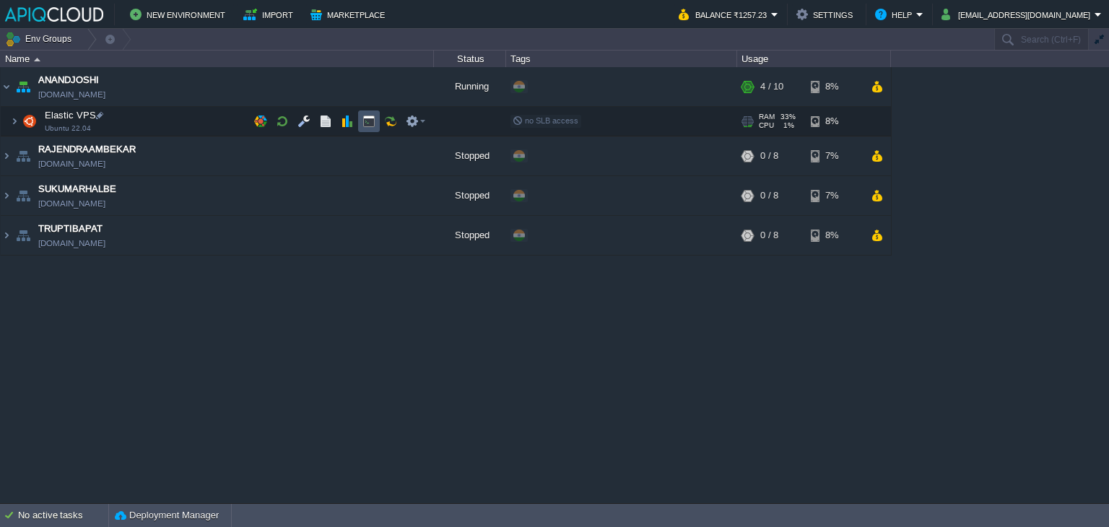
click at [368, 122] on button "button" at bounding box center [368, 121] width 13 height 13
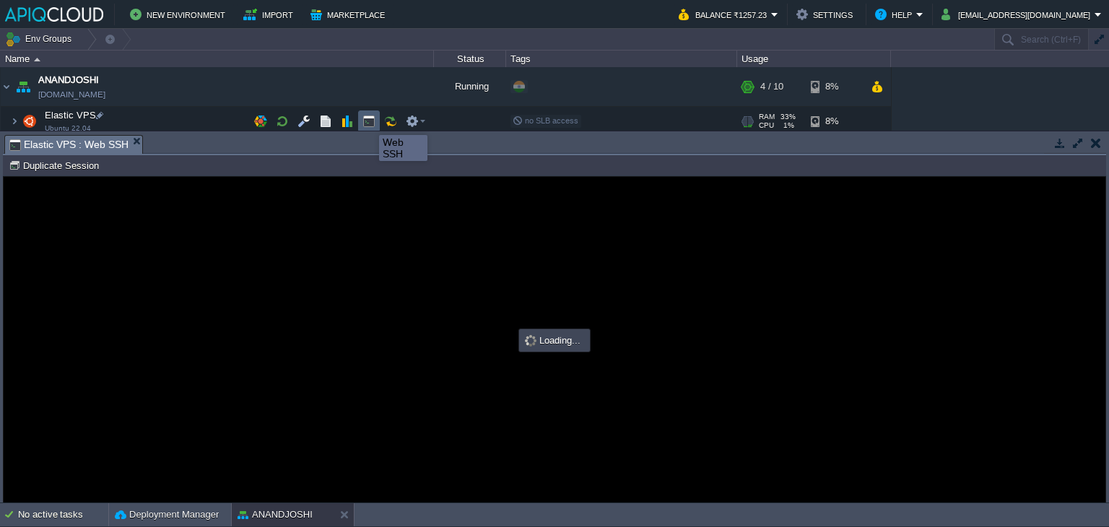
scroll to position [0, 0]
type input "#000000"
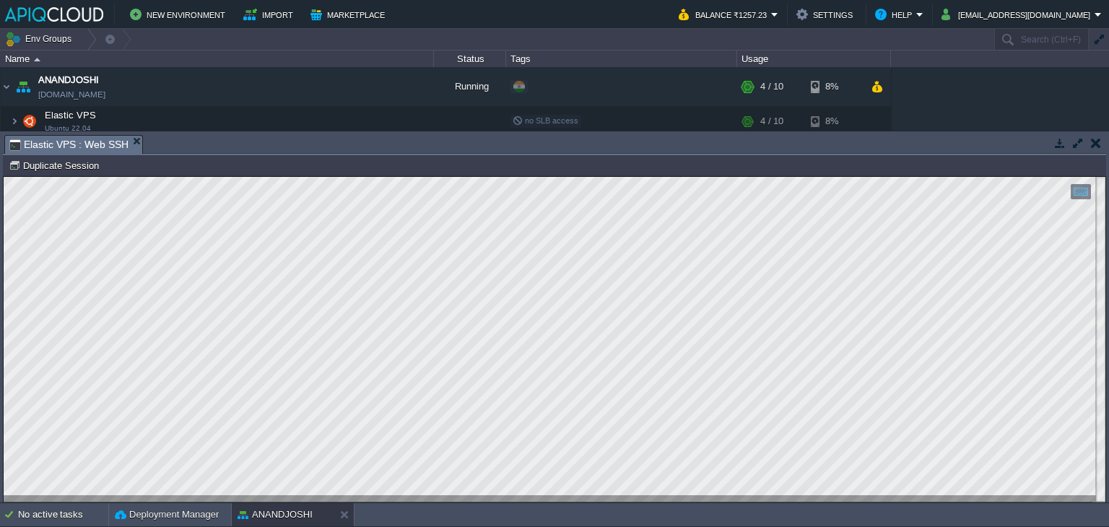
click at [1098, 139] on button "button" at bounding box center [1096, 142] width 10 height 13
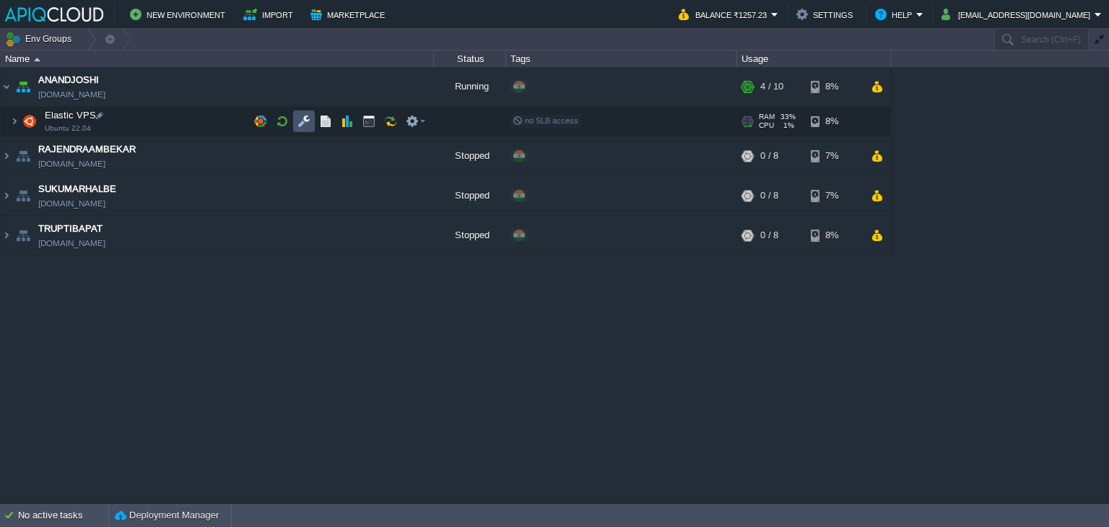
click at [310, 118] on button "button" at bounding box center [303, 121] width 13 height 13
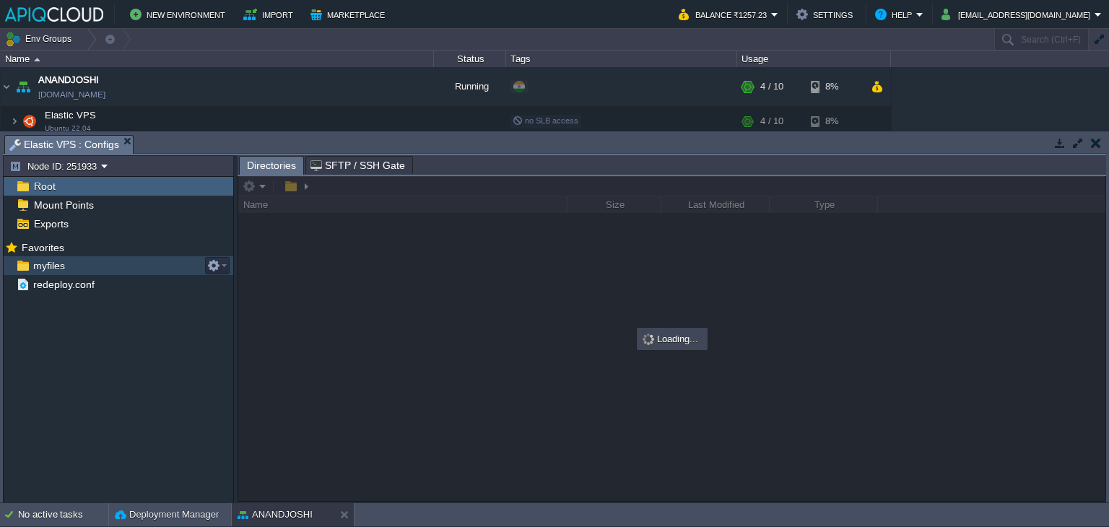
click at [58, 266] on span "myfiles" at bounding box center [48, 265] width 37 height 13
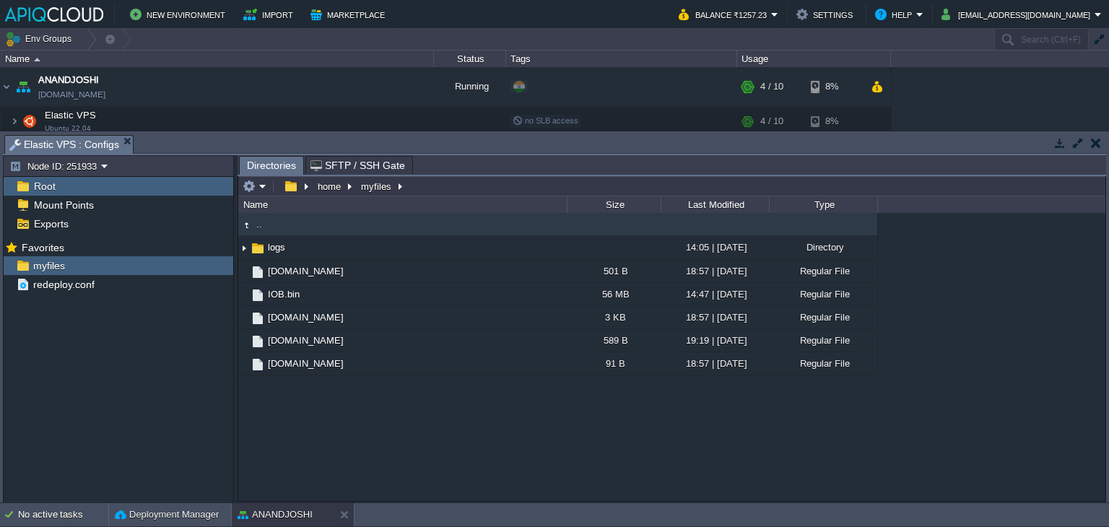
click at [1092, 139] on button "button" at bounding box center [1096, 142] width 10 height 13
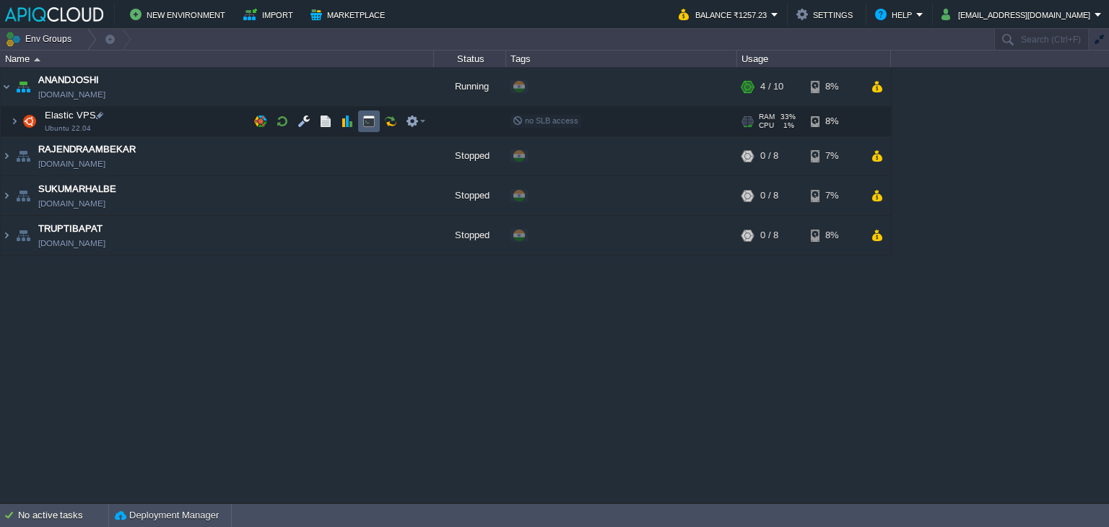
click at [368, 116] on button "button" at bounding box center [368, 121] width 13 height 13
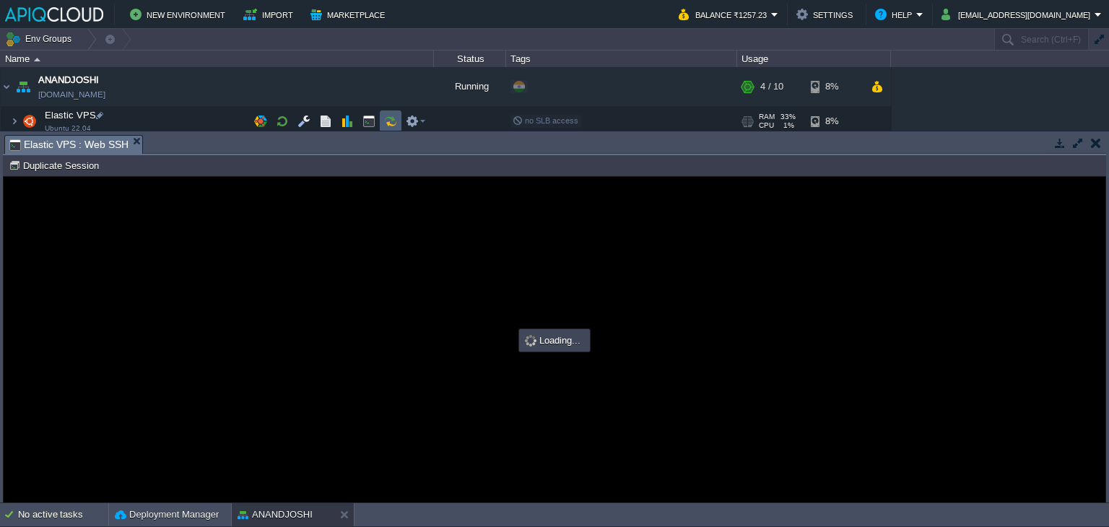
type input "#000000"
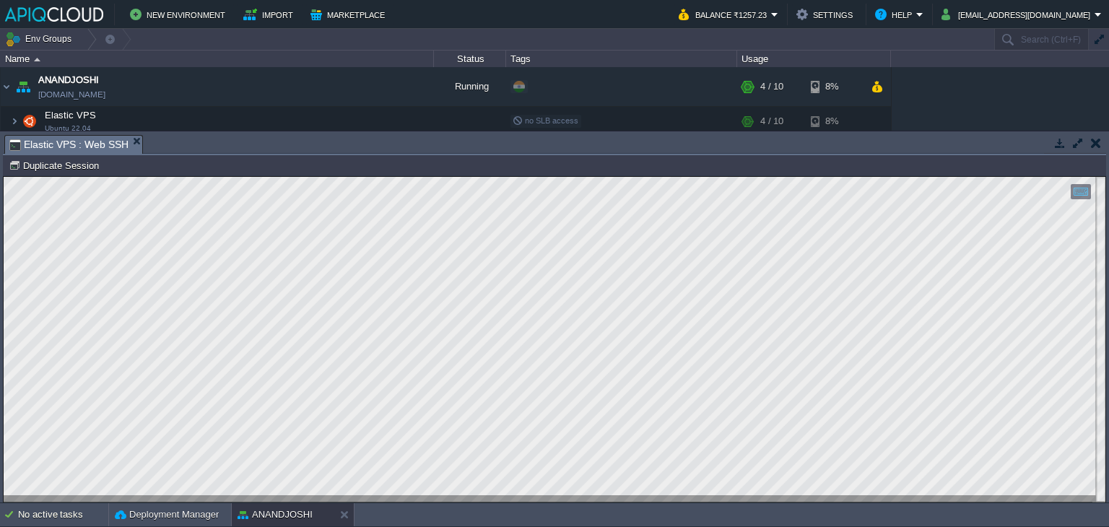
click at [1095, 142] on button "button" at bounding box center [1096, 142] width 10 height 13
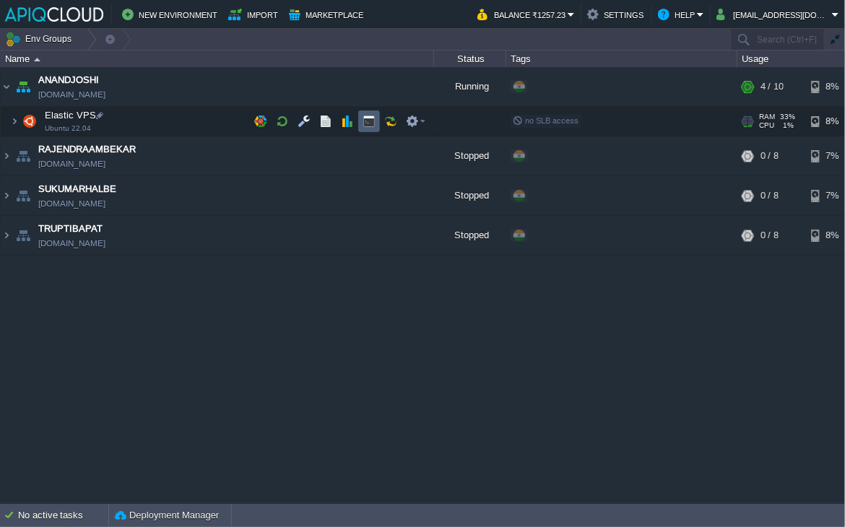
drag, startPoint x: 370, startPoint y: 121, endPoint x: 447, endPoint y: 110, distance: 78.1
click at [370, 122] on button "button" at bounding box center [368, 121] width 13 height 13
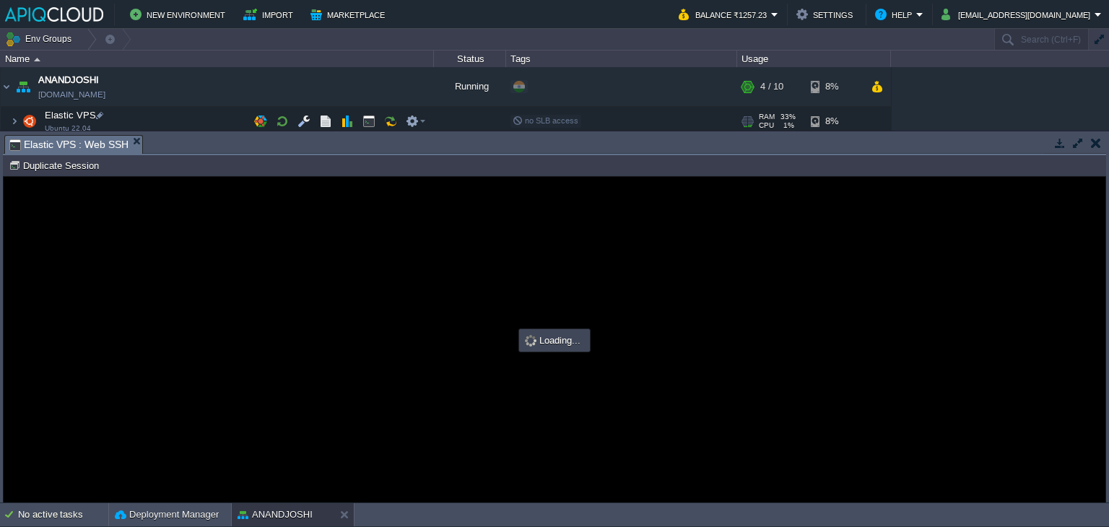
type input "#000000"
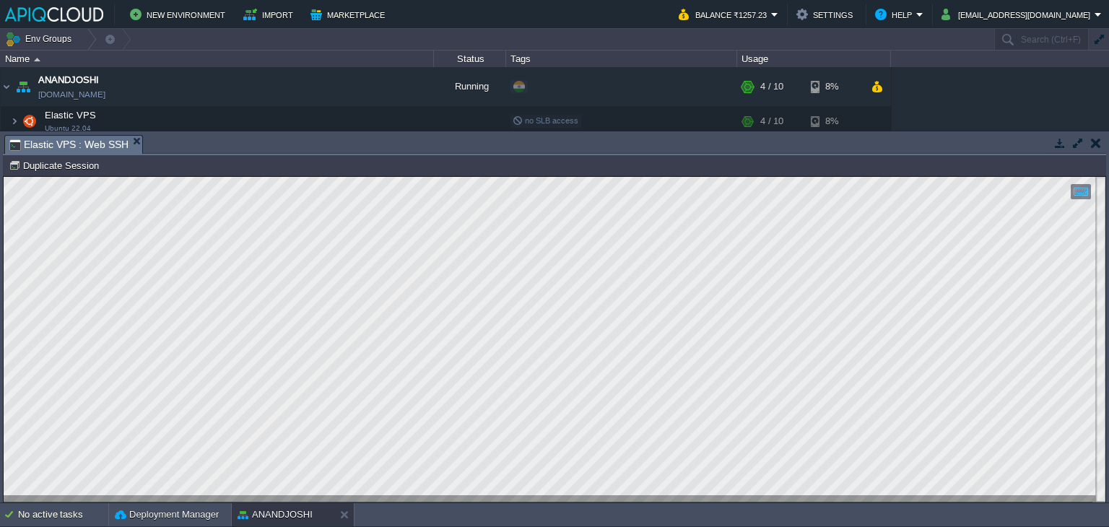
click at [1095, 141] on button "button" at bounding box center [1096, 142] width 10 height 13
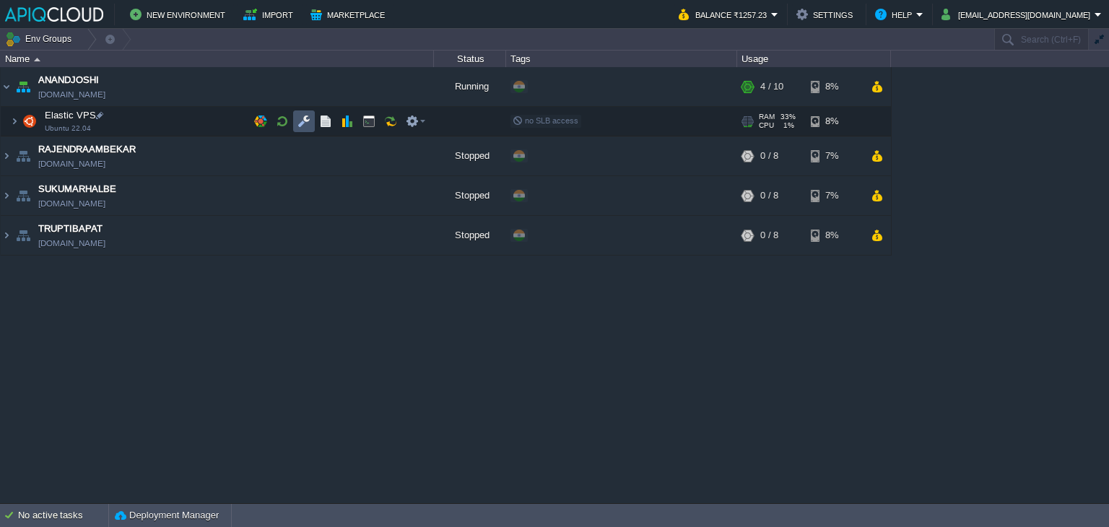
click at [303, 122] on button "button" at bounding box center [303, 121] width 13 height 13
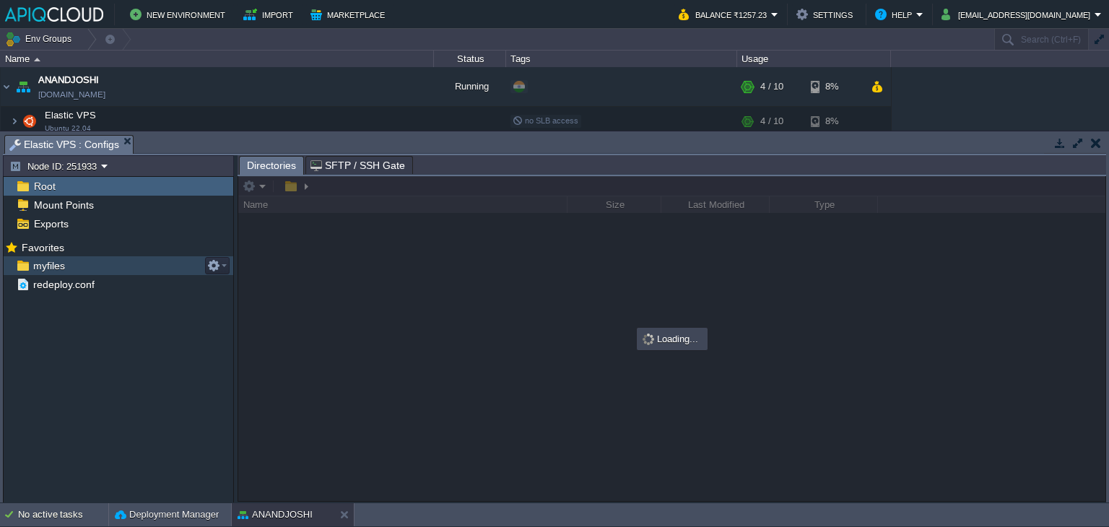
click at [53, 263] on span "myfiles" at bounding box center [48, 265] width 37 height 13
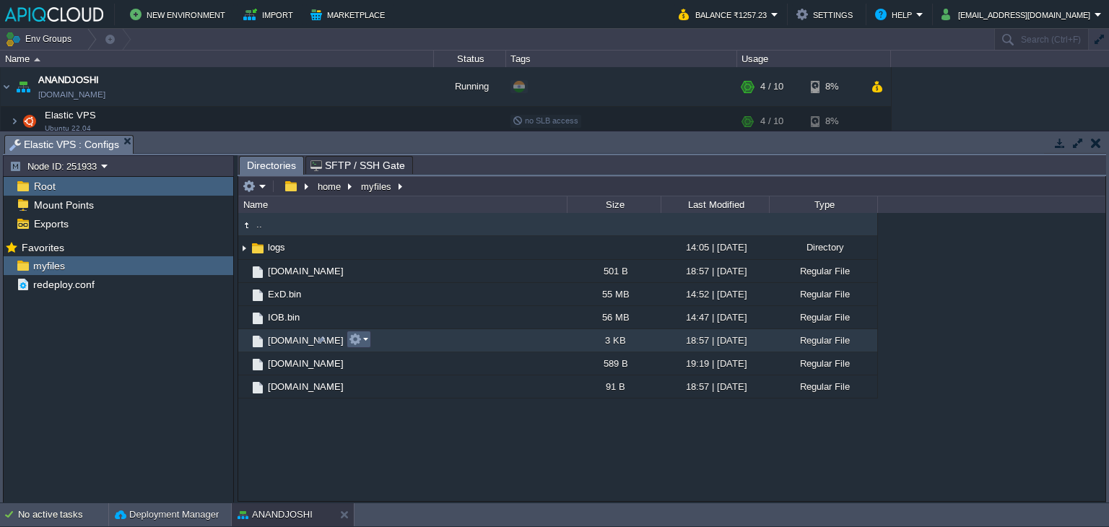
click at [362, 337] on em at bounding box center [358, 339] width 19 height 13
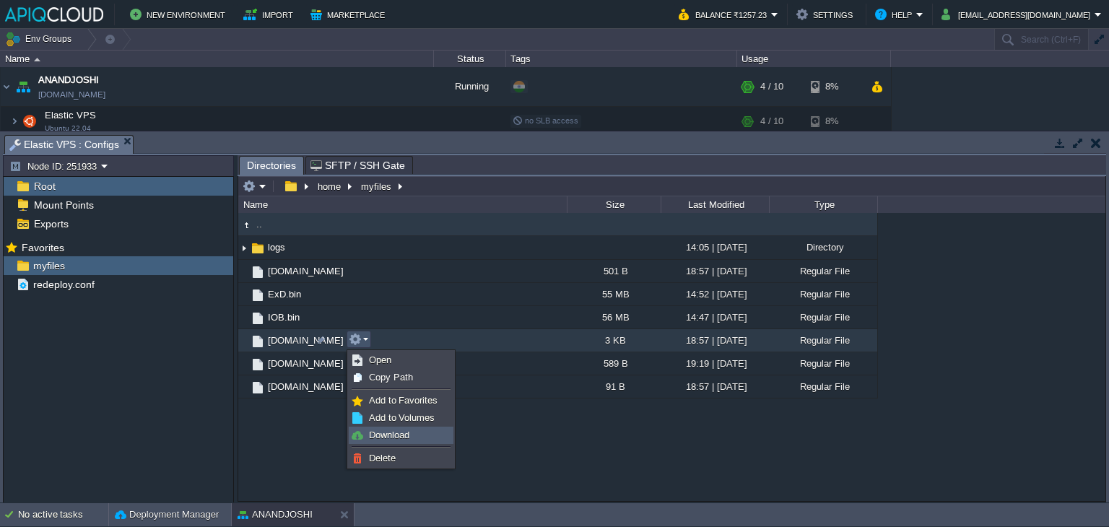
click at [397, 432] on span "Download" at bounding box center [389, 435] width 40 height 11
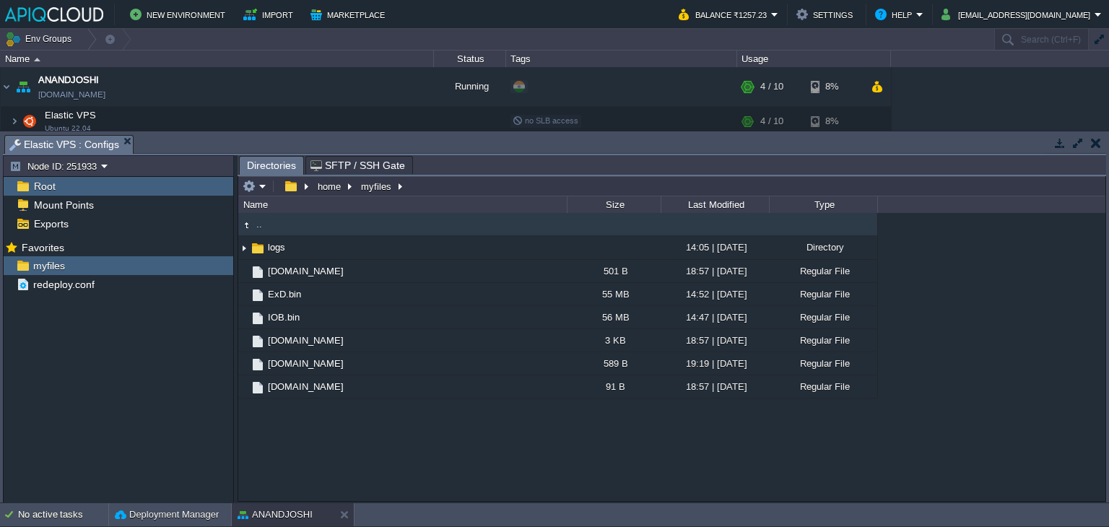
click at [1092, 142] on button "button" at bounding box center [1096, 142] width 10 height 13
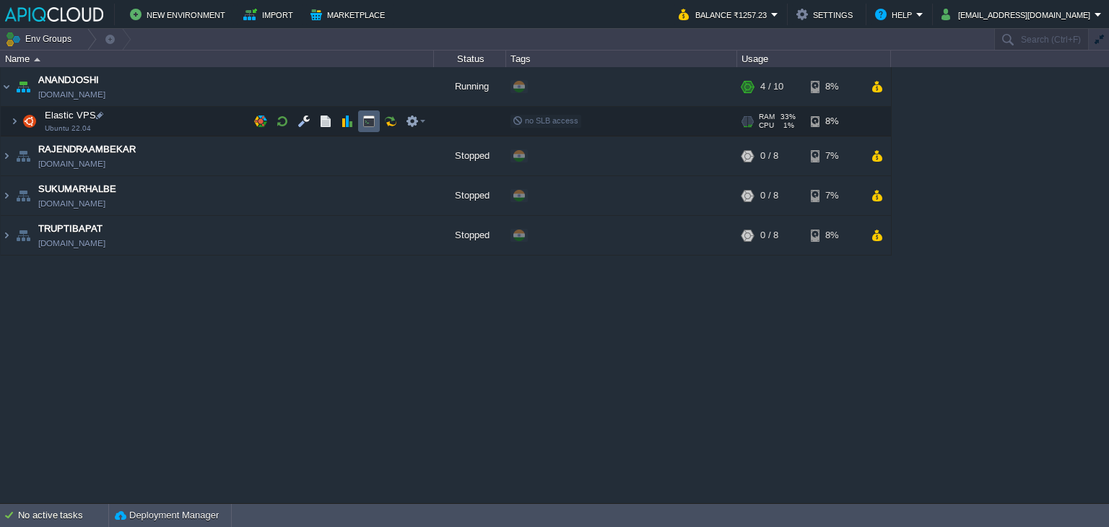
click at [373, 116] on button "button" at bounding box center [368, 121] width 13 height 13
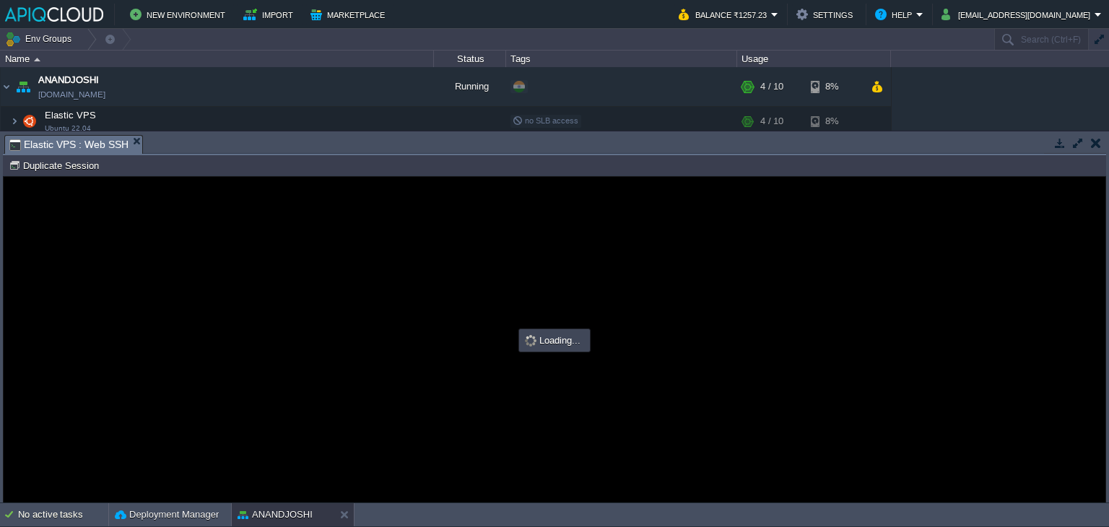
type input "#000000"
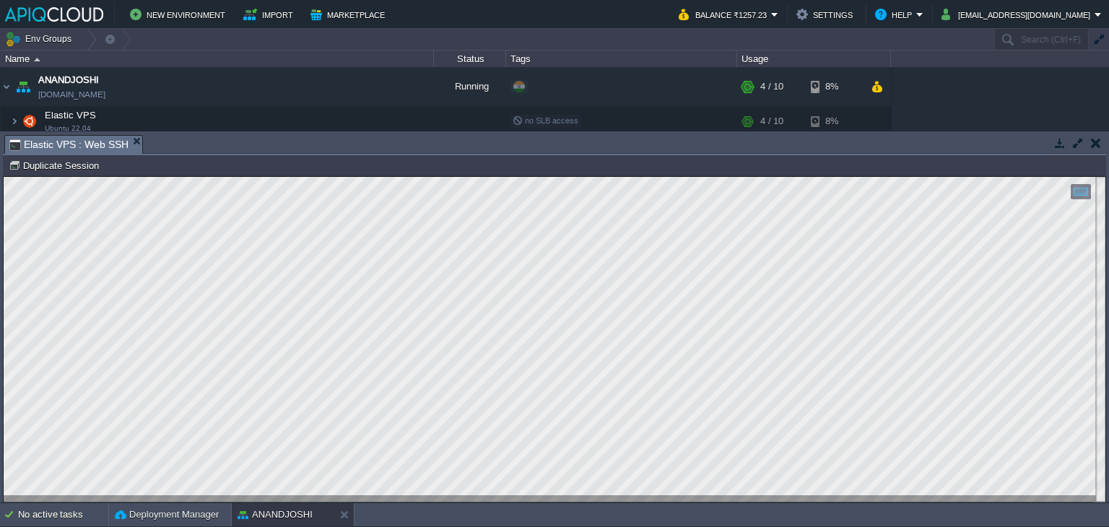
click at [1097, 145] on button "button" at bounding box center [1096, 142] width 10 height 13
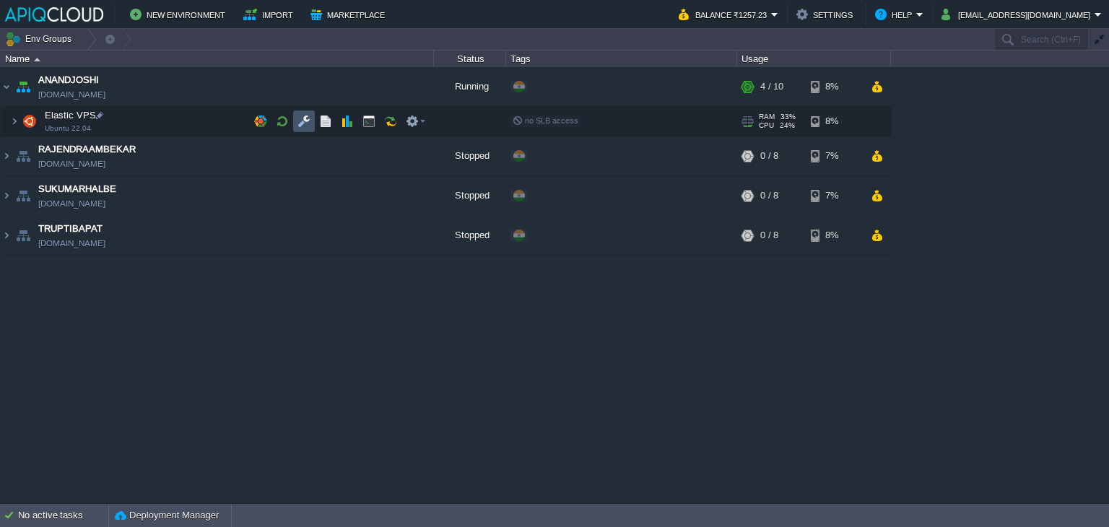
click at [298, 119] on button "button" at bounding box center [303, 121] width 13 height 13
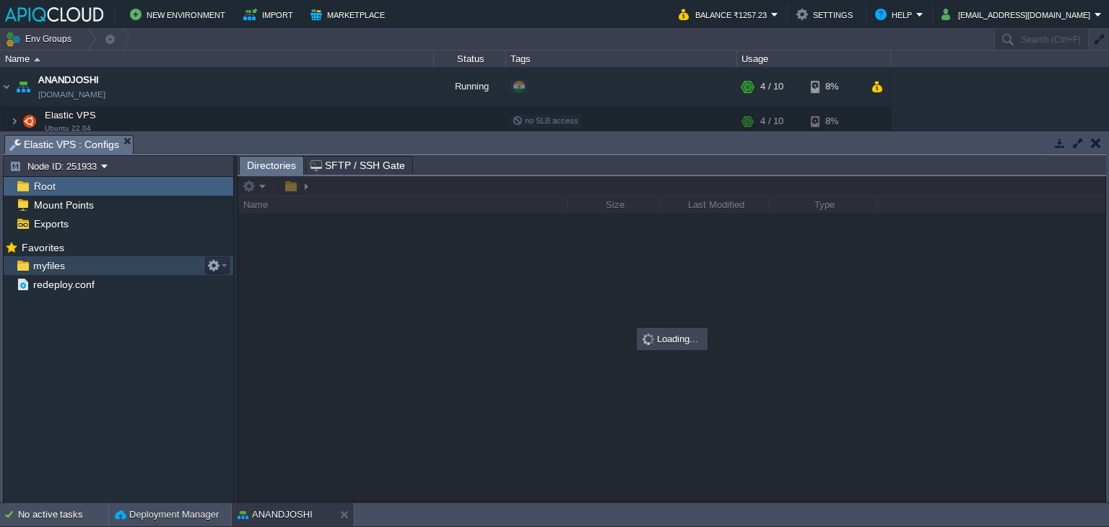
click at [44, 268] on span "myfiles" at bounding box center [48, 265] width 37 height 13
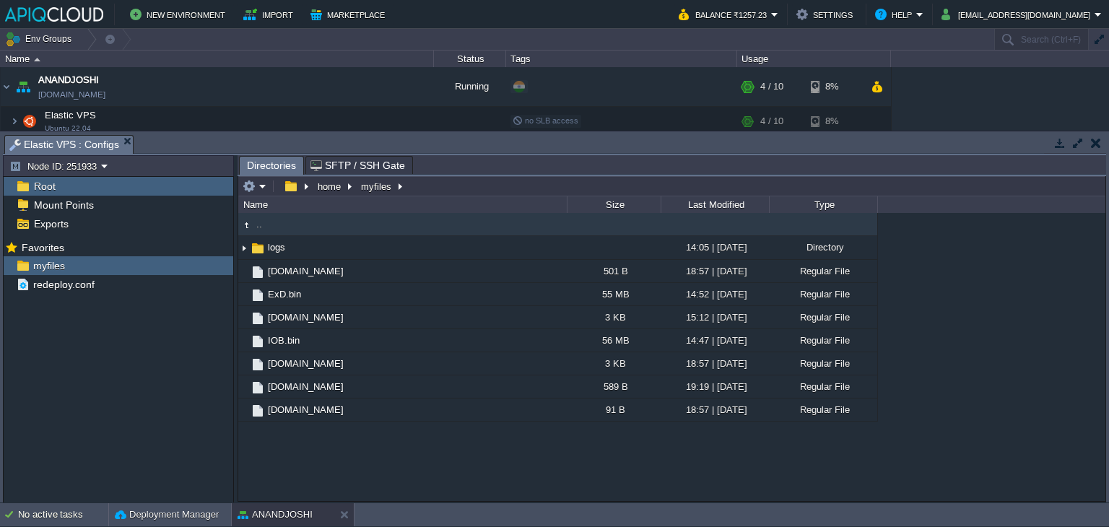
click at [1095, 144] on button "button" at bounding box center [1096, 142] width 10 height 13
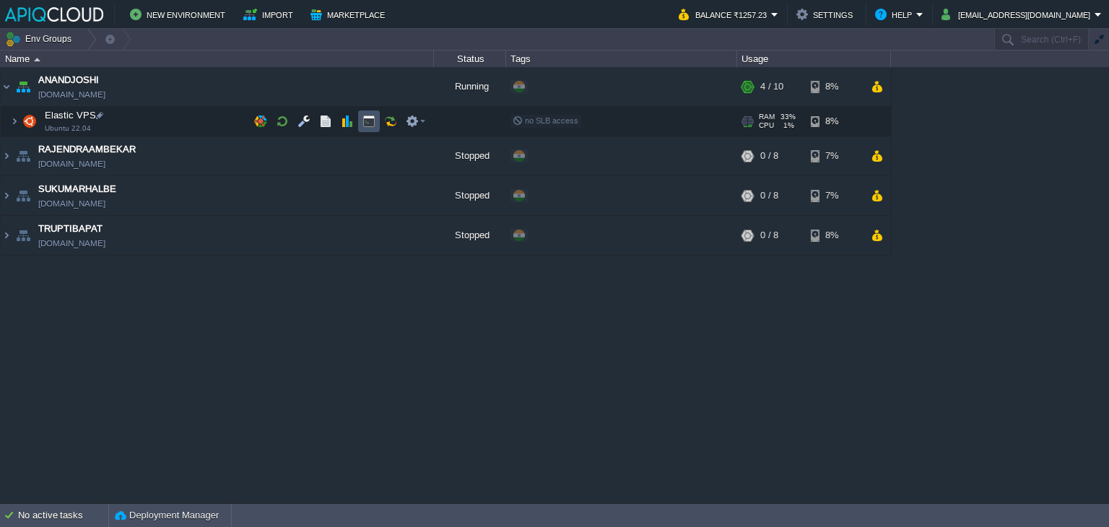
click at [373, 120] on button "button" at bounding box center [368, 121] width 13 height 13
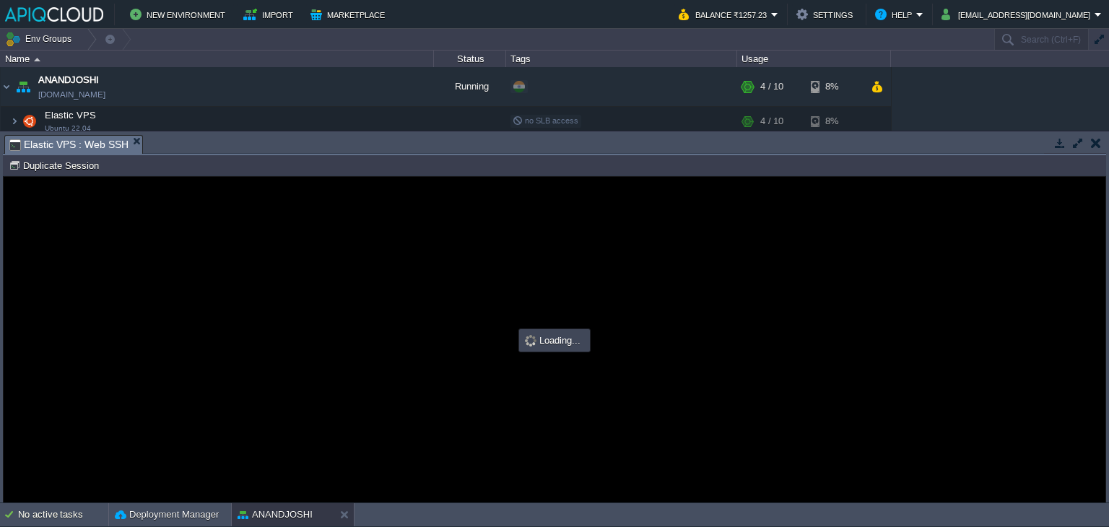
type input "#000000"
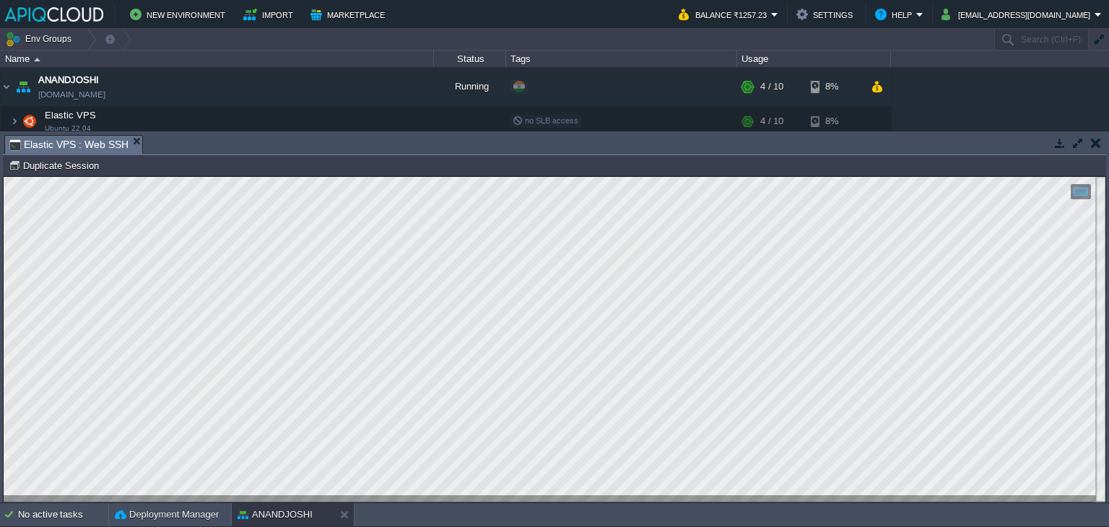
click at [1100, 143] on button "button" at bounding box center [1096, 142] width 10 height 13
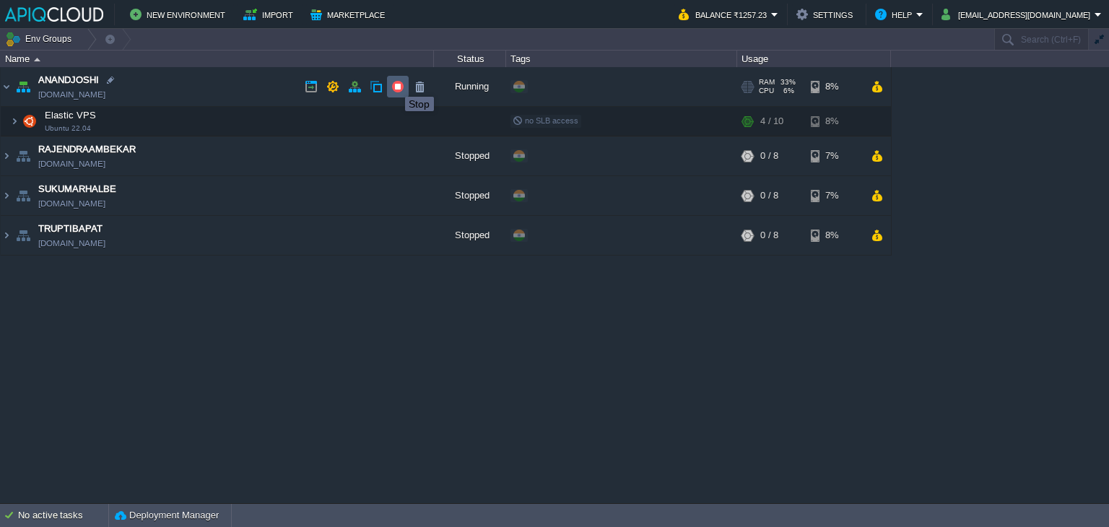
click at [394, 84] on button "button" at bounding box center [397, 86] width 13 height 13
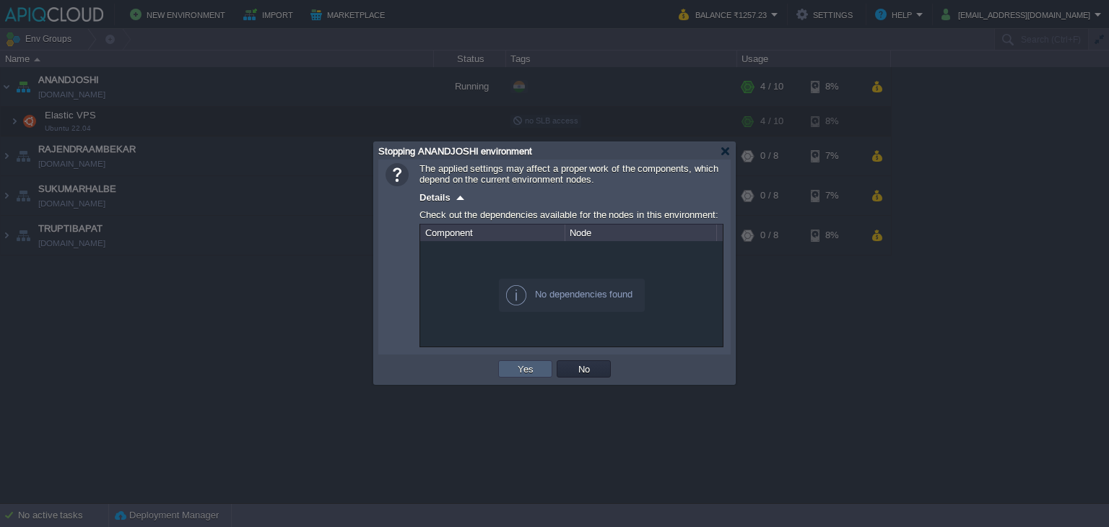
click at [523, 368] on button "Yes" at bounding box center [525, 368] width 25 height 13
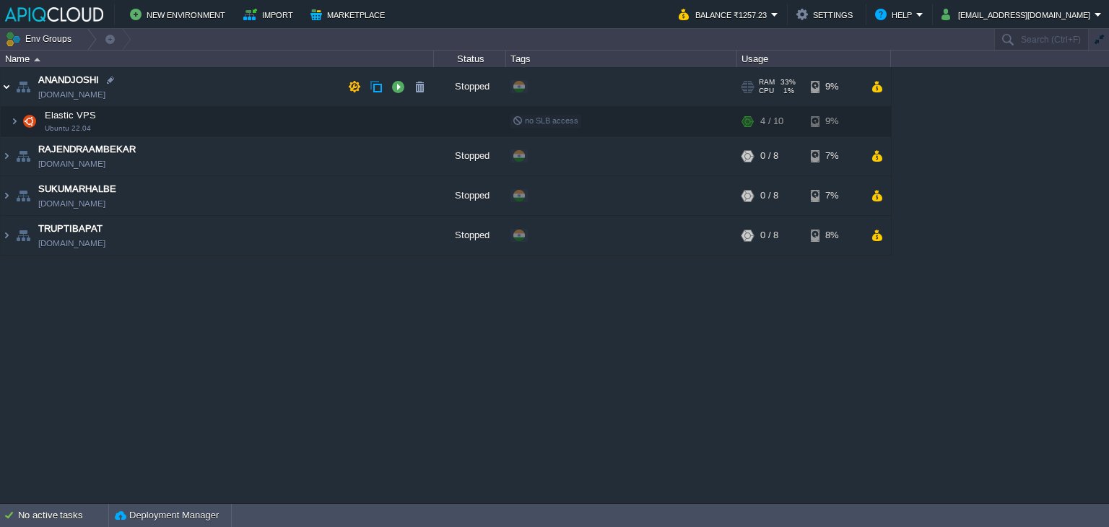
click at [7, 82] on img at bounding box center [7, 86] width 12 height 39
